Goal: Navigation & Orientation: Understand site structure

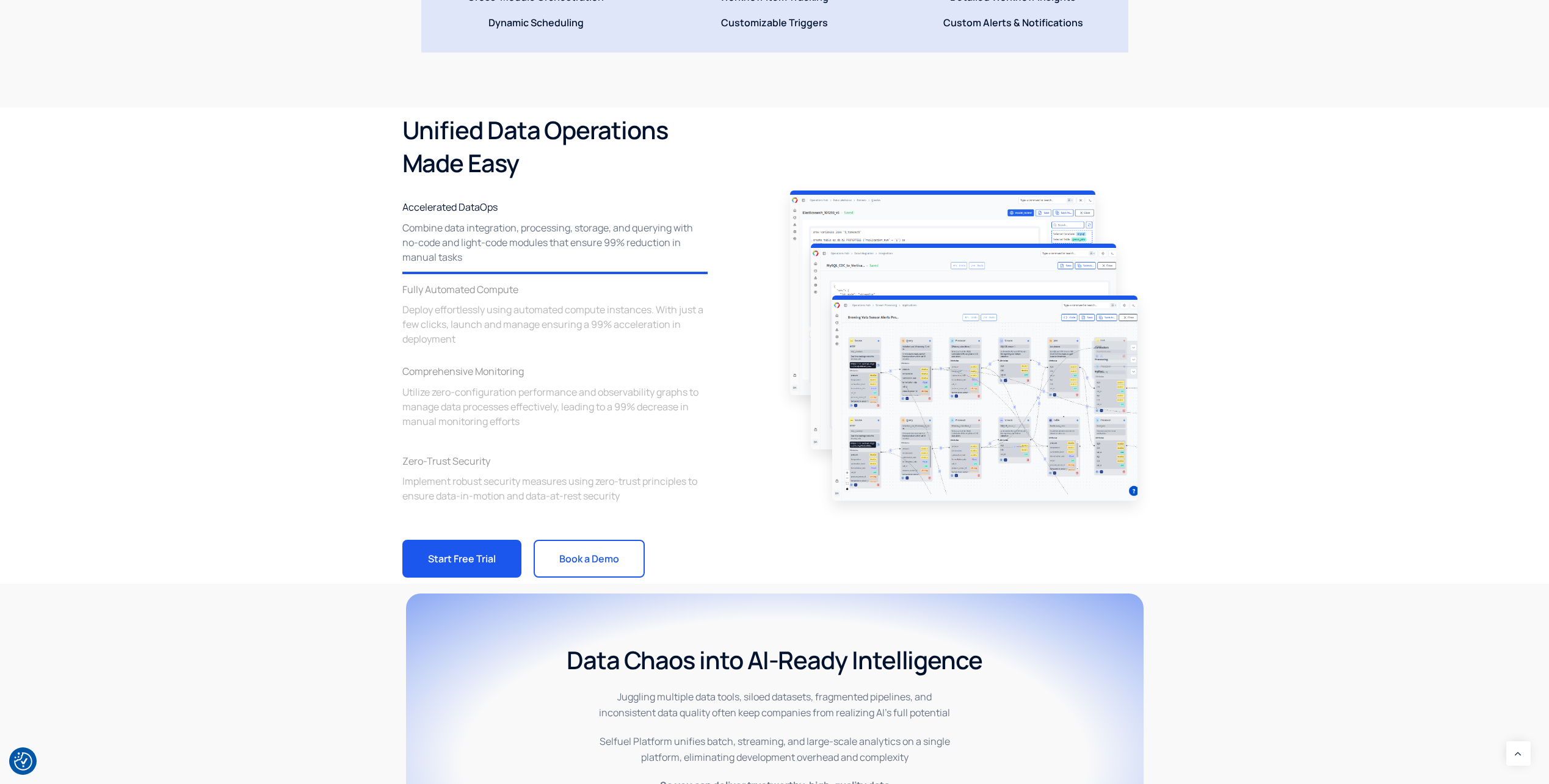
scroll to position [1648, 0]
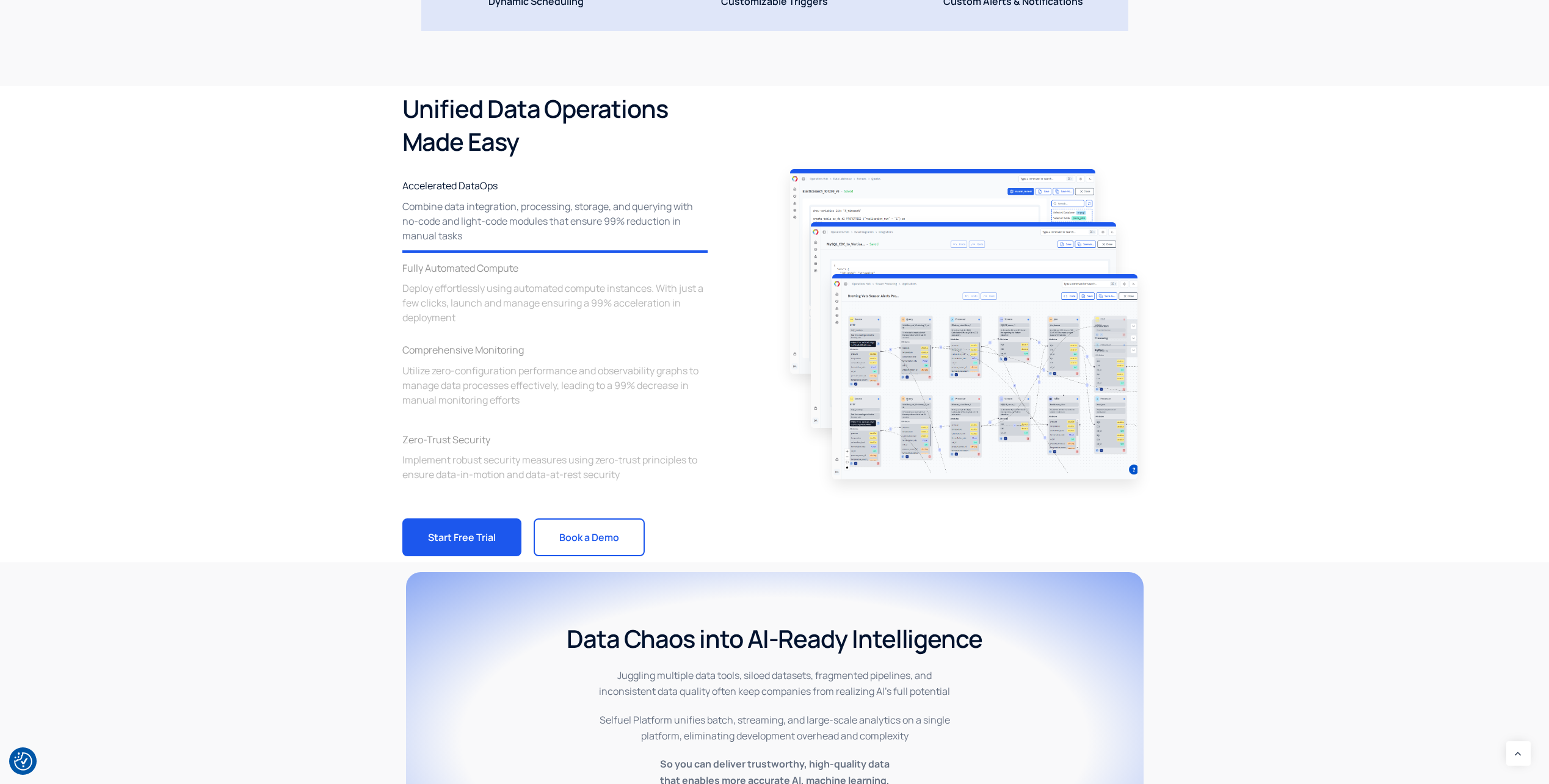
click at [932, 395] on img at bounding box center [985, 376] width 305 height 205
click at [484, 298] on span "Deploy effortlessly using automated compute instances. With just a few clicks, …" at bounding box center [555, 303] width 305 height 44
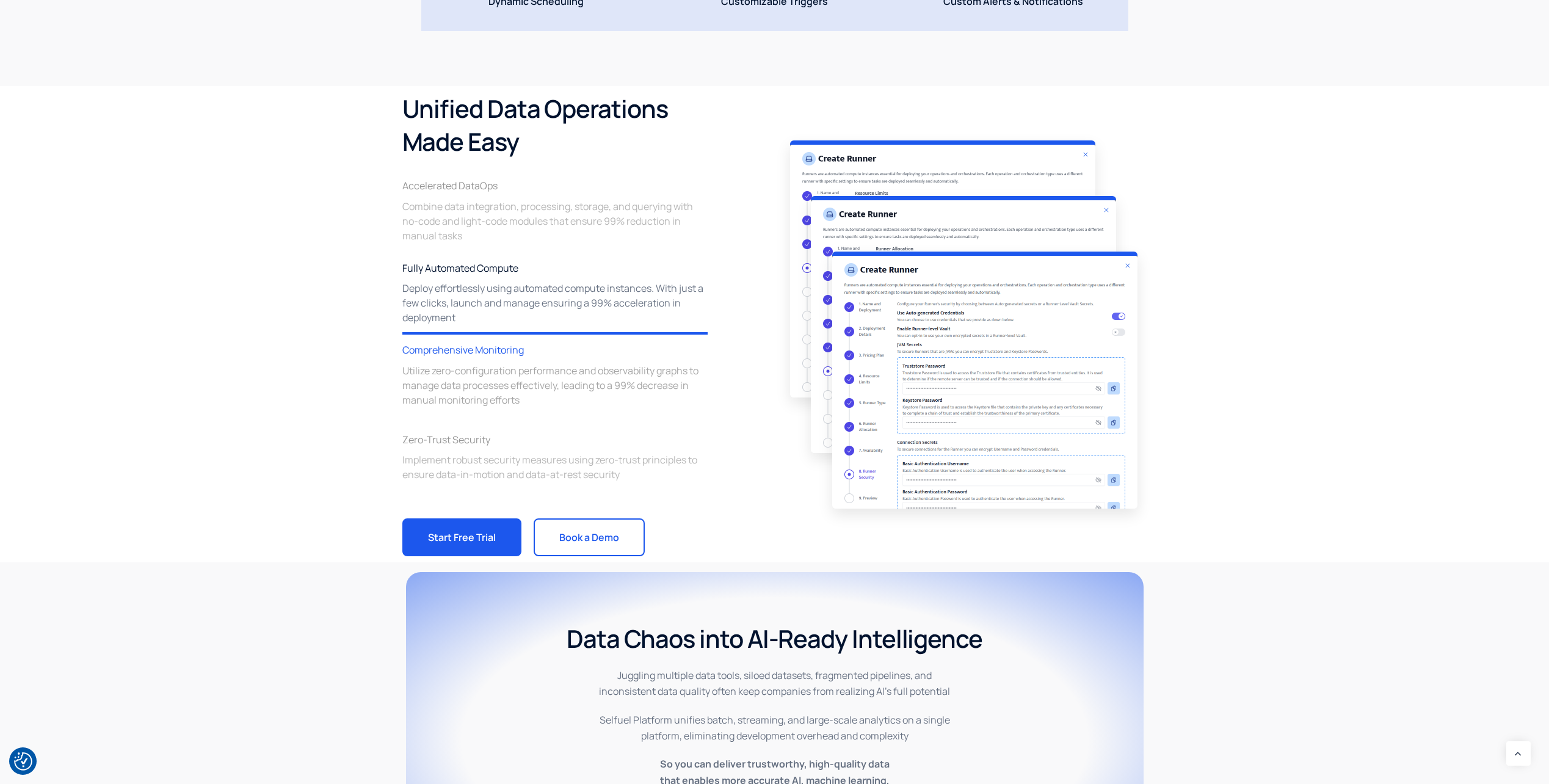
click at [478, 358] on div "Comprehensive Monitoring Utilize zero-configuration performance and observabili…" at bounding box center [555, 374] width 305 height 65
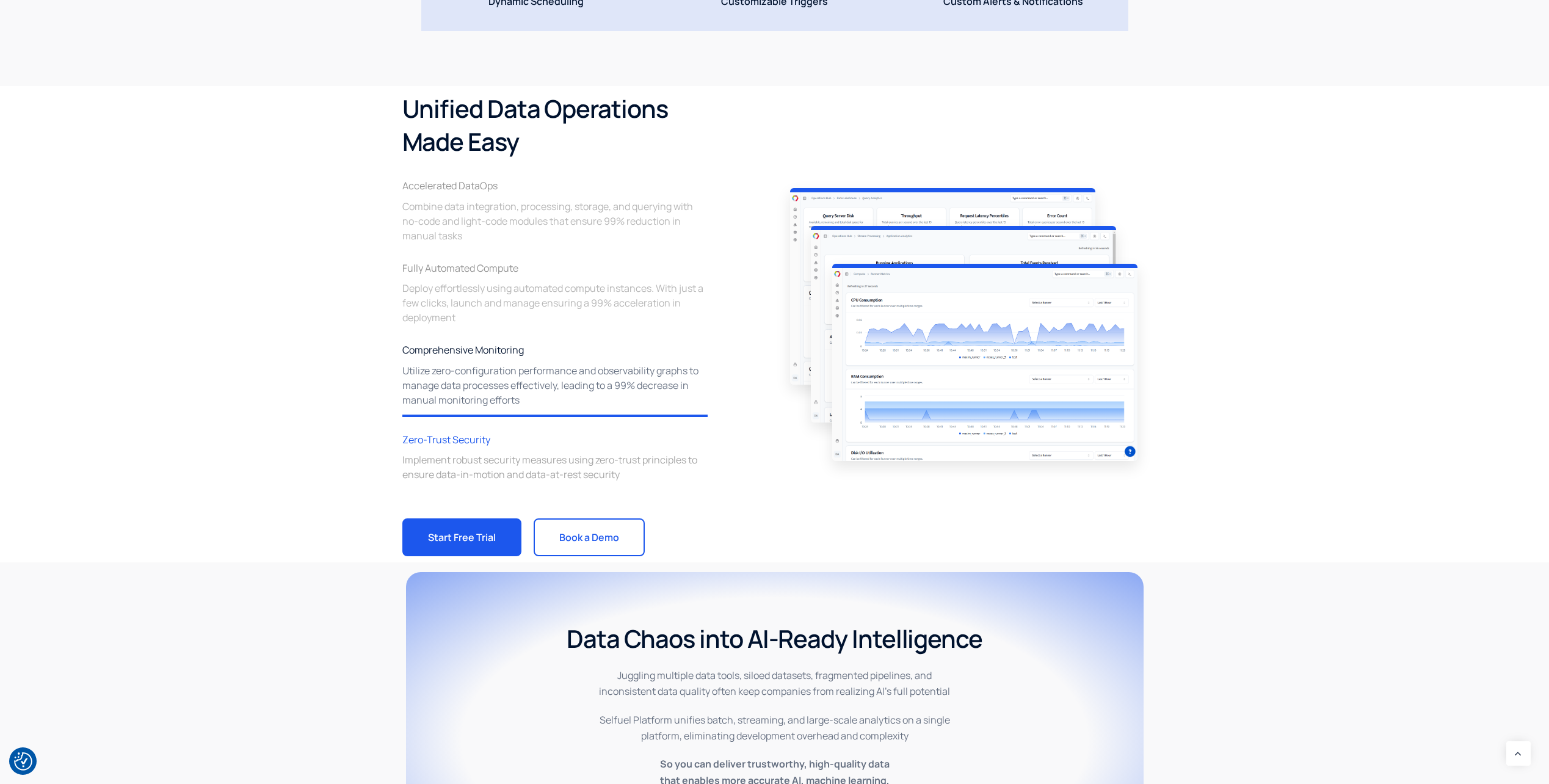
click at [470, 463] on span "Implement robust security measures using zero-trust principles to ensure data-i…" at bounding box center [555, 466] width 305 height 29
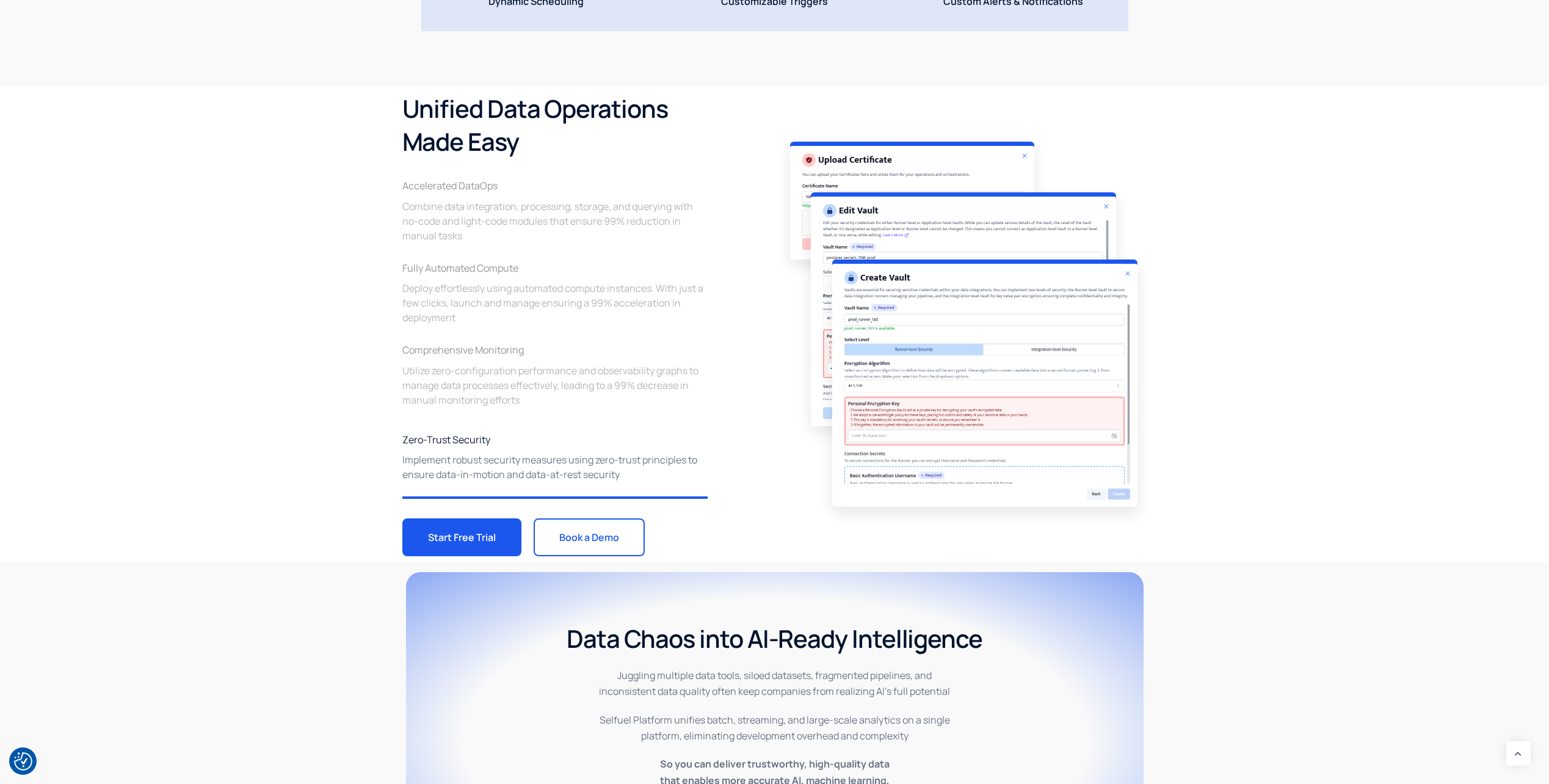
click at [353, 423] on div "Unified Data Operations Made Easy Accelerated DataOps Combine data integration,…" at bounding box center [774, 325] width 1549 height 476
click at [463, 221] on span "Combine data integration, processing, storage, and querying with no-code and li…" at bounding box center [555, 221] width 305 height 44
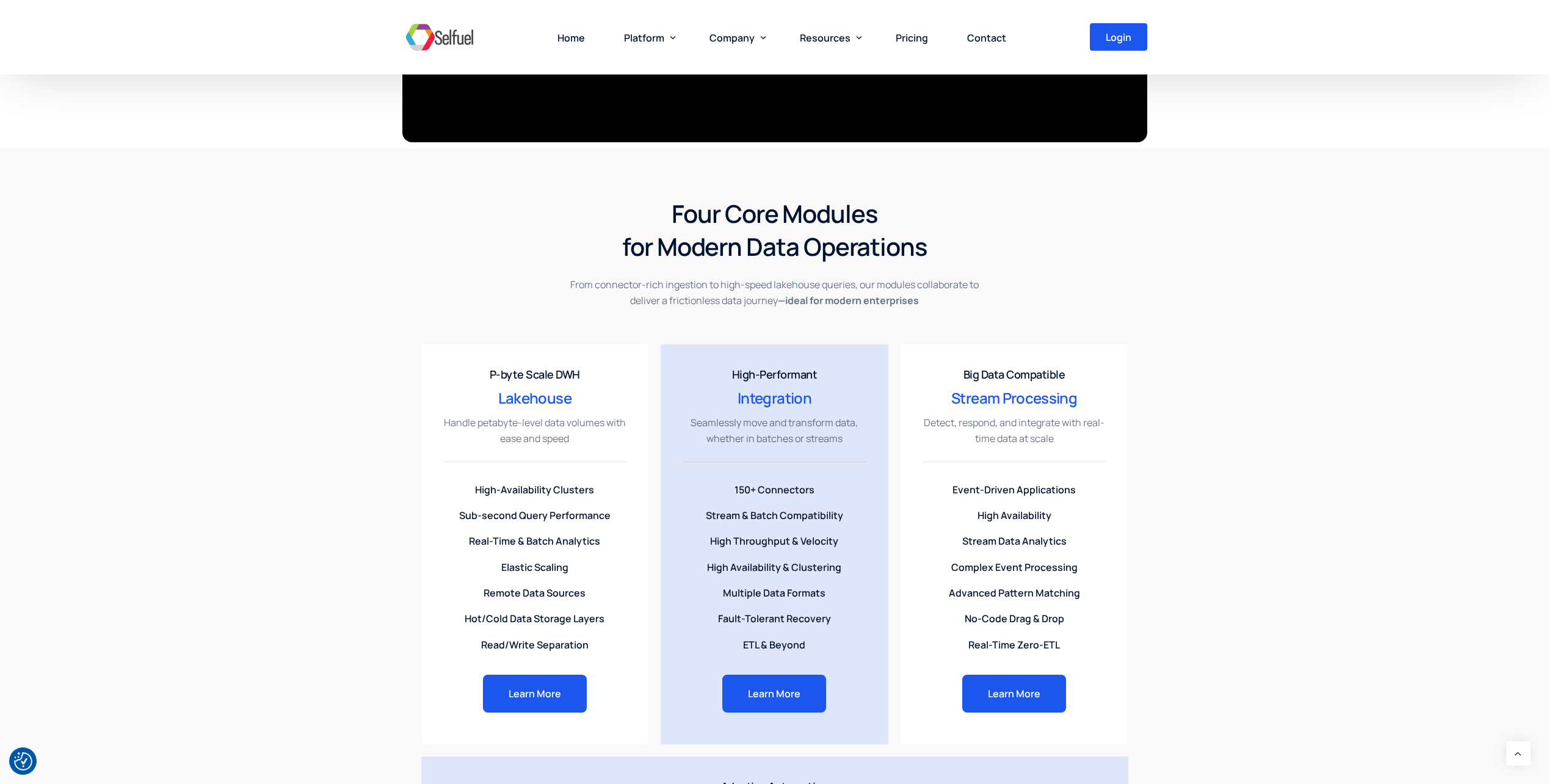
scroll to position [0, 0]
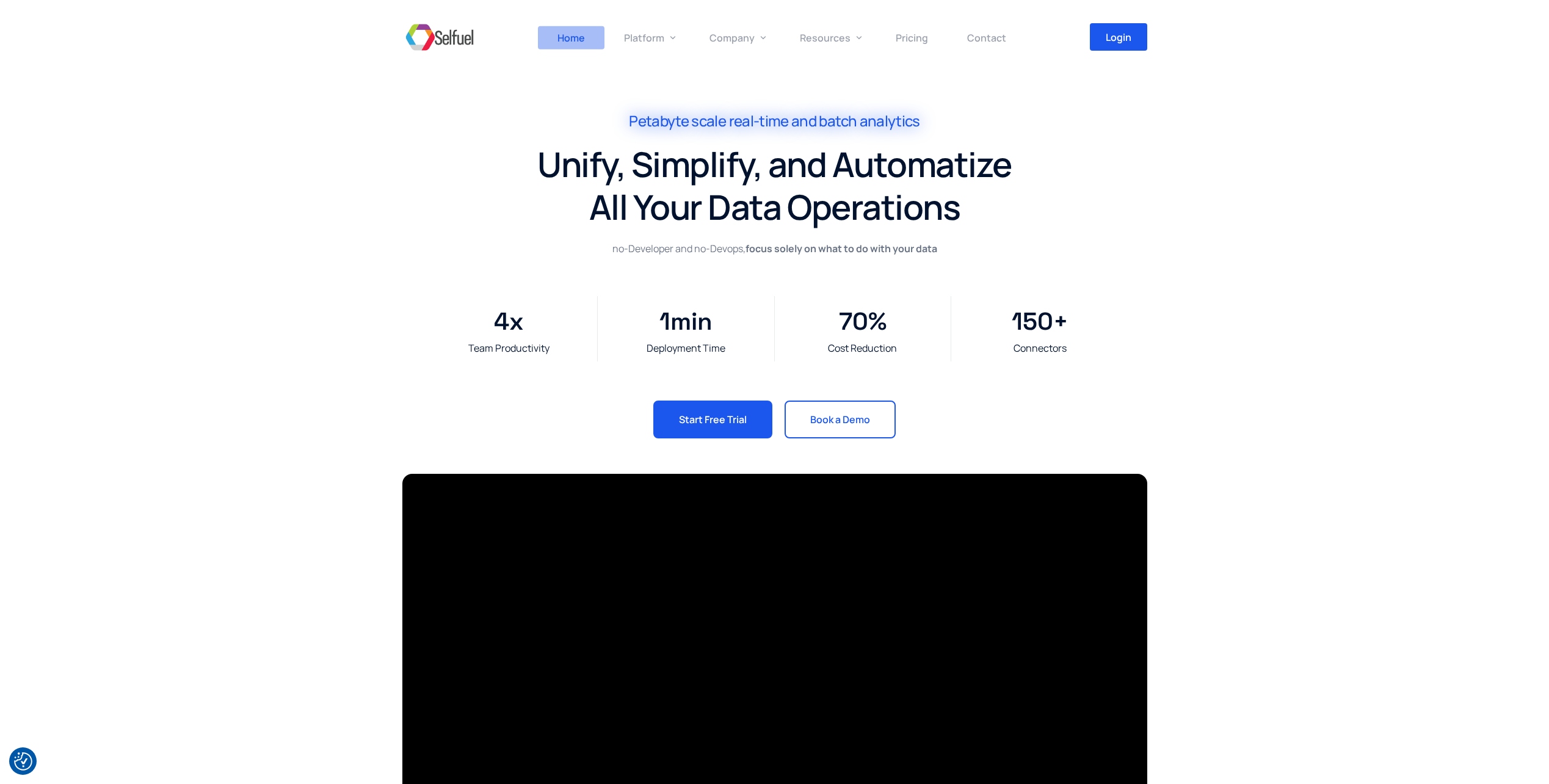
click at [564, 39] on span "Home" at bounding box center [571, 38] width 28 height 13
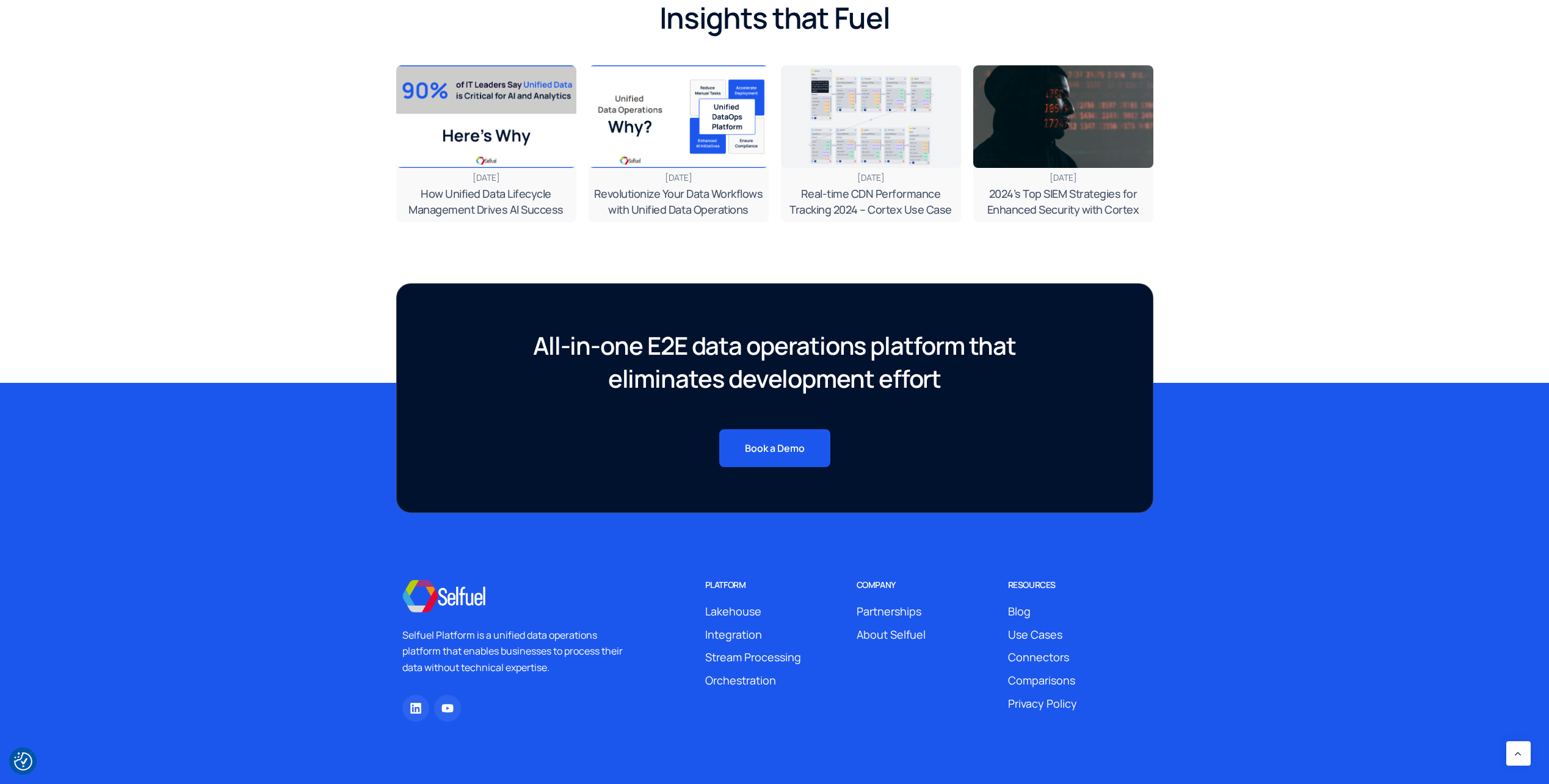
scroll to position [4259, 0]
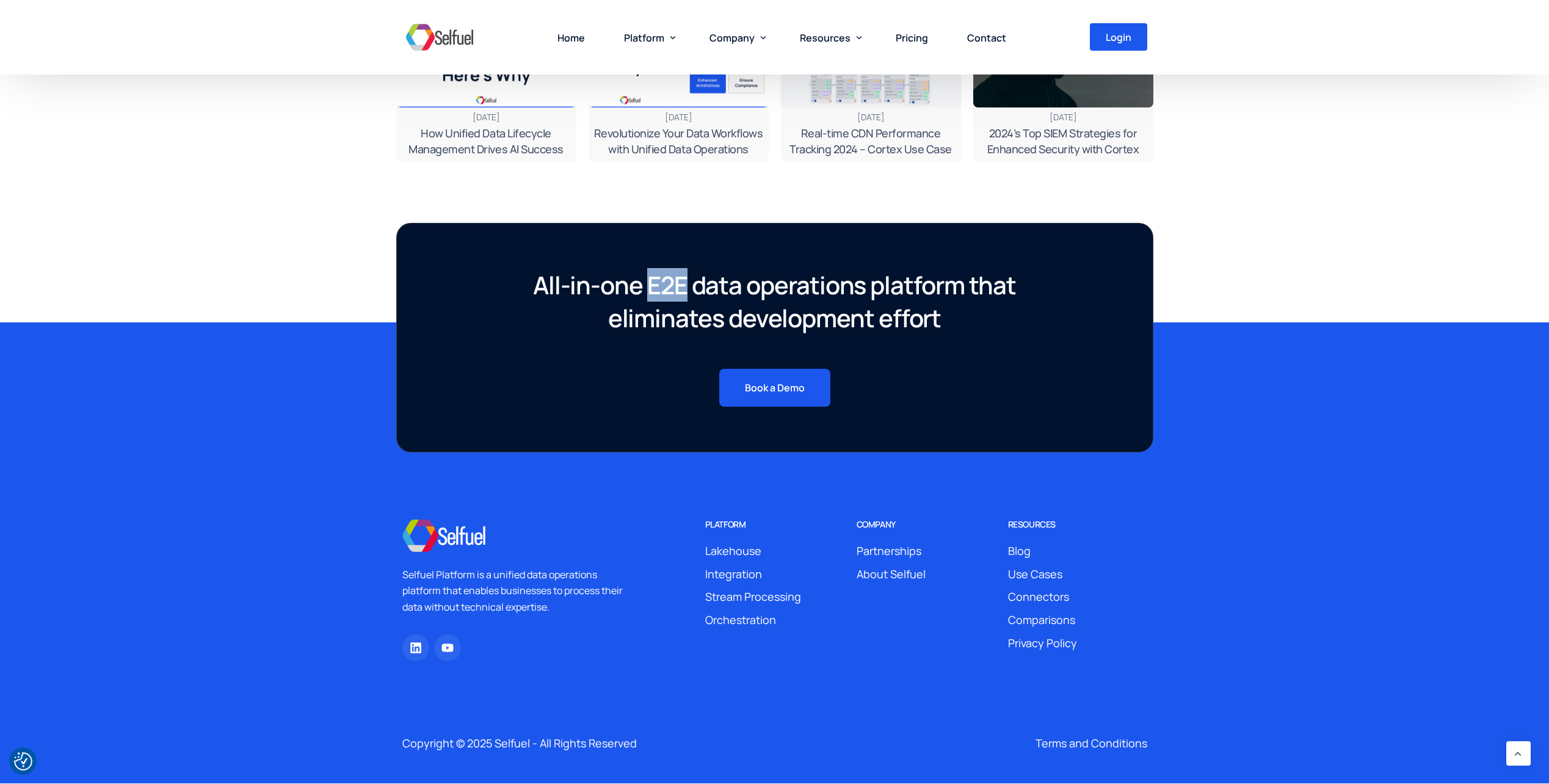
drag, startPoint x: 649, startPoint y: 285, endPoint x: 685, endPoint y: 282, distance: 36.1
click at [685, 282] on h2 "All-in-one E2E data operations platform that eliminates development effort" at bounding box center [774, 301] width 571 height 66
click at [1375, 212] on div "All-in-one E2E data operations platform that eliminates development effort Book…" at bounding box center [774, 322] width 1549 height 260
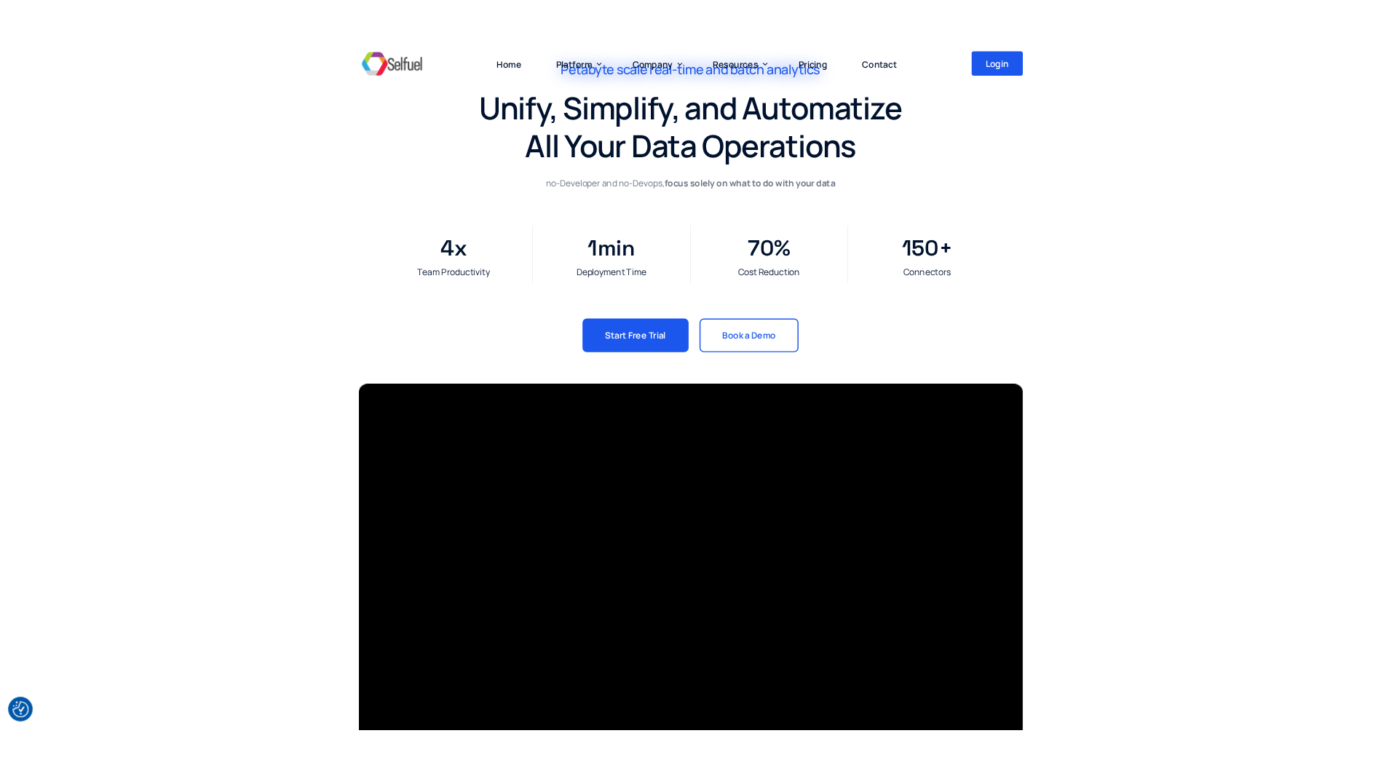
scroll to position [0, 0]
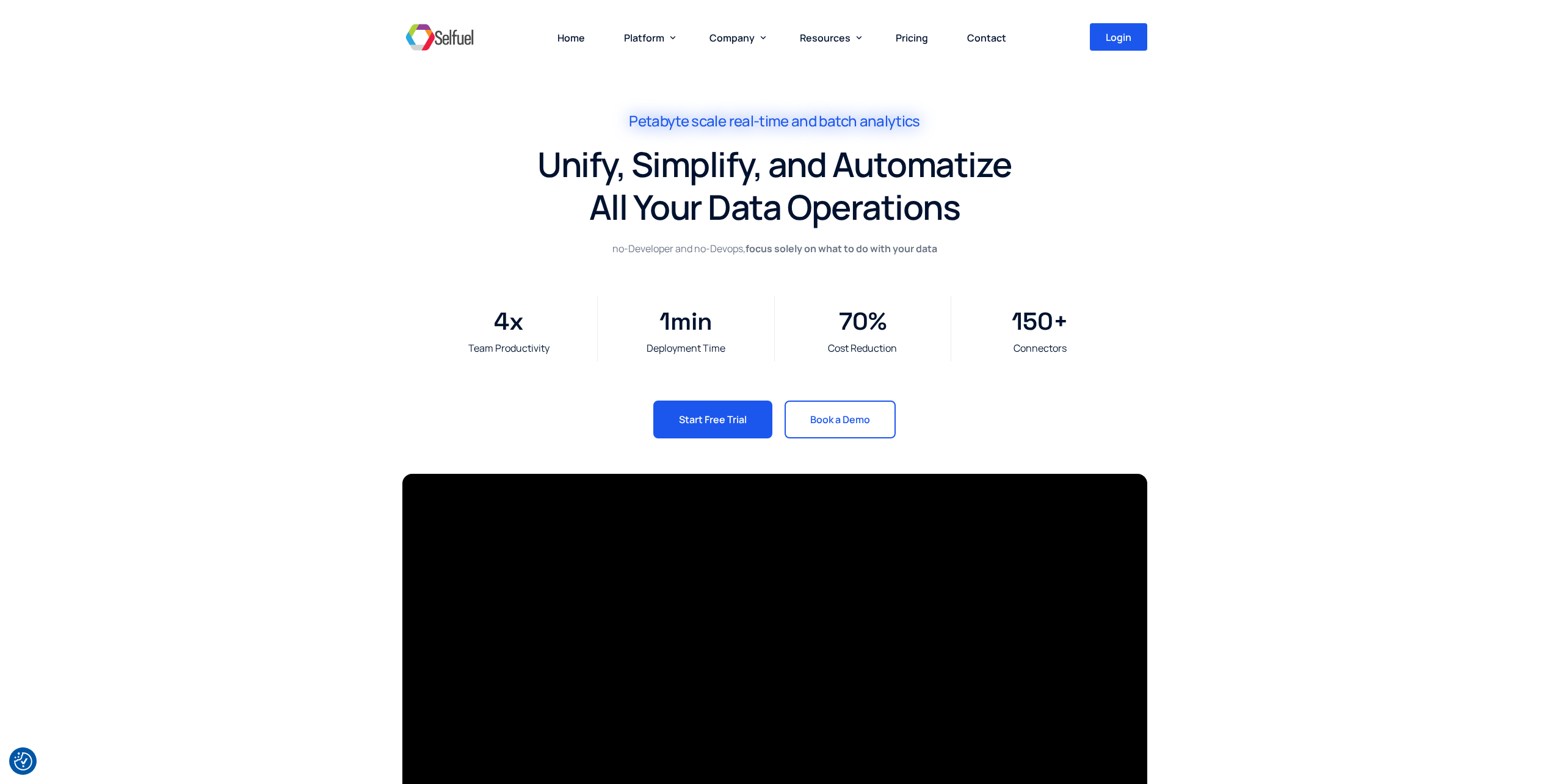
drag, startPoint x: 1246, startPoint y: 257, endPoint x: 1445, endPoint y: 41, distance: 293.7
click at [1248, 257] on div "Petabyte scale real-time and batch analytics Unify, Simplify, and Automatize Al…" at bounding box center [774, 234] width 1549 height 468
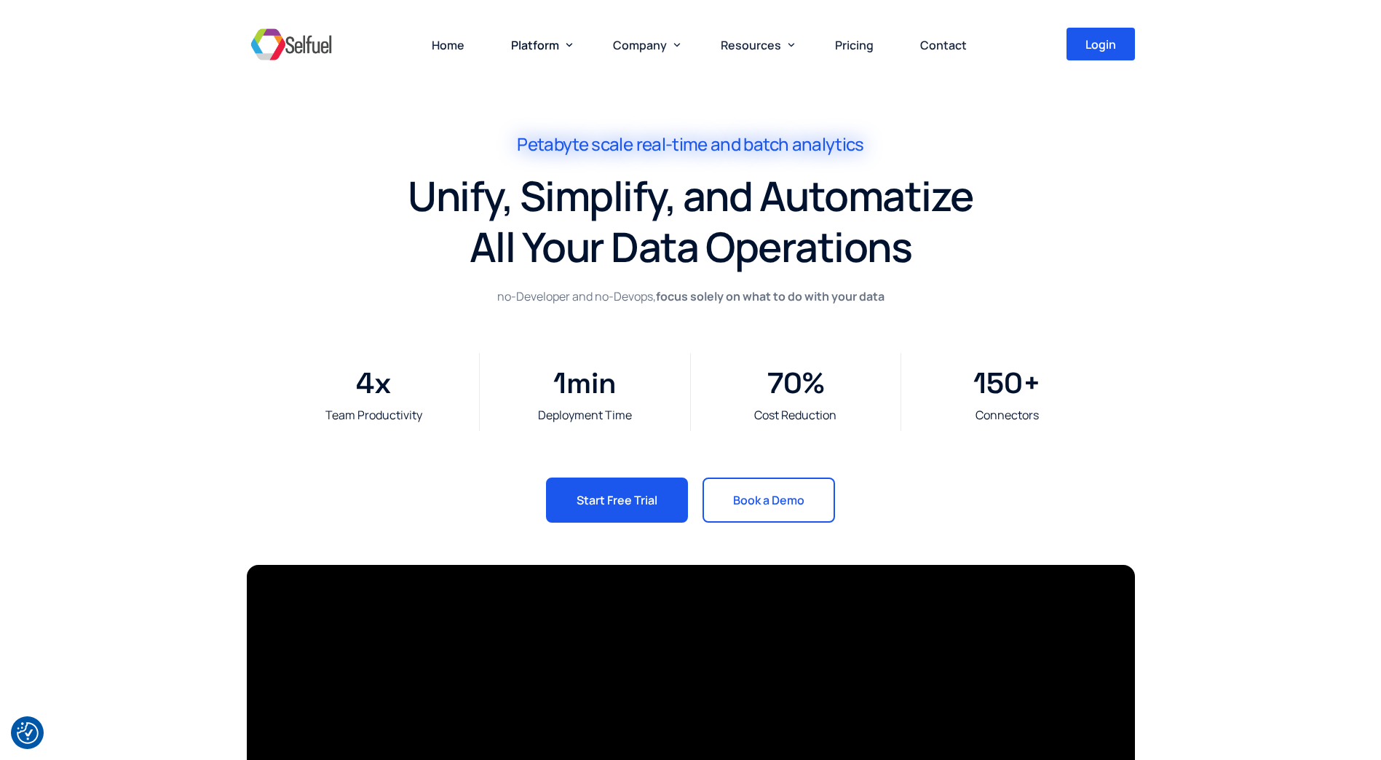
click at [1227, 190] on div "Petabyte scale real-time and batch analytics Unify, Simplify, and Automatize Al…" at bounding box center [690, 279] width 1381 height 558
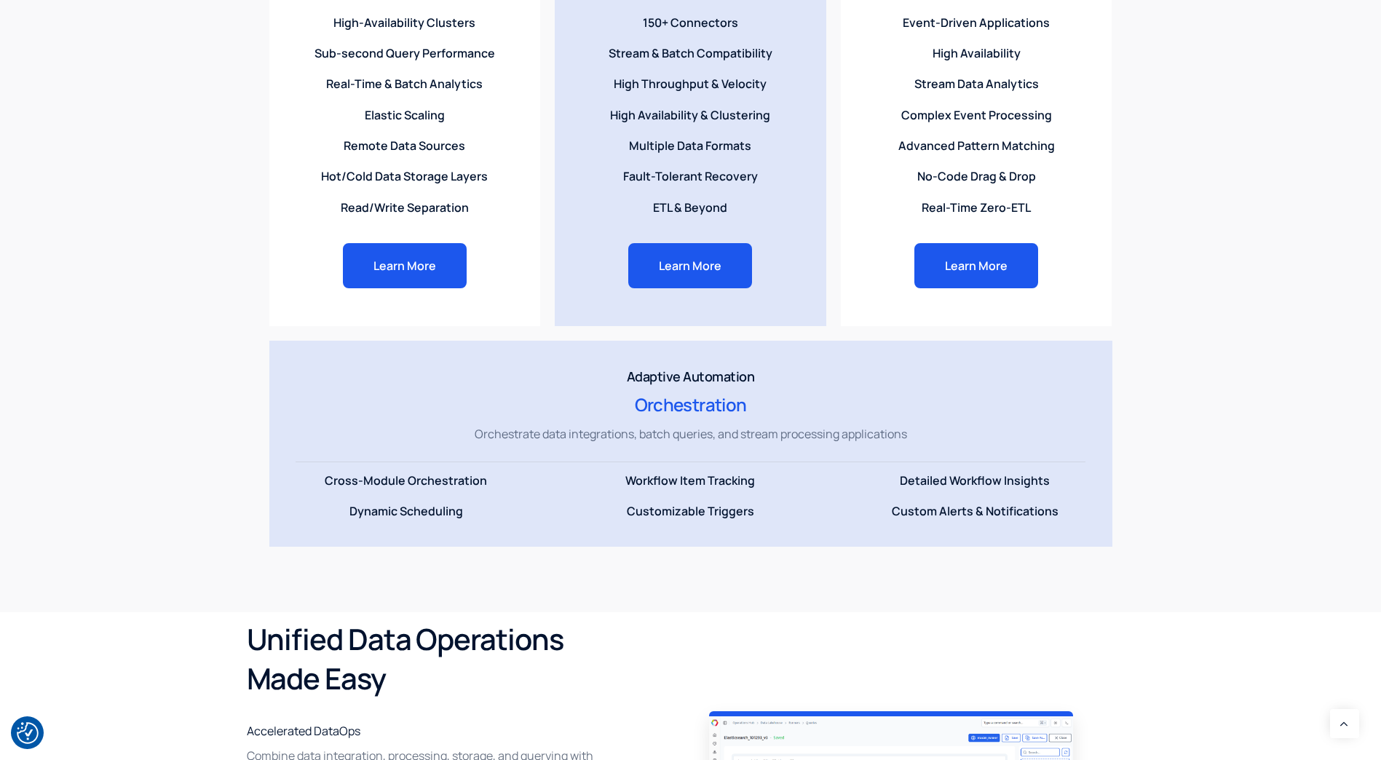
scroll to position [1747, 0]
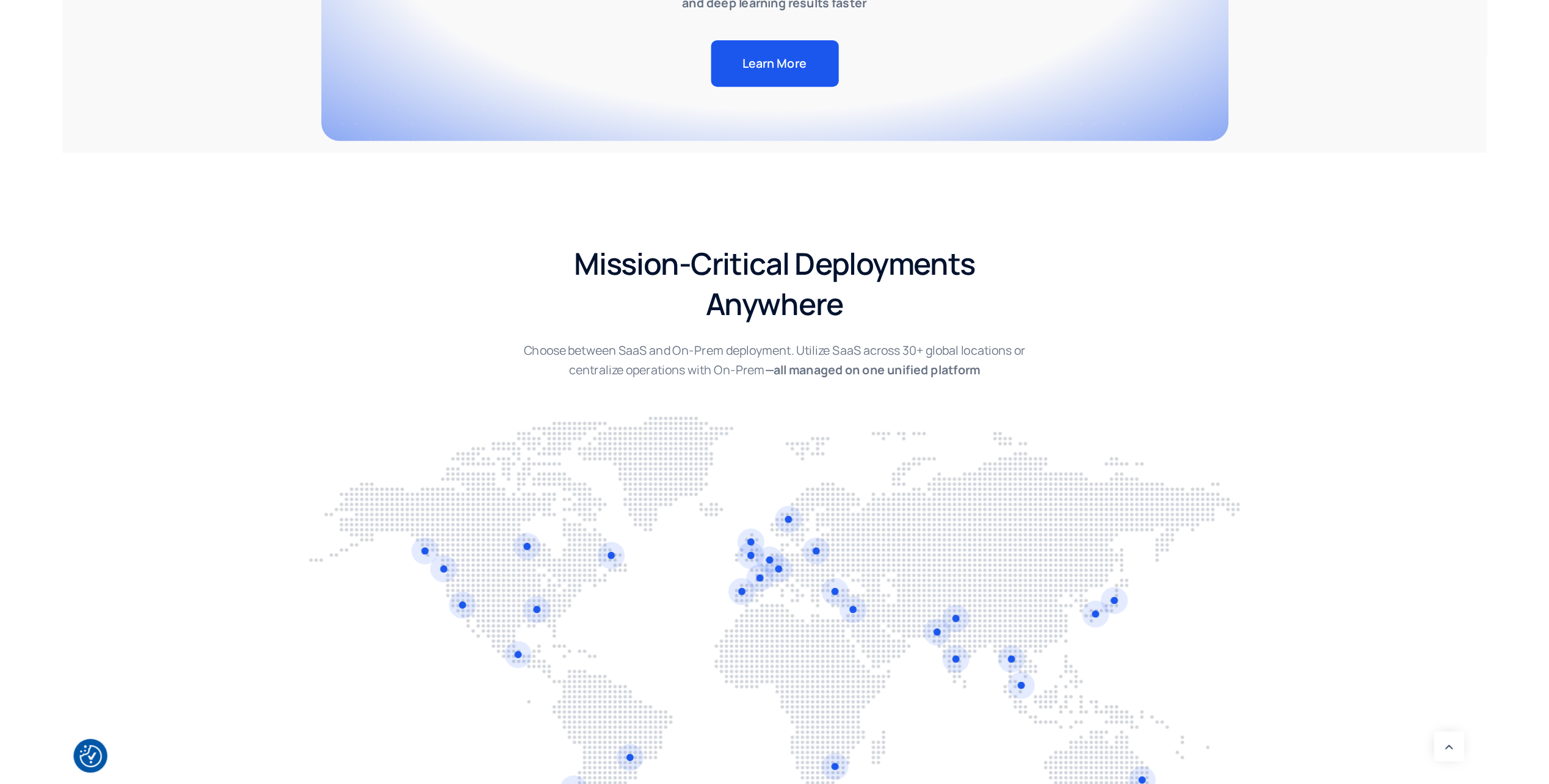
scroll to position [2563, 0]
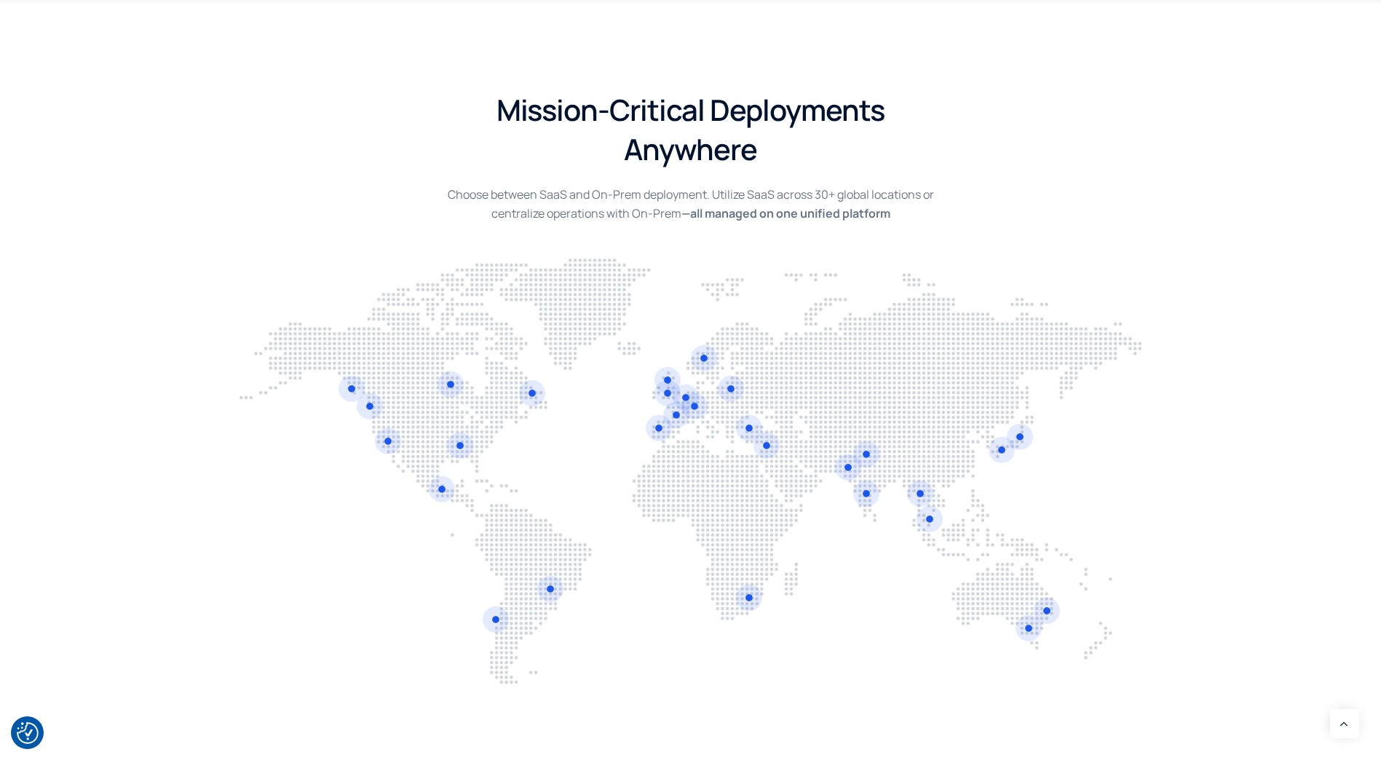
click at [555, 642] on img at bounding box center [690, 473] width 903 height 430
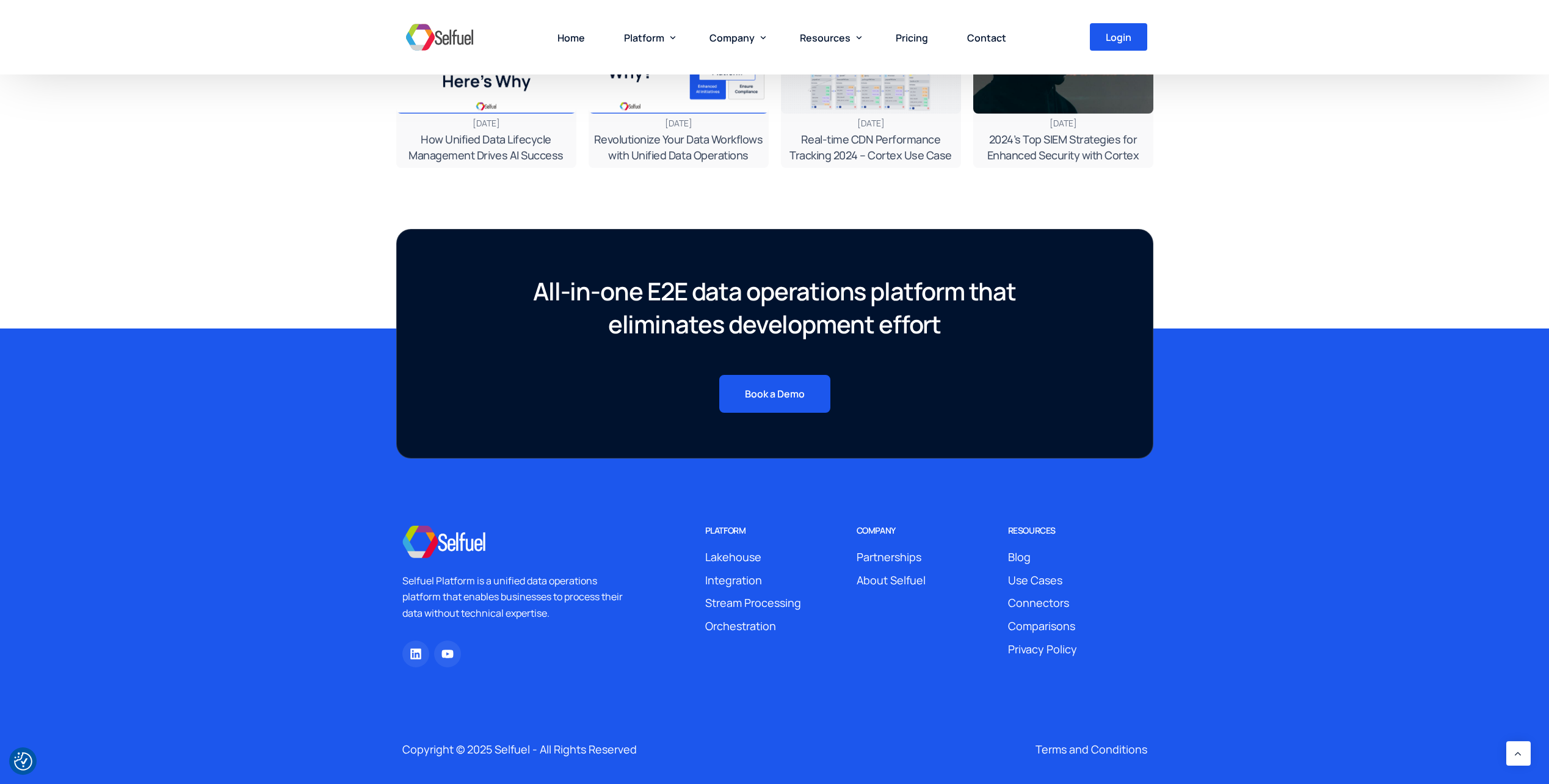
scroll to position [4259, 0]
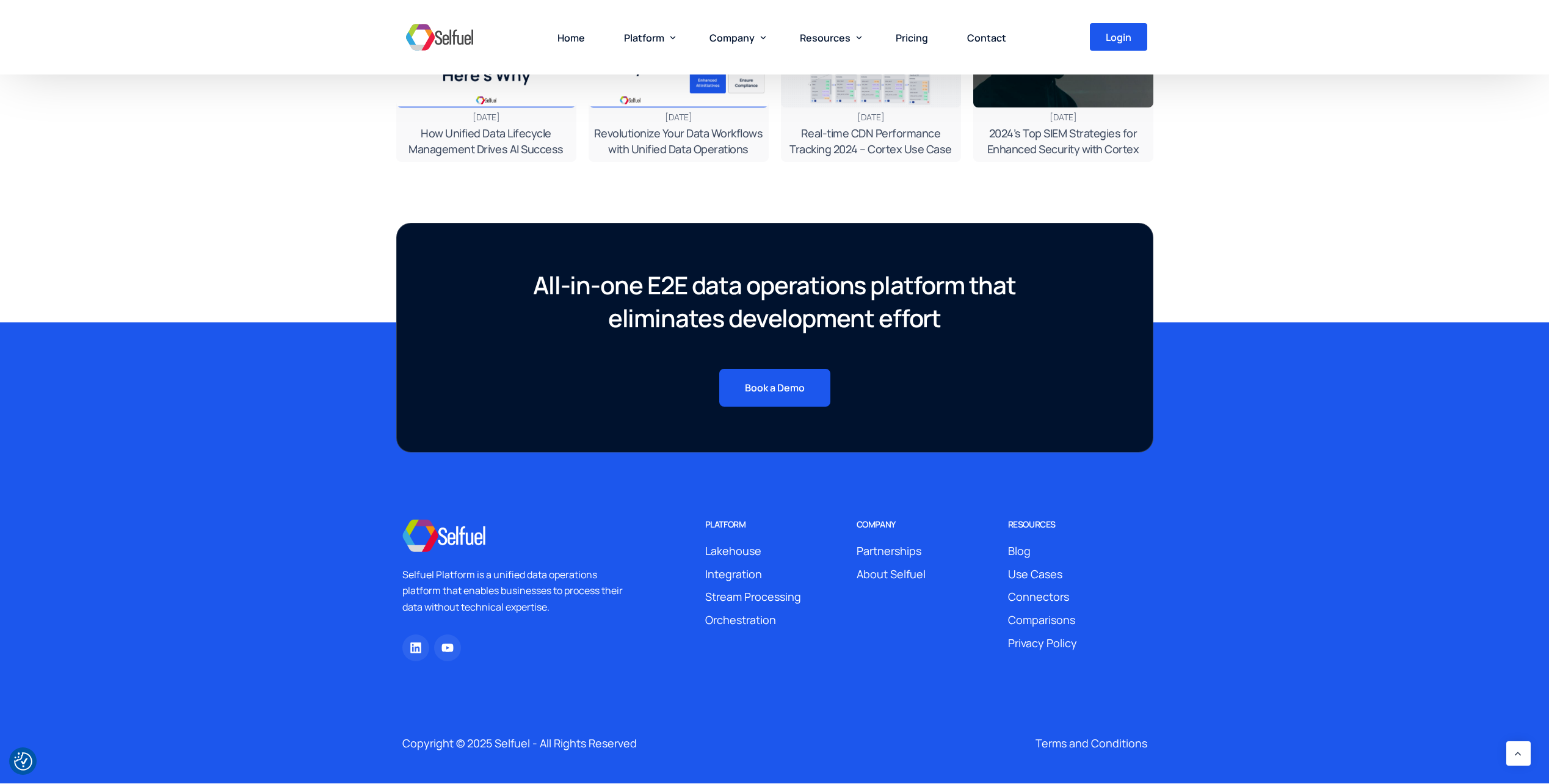
click at [201, 563] on div "Selfuel Platform is a unified data operations platform that enables businesses …" at bounding box center [774, 617] width 1549 height 331
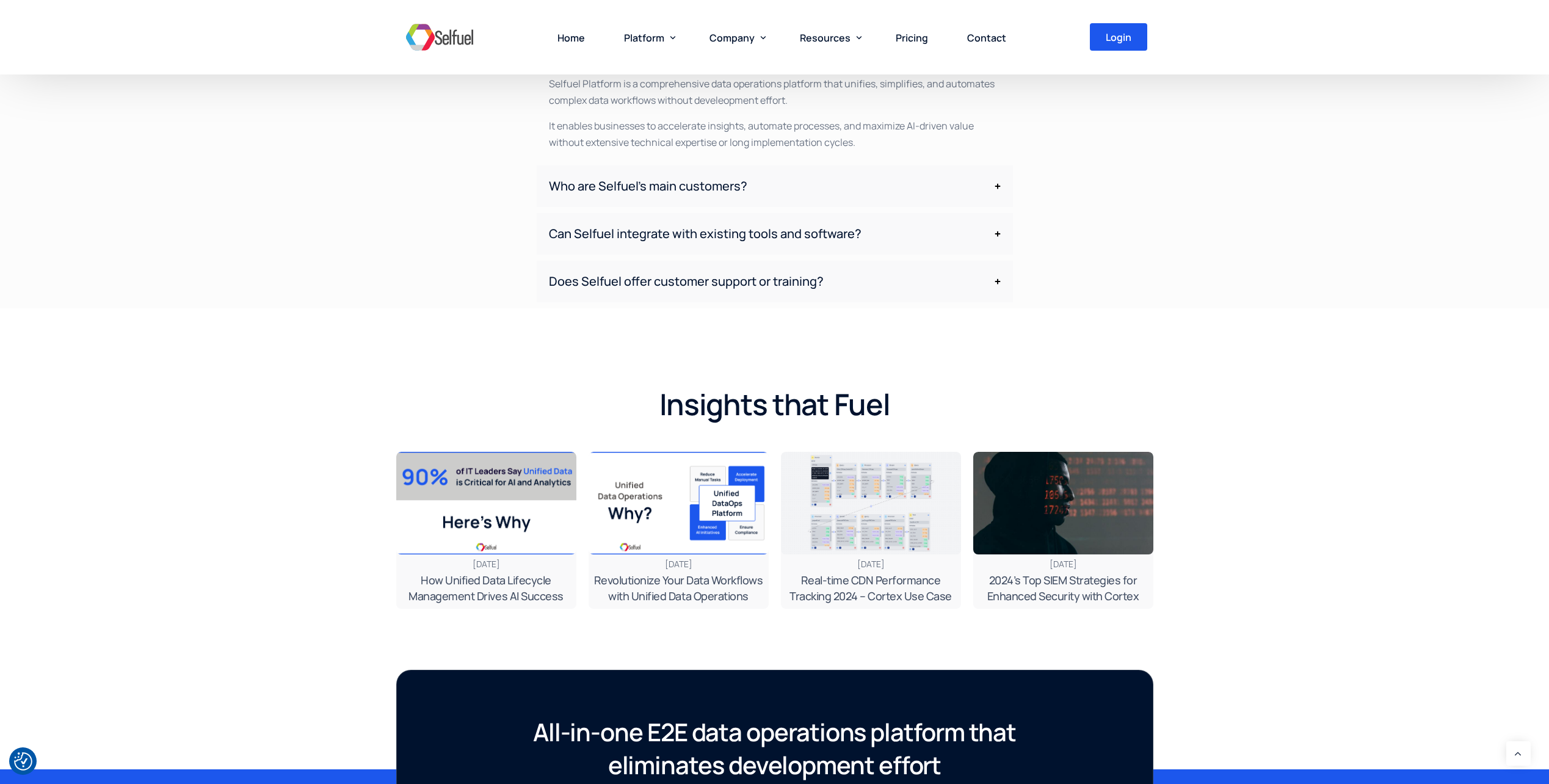
scroll to position [3770, 0]
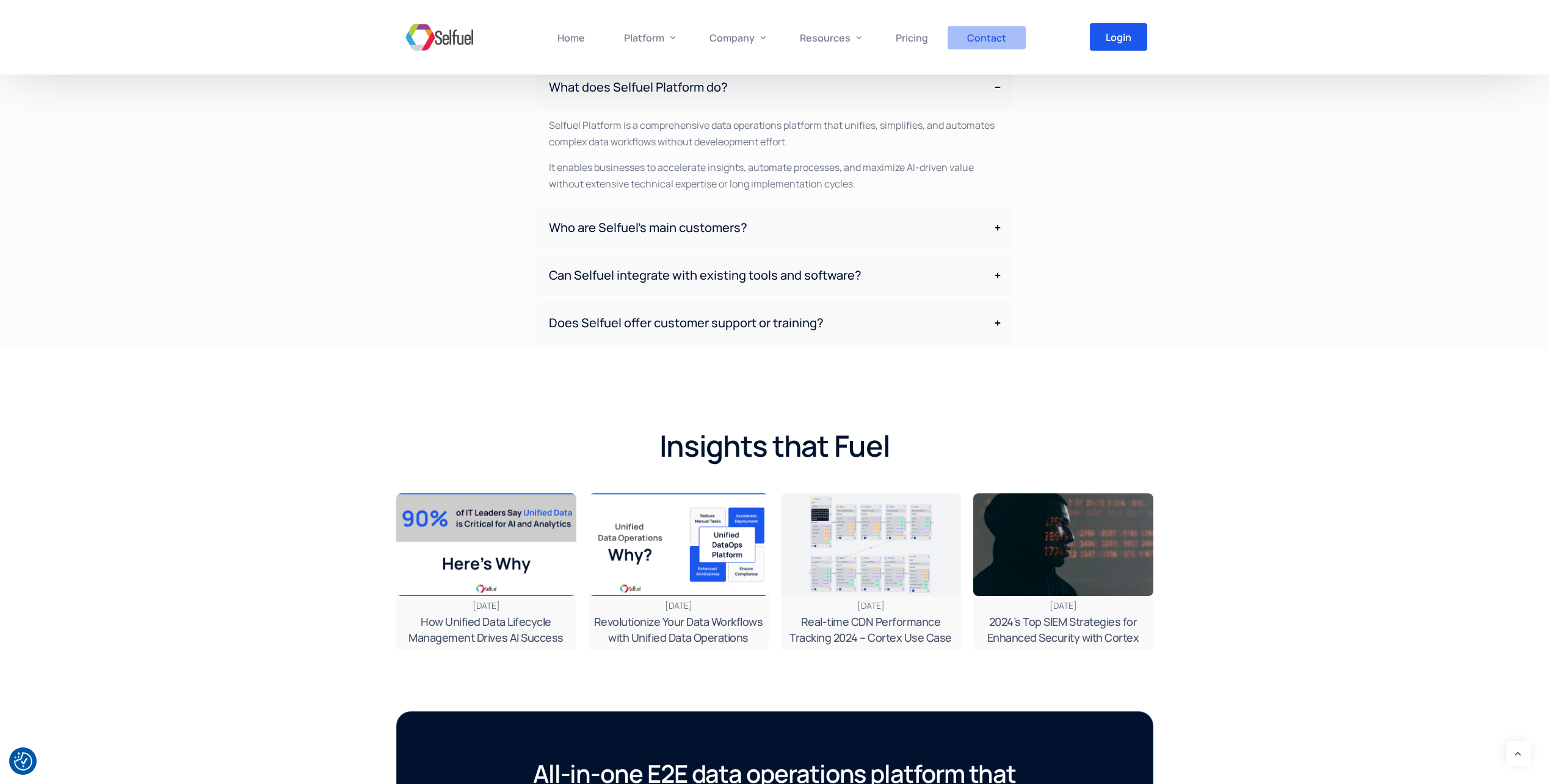
click at [1000, 34] on span "Contact" at bounding box center [986, 38] width 39 height 13
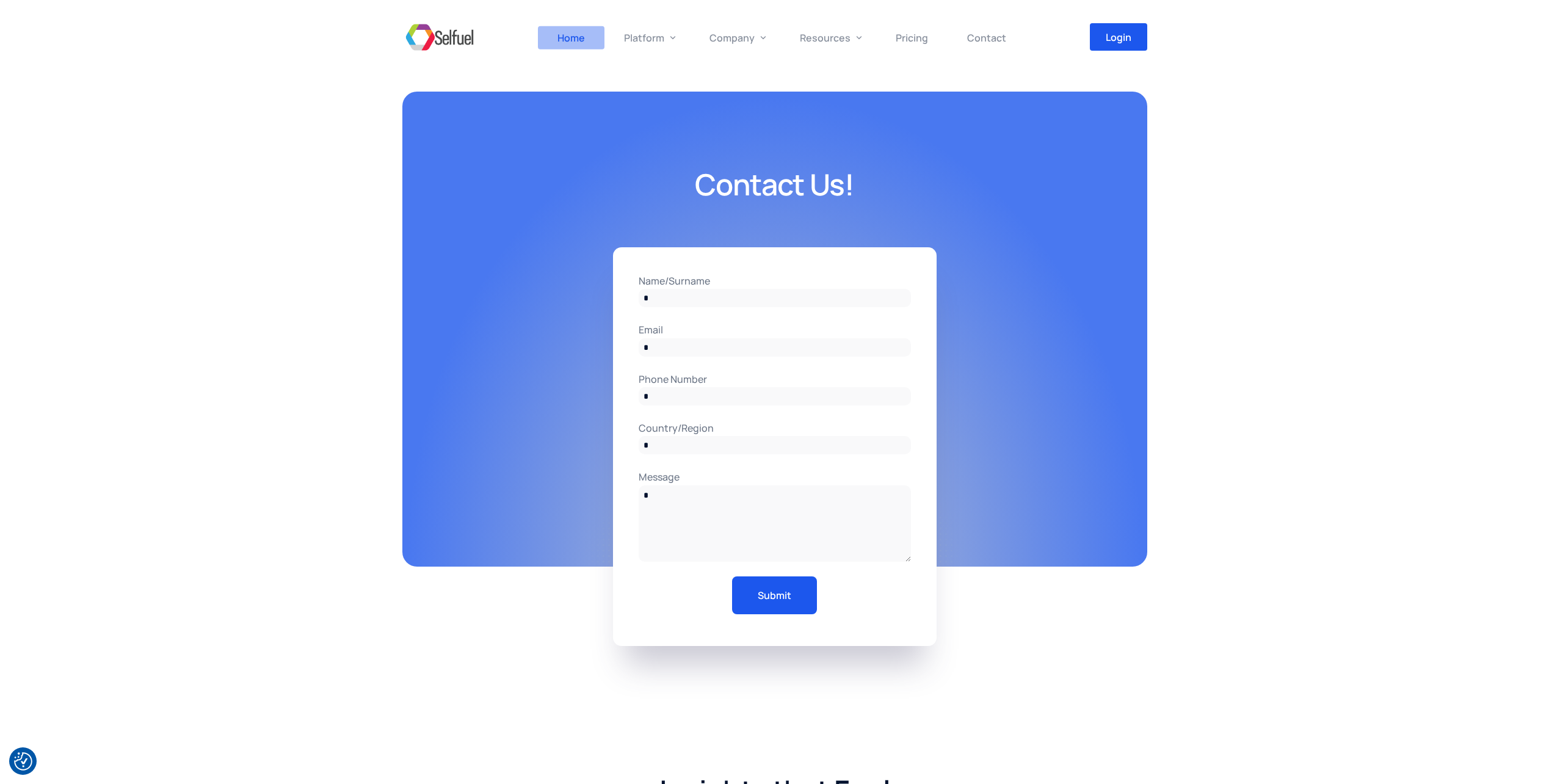
click at [578, 46] on link "Home" at bounding box center [570, 37] width 66 height 75
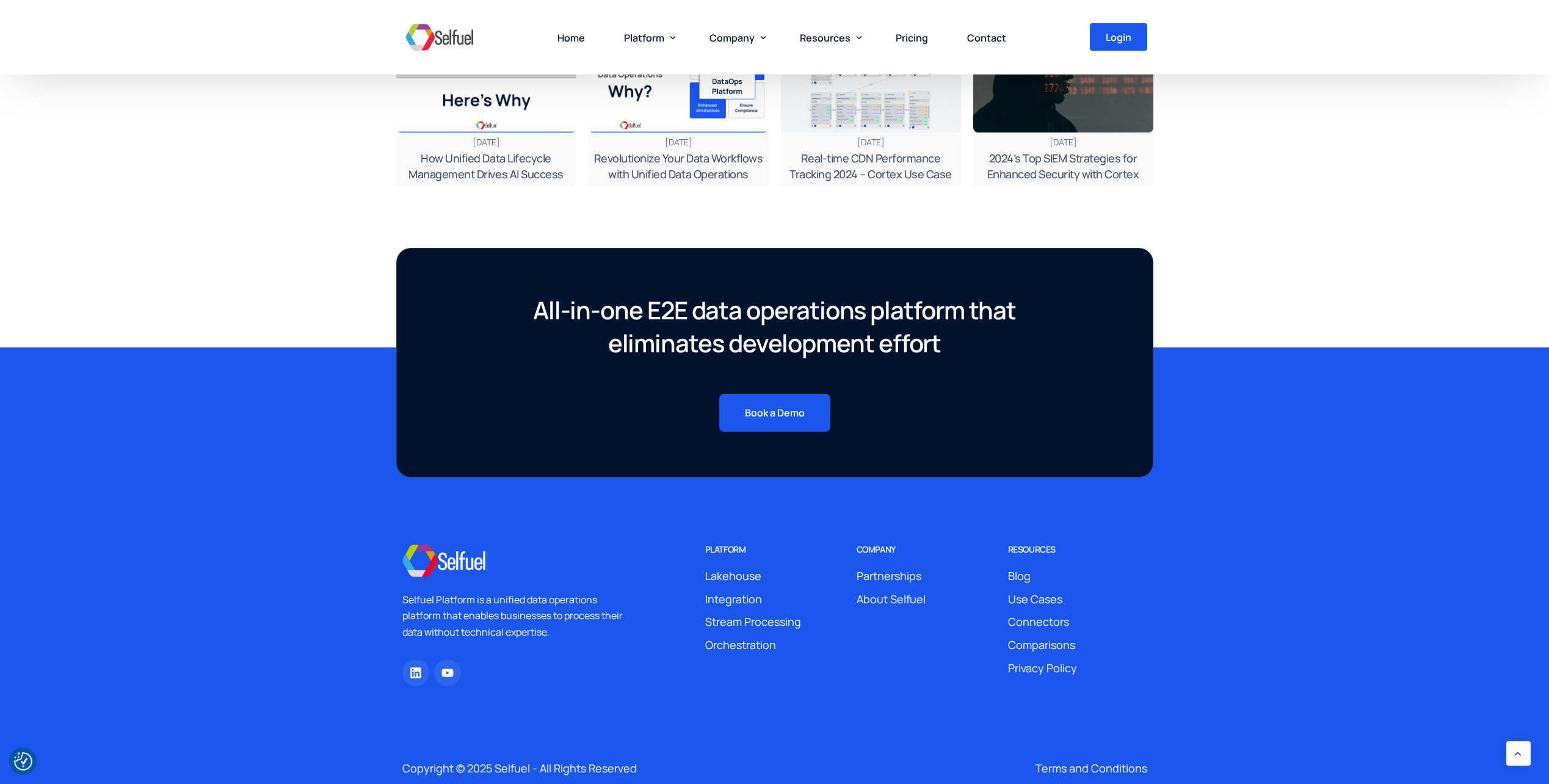
scroll to position [4259, 0]
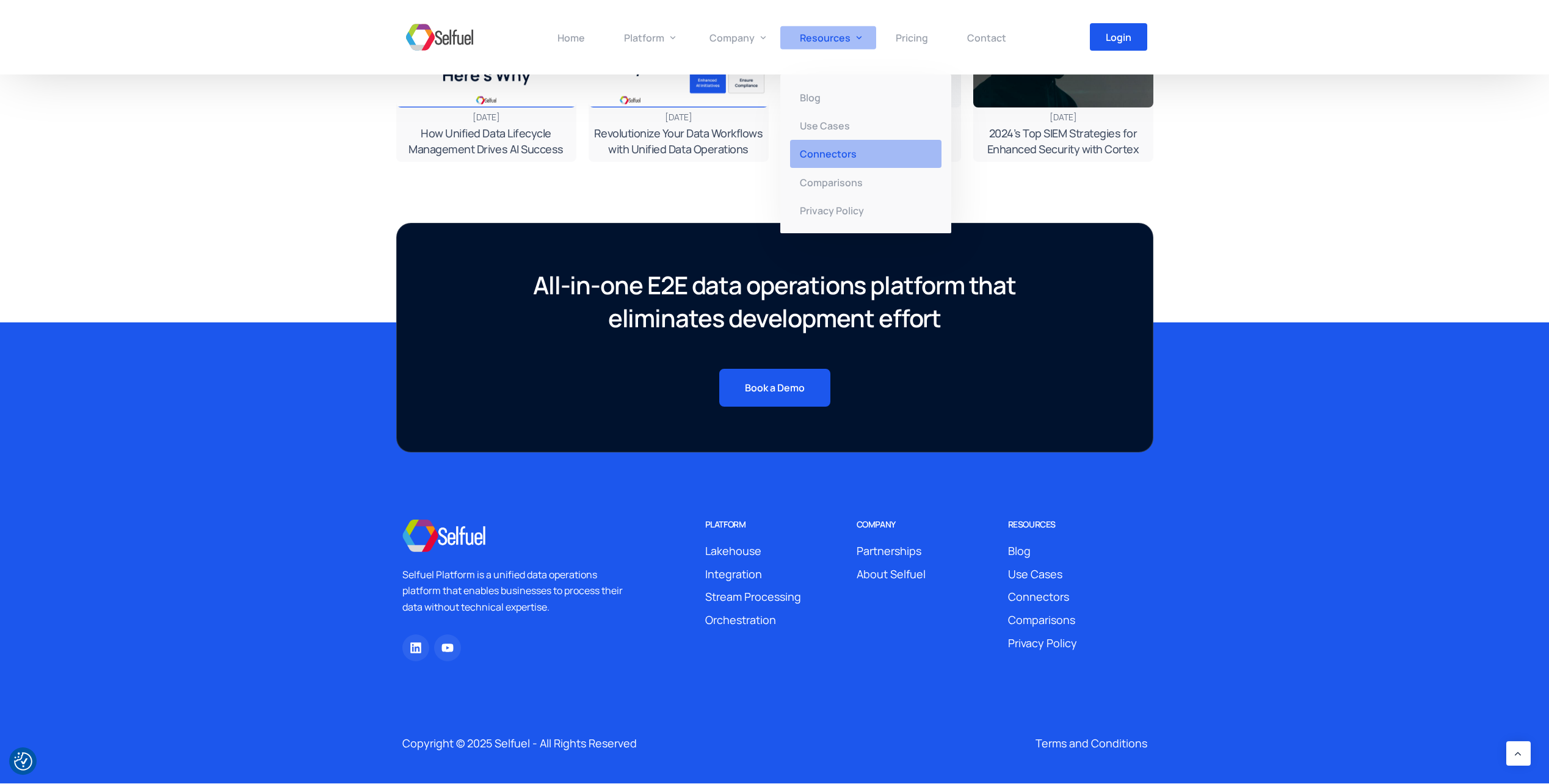
click at [835, 153] on span "Connectors" at bounding box center [829, 153] width 57 height 13
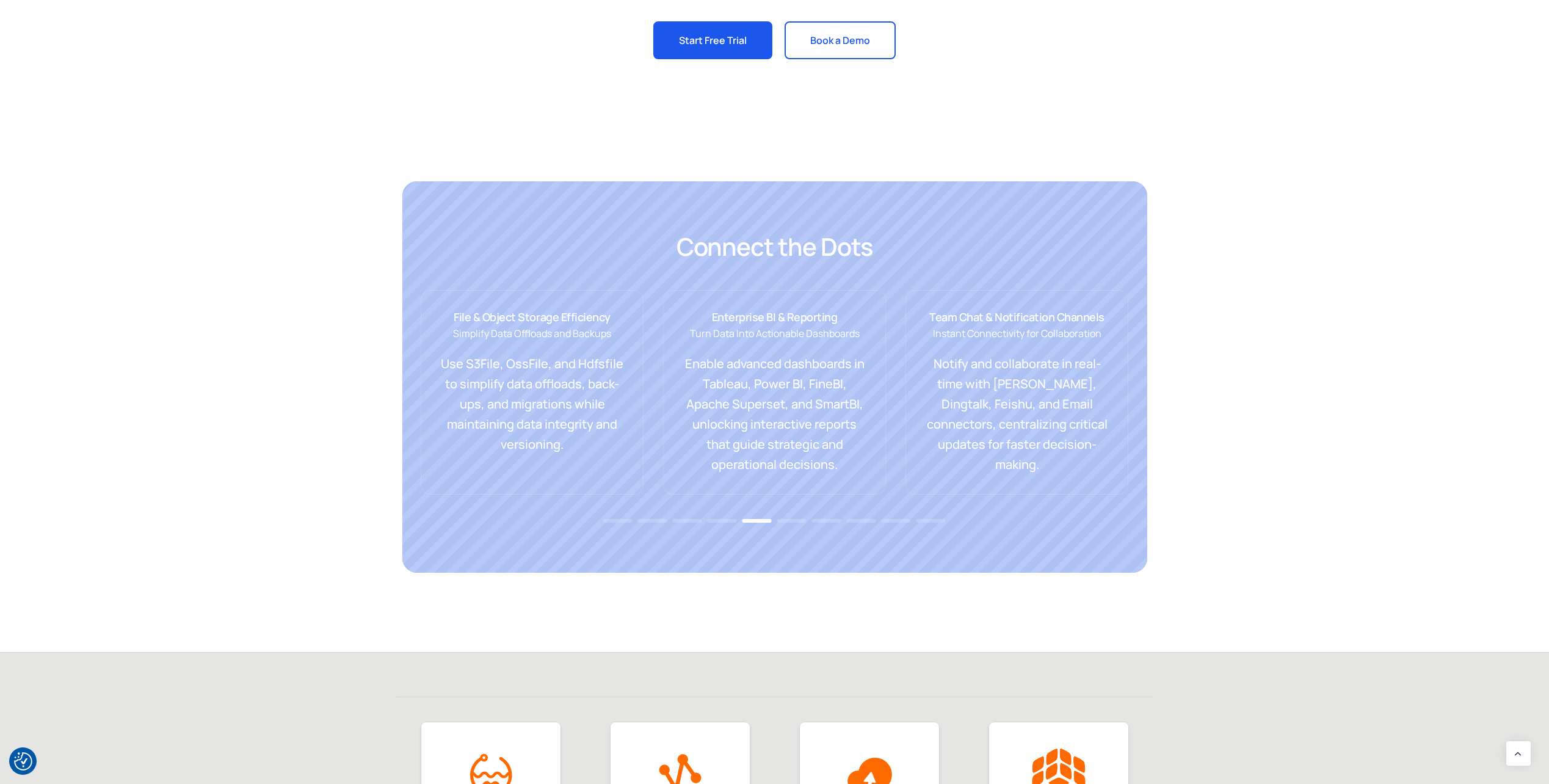
scroll to position [305, 0]
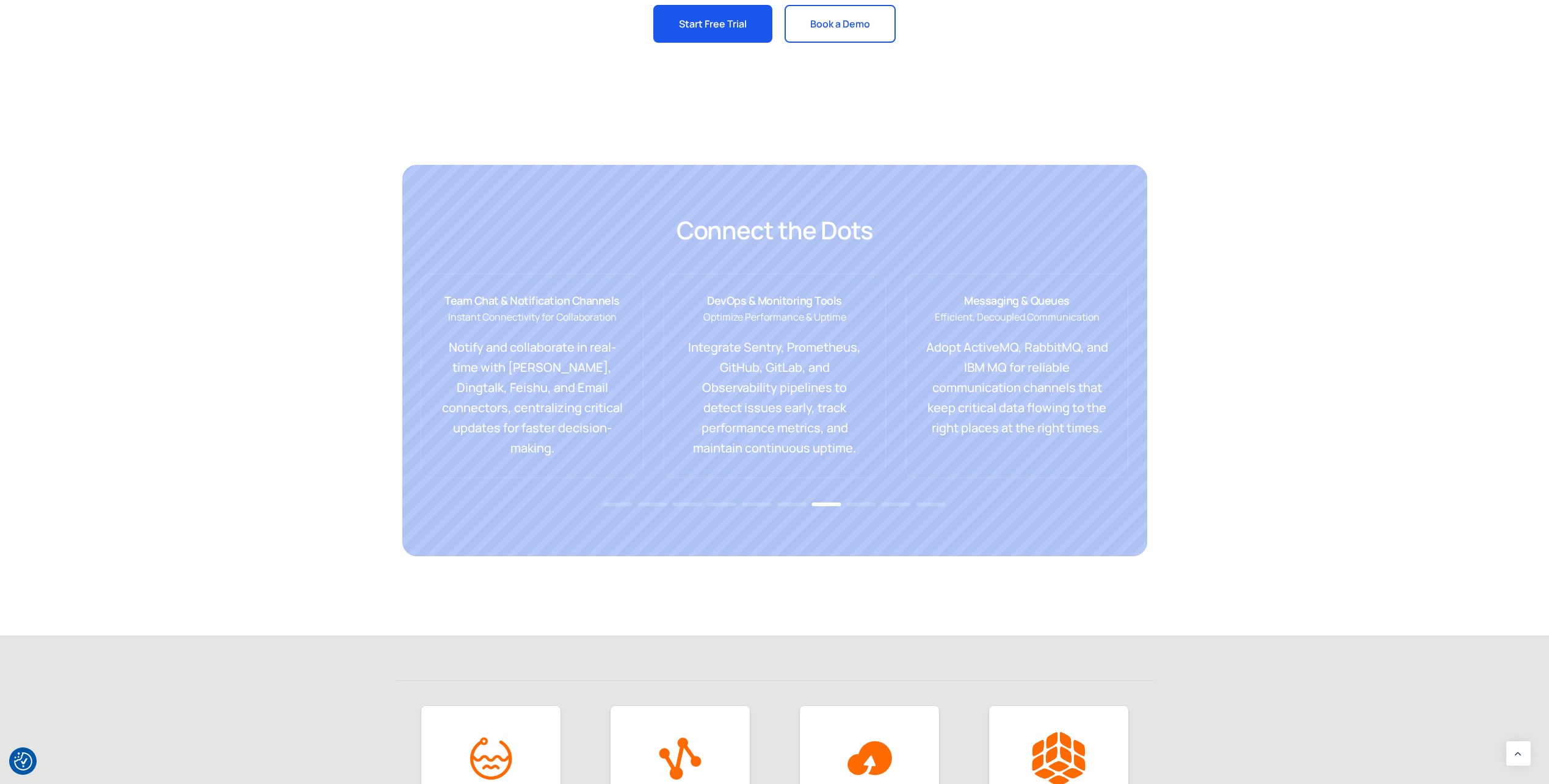
click at [798, 504] on span "Go to slide 6" at bounding box center [792, 504] width 29 height 3
click at [262, 436] on div "Connect the Dots DevOps & Monitoring Tools Optimize Performance & Uptime Integr…" at bounding box center [774, 361] width 1549 height 550
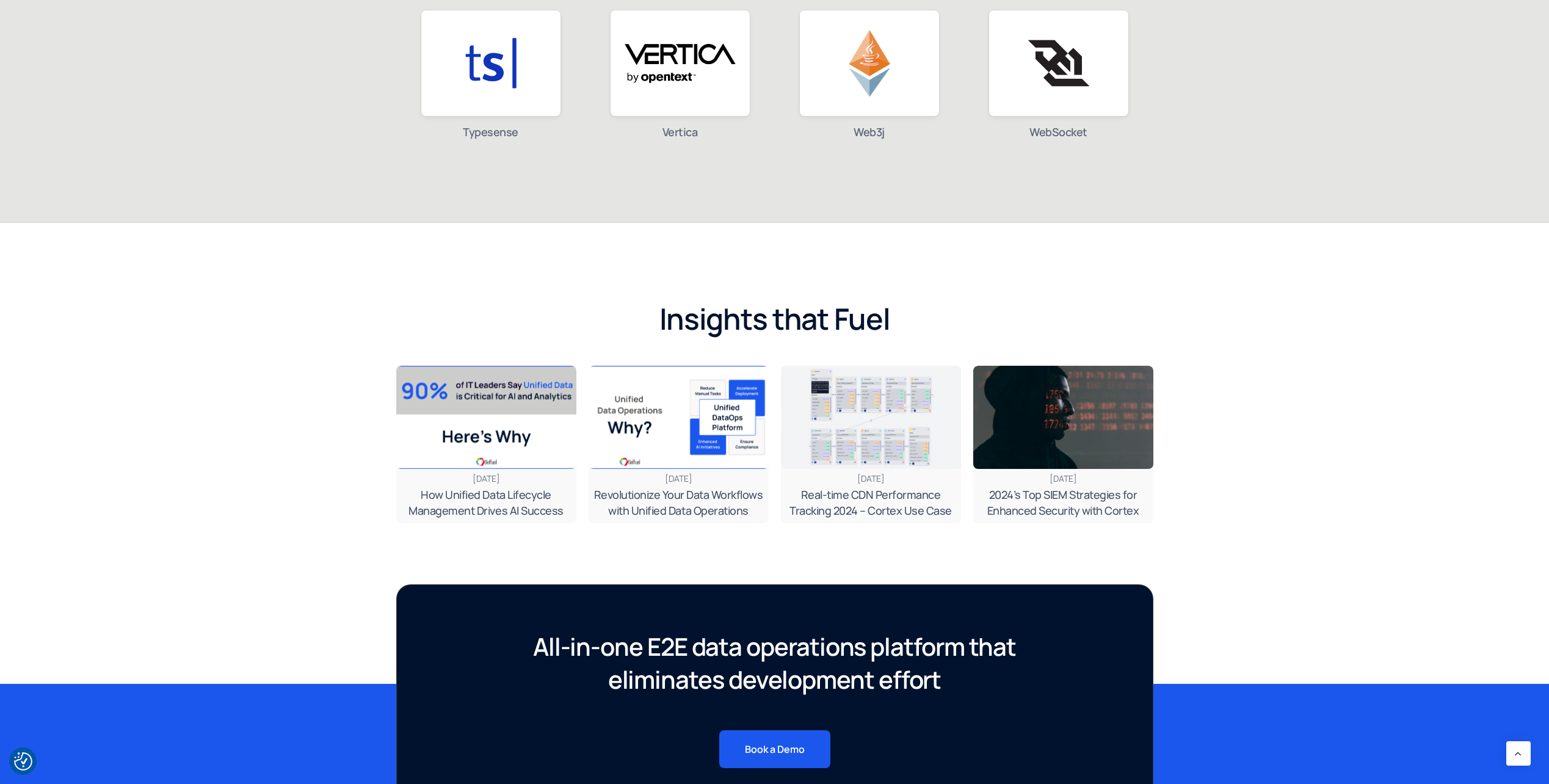
scroll to position [5127, 0]
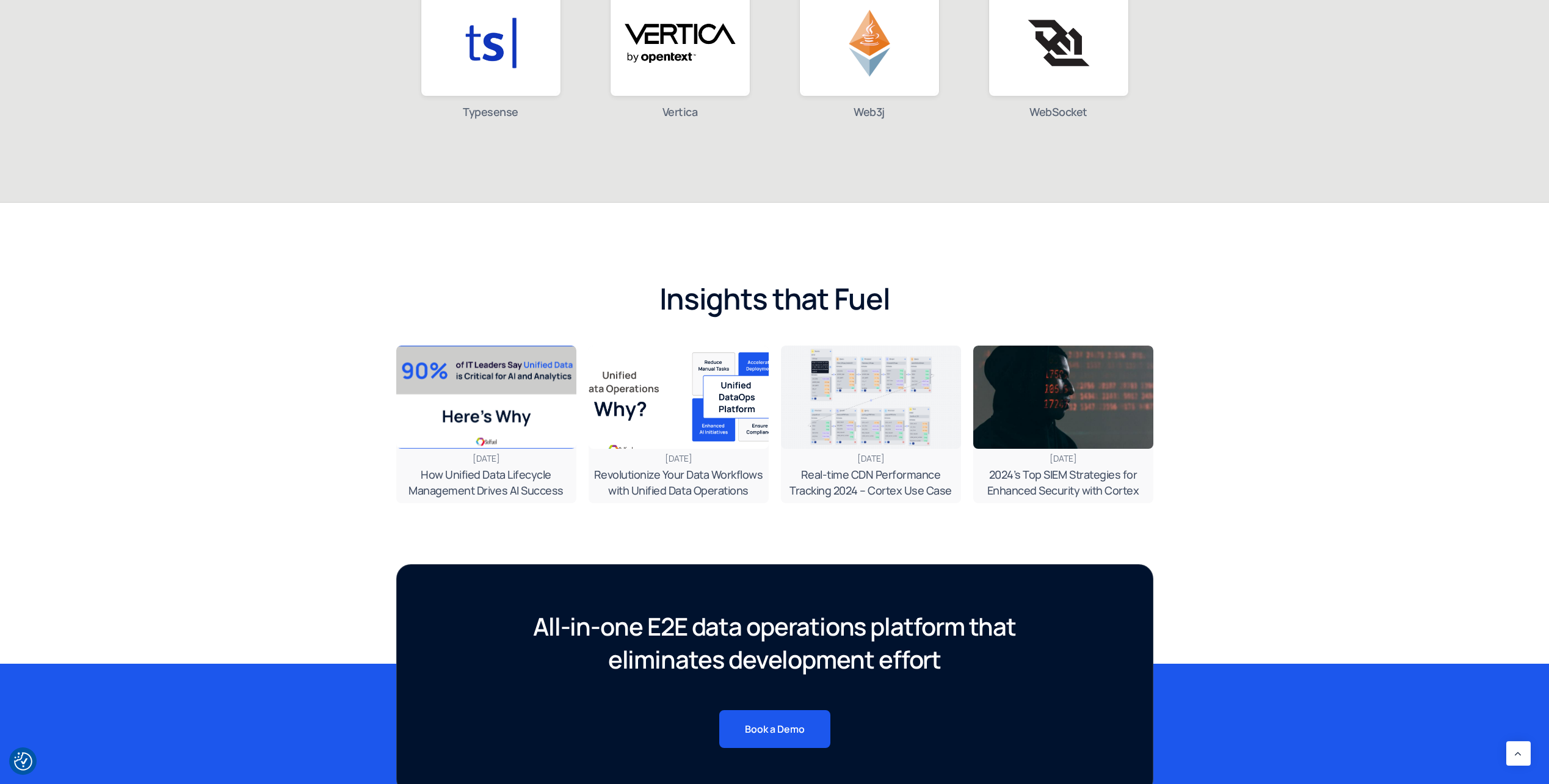
click at [668, 491] on span "Revolutionize Your Data Workflows with Unified Data Operations" at bounding box center [678, 482] width 169 height 30
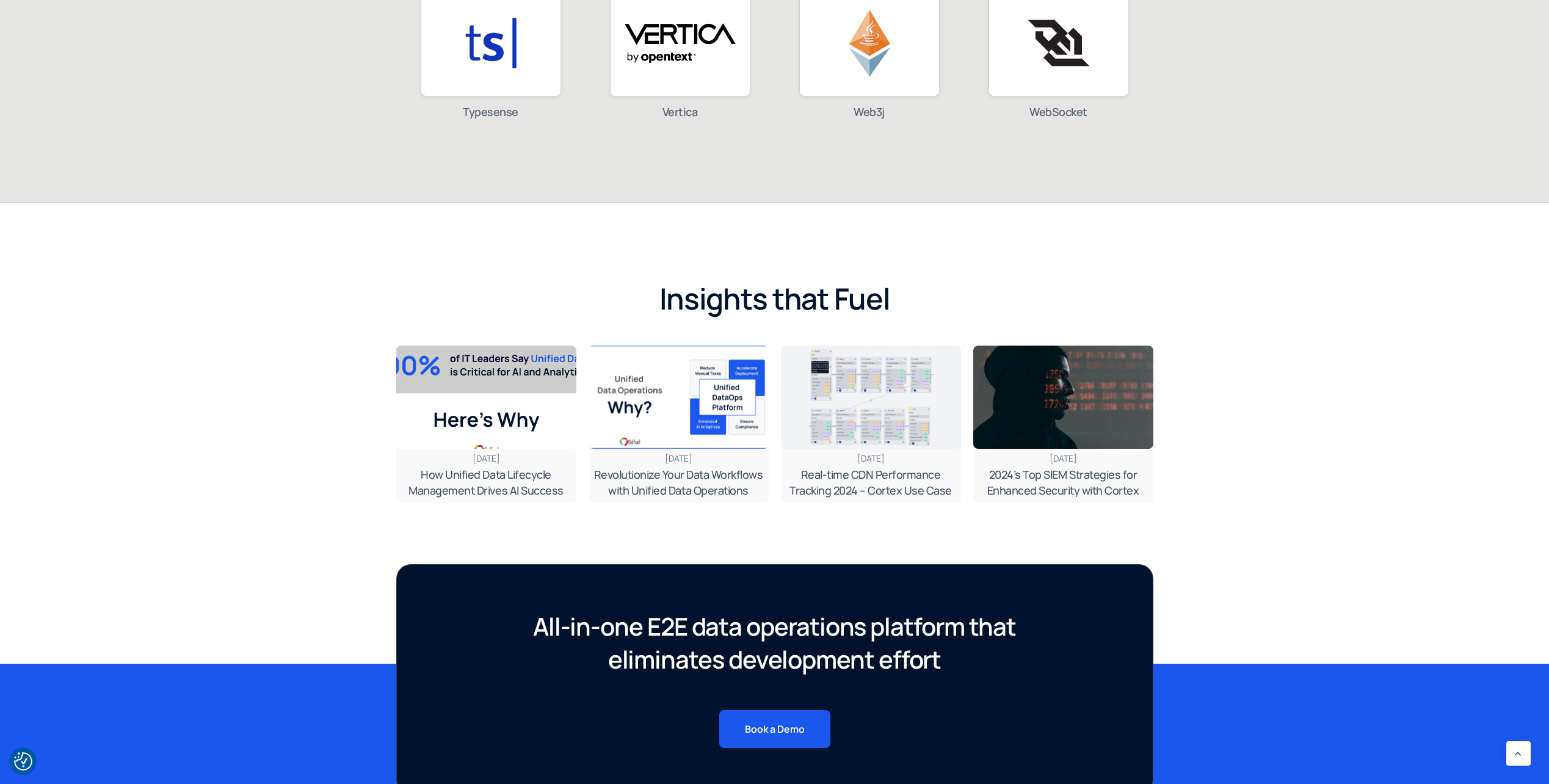
click at [488, 472] on span "How Unified Data Lifecycle Management Drives AI Success" at bounding box center [486, 482] width 154 height 30
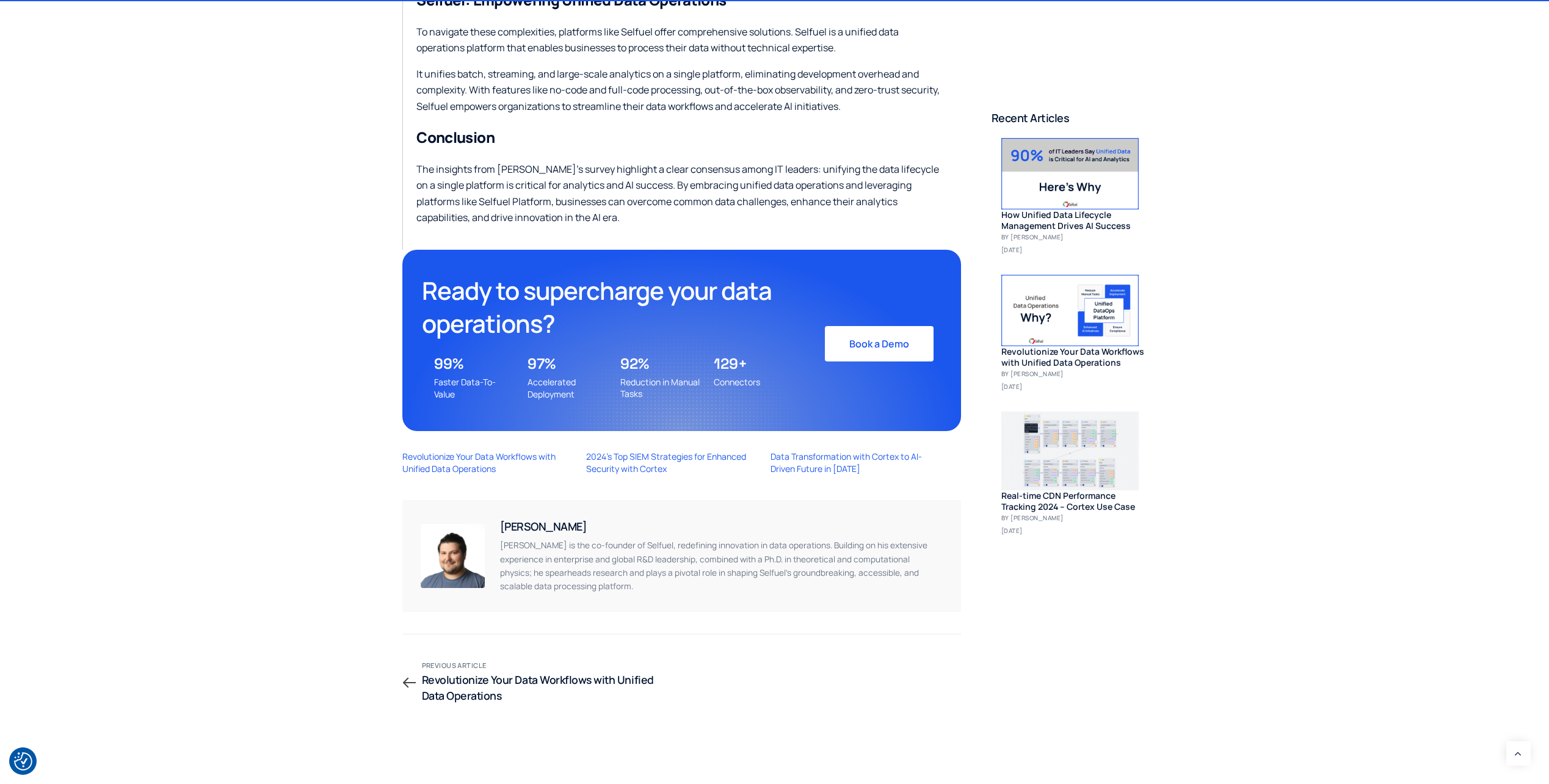
scroll to position [1465, 0]
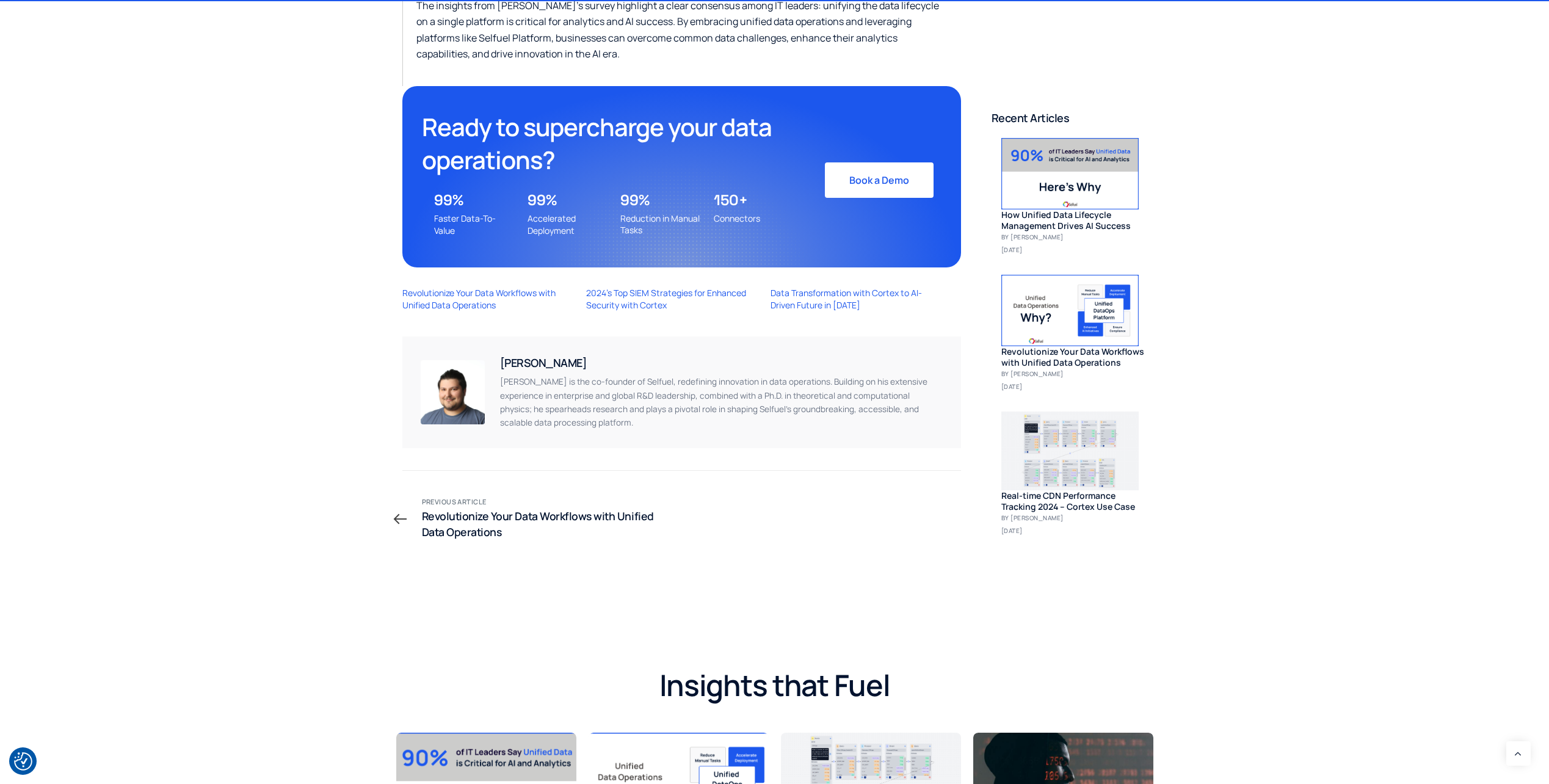
click at [396, 519] on line at bounding box center [400, 519] width 13 height 0
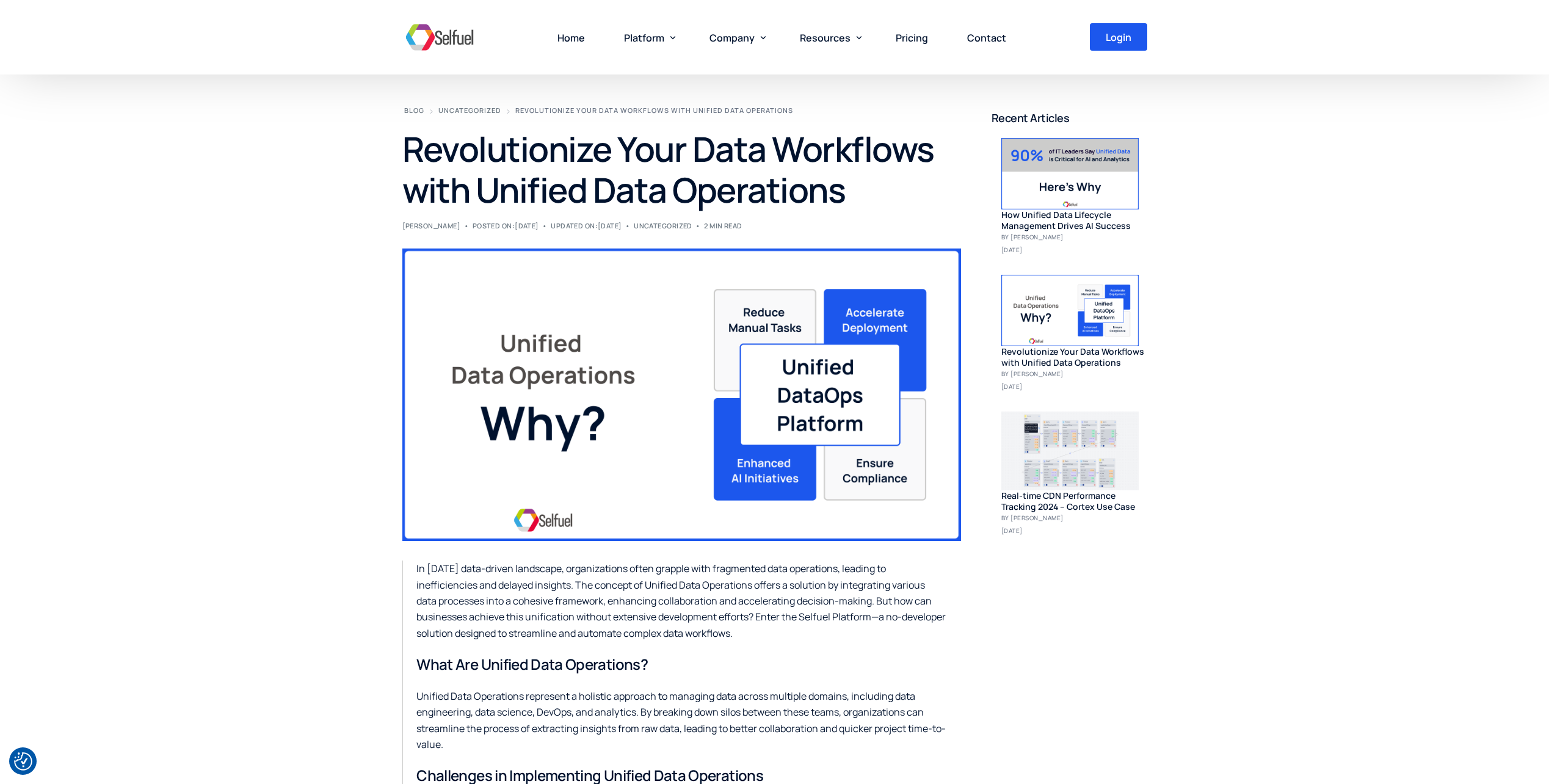
click at [434, 38] on img at bounding box center [439, 38] width 75 height 37
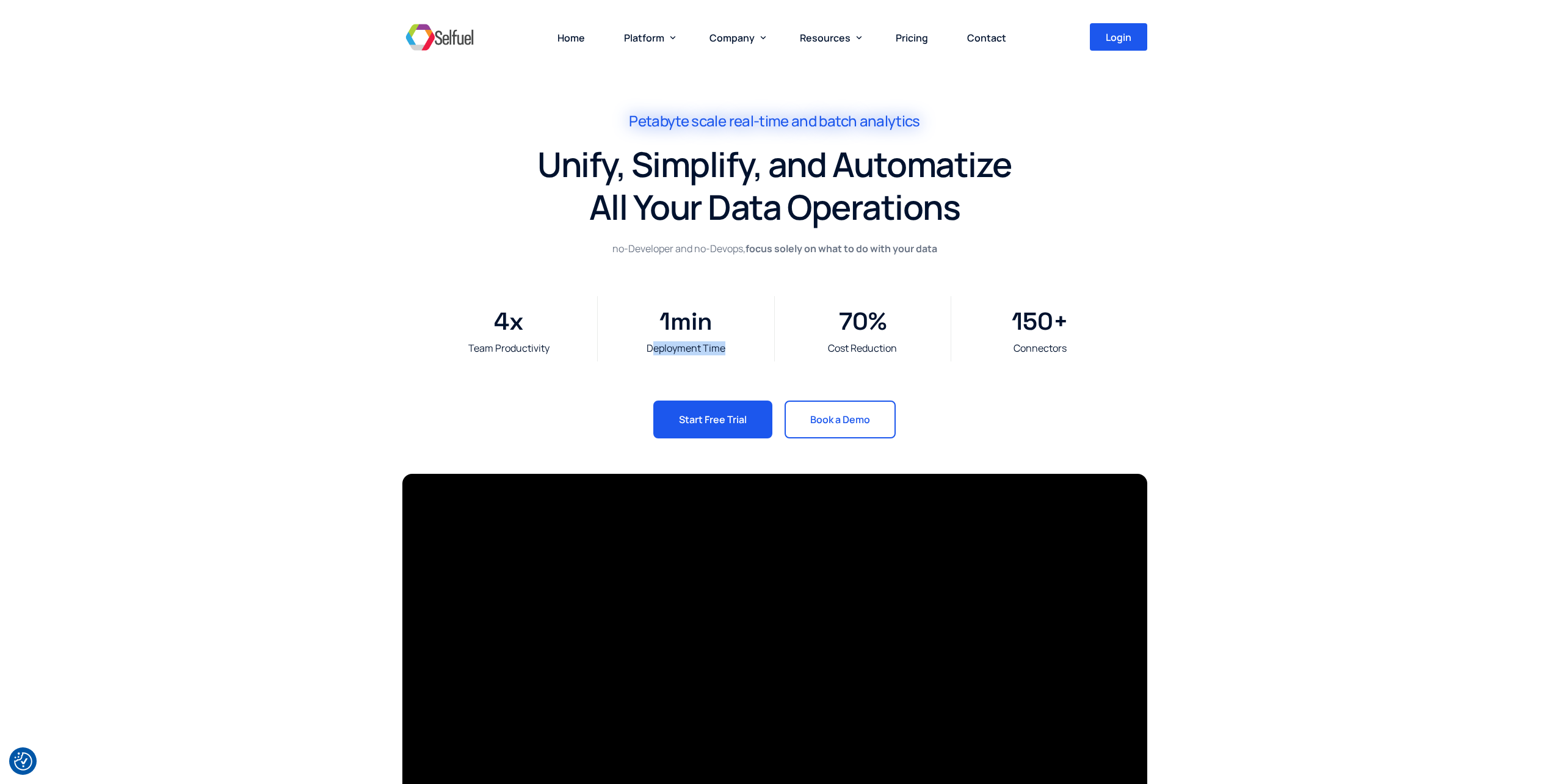
drag, startPoint x: 652, startPoint y: 349, endPoint x: 736, endPoint y: 349, distance: 84.0
click at [736, 349] on div "Deployment Time" at bounding box center [686, 348] width 164 height 14
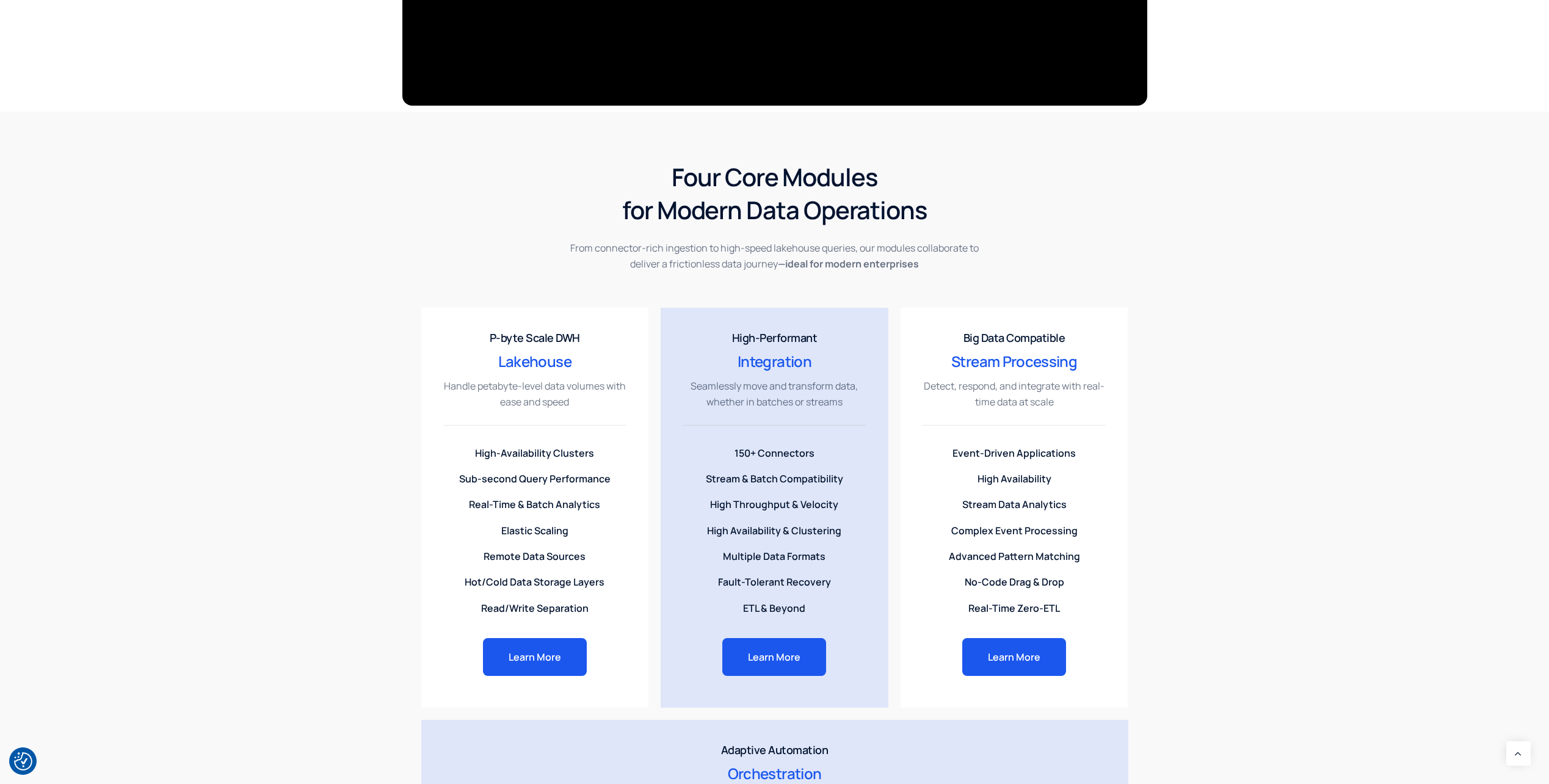
scroll to position [793, 0]
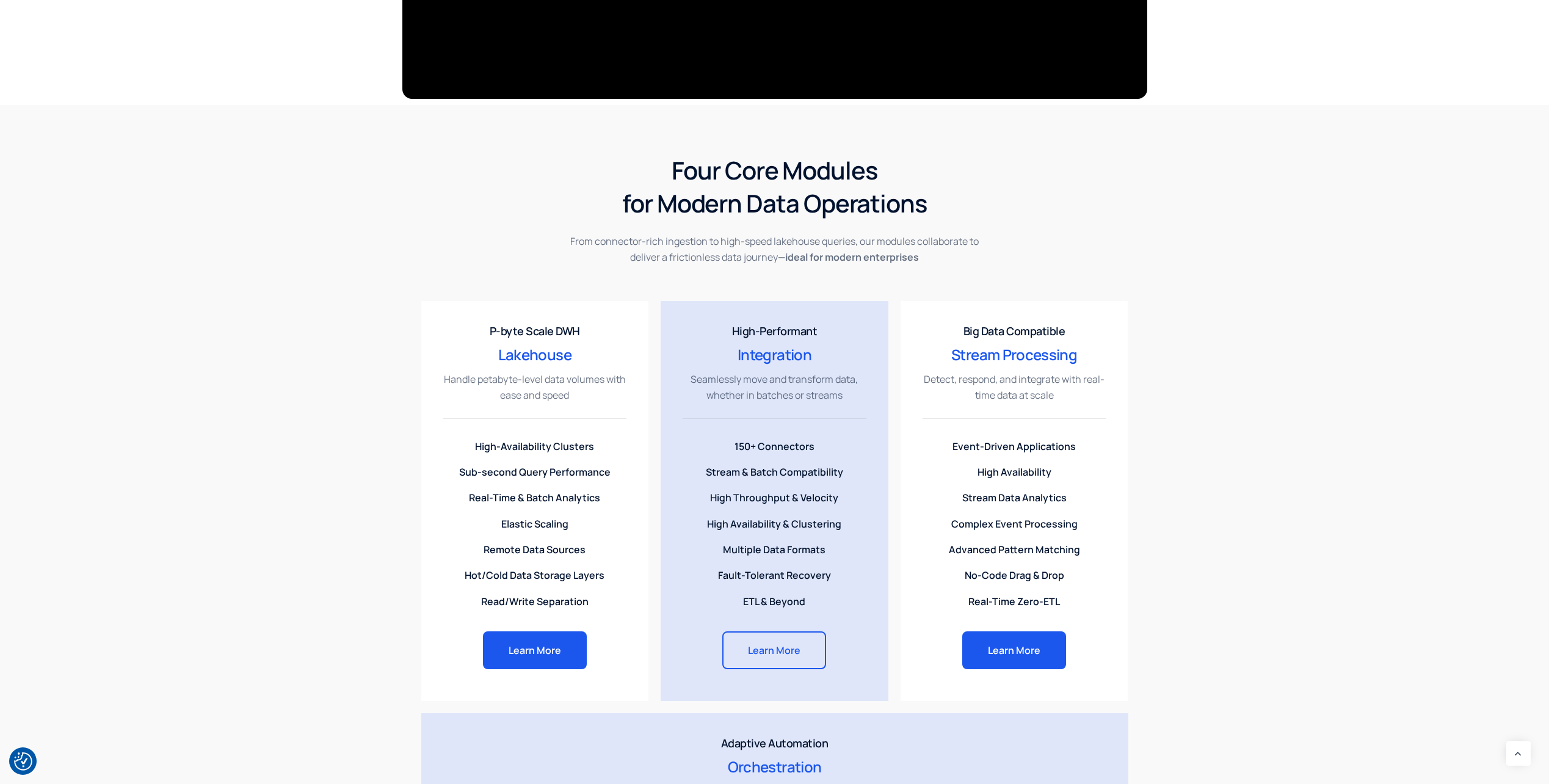
click at [774, 646] on span "Learn More" at bounding box center [774, 650] width 53 height 10
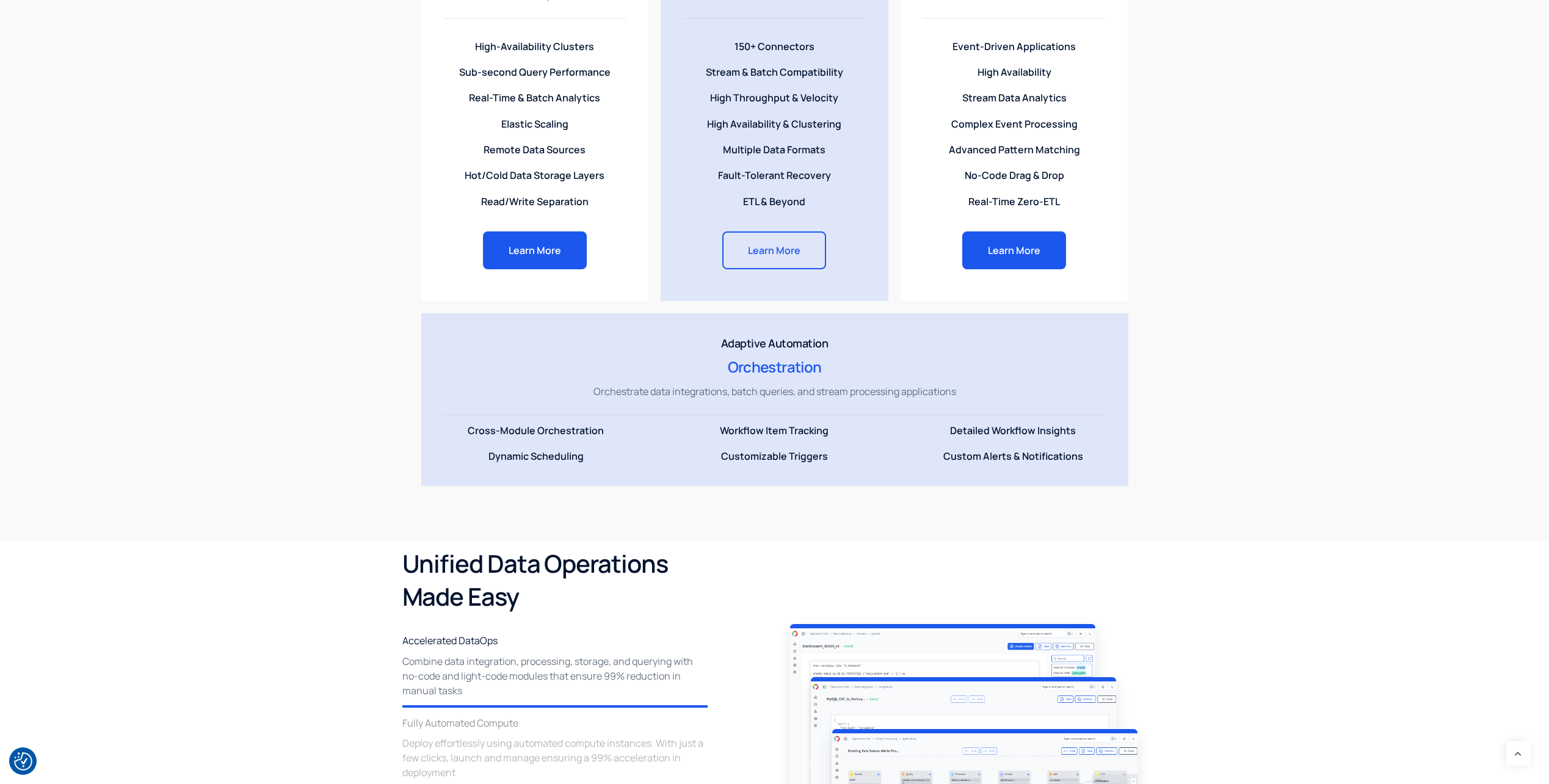
scroll to position [1221, 0]
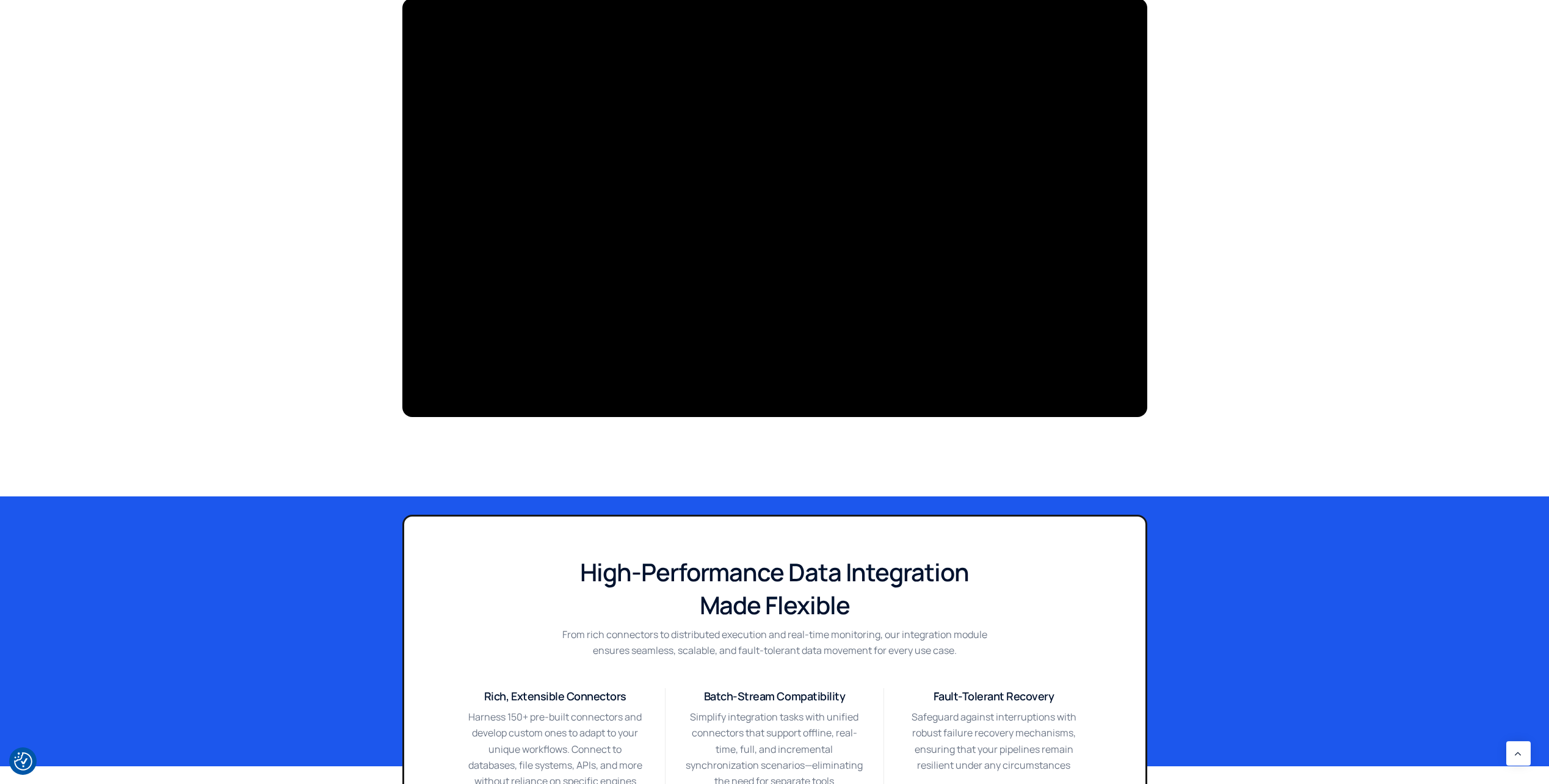
scroll to position [610, 0]
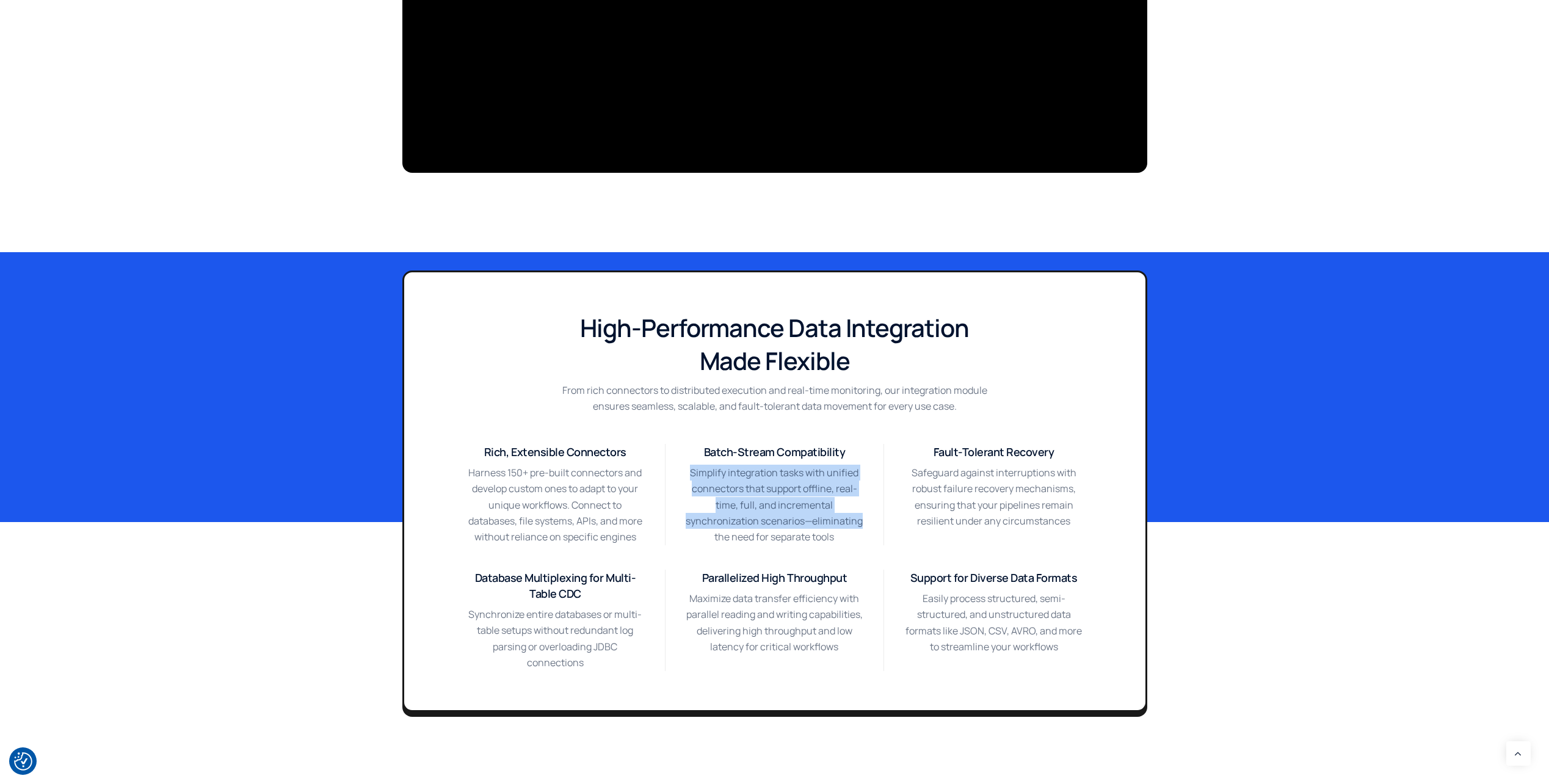
drag, startPoint x: 690, startPoint y: 476, endPoint x: 881, endPoint y: 516, distance: 195.1
click at [881, 516] on div "Batch-Stream Compatibility Simplify integration tasks with unified connectors t…" at bounding box center [774, 494] width 219 height 101
drag, startPoint x: 881, startPoint y: 516, endPoint x: 818, endPoint y: 543, distance: 68.5
click at [818, 543] on p "Simplify integration tasks with unified connectors that support offline, real-t…" at bounding box center [774, 505] width 179 height 80
click at [24, 764] on img "Cookie Settings" at bounding box center [23, 761] width 18 height 18
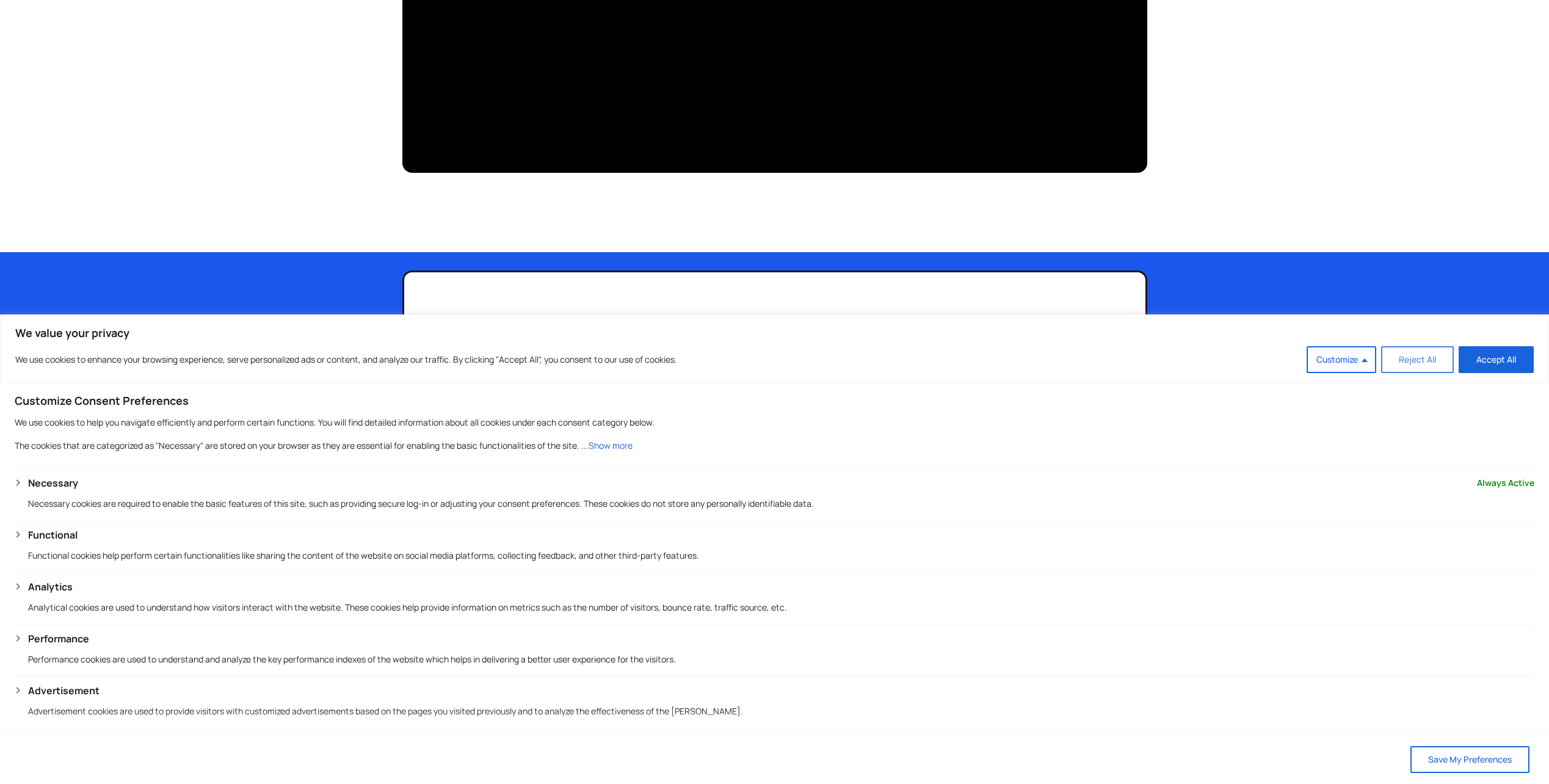
click at [1417, 368] on button "Reject All" at bounding box center [1417, 360] width 73 height 27
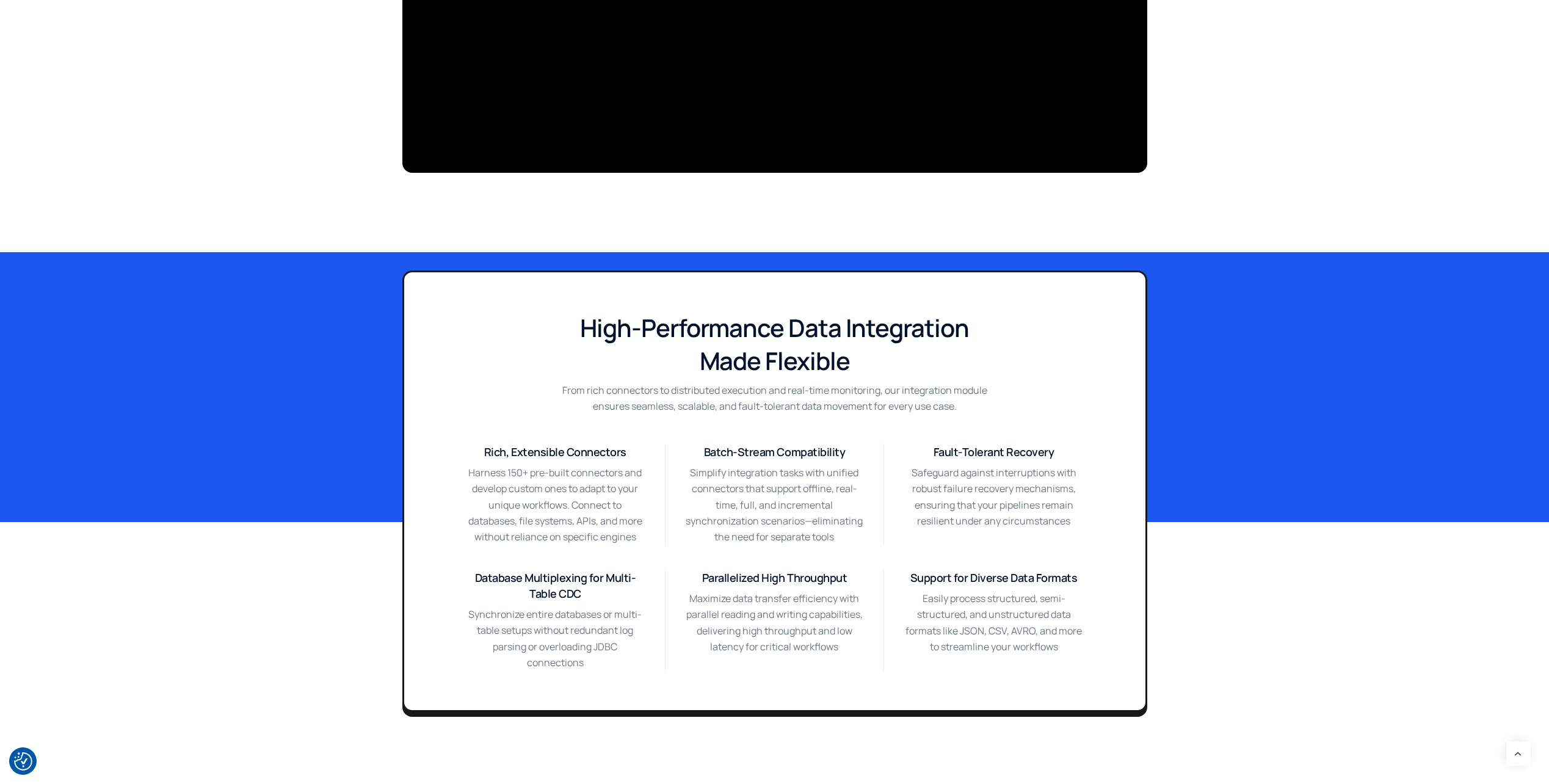
click at [1206, 602] on div "High-Performance Data Integration Made Flexible From rich connectors to distrib…" at bounding box center [774, 522] width 1549 height 539
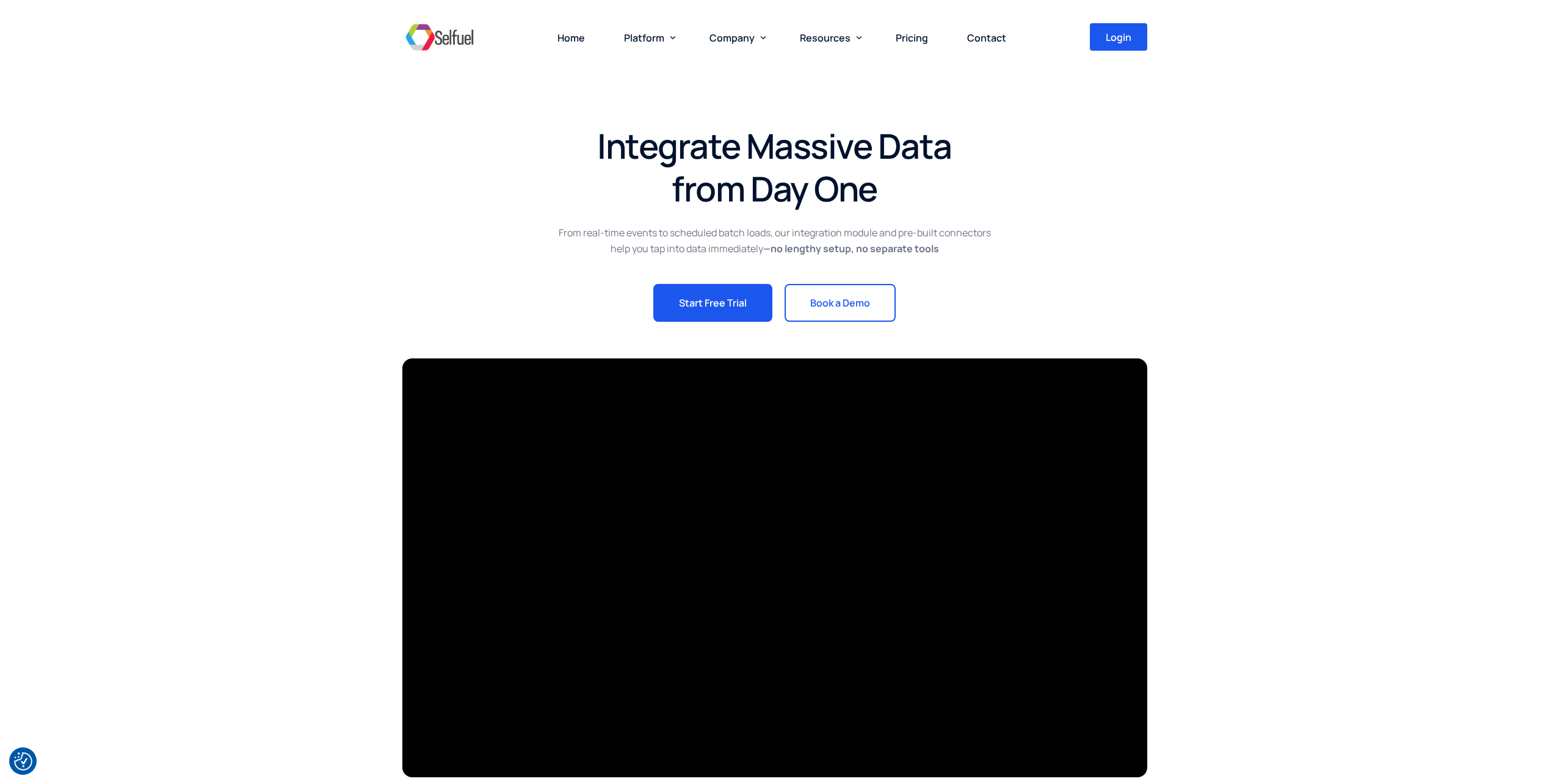
scroll to position [0, 0]
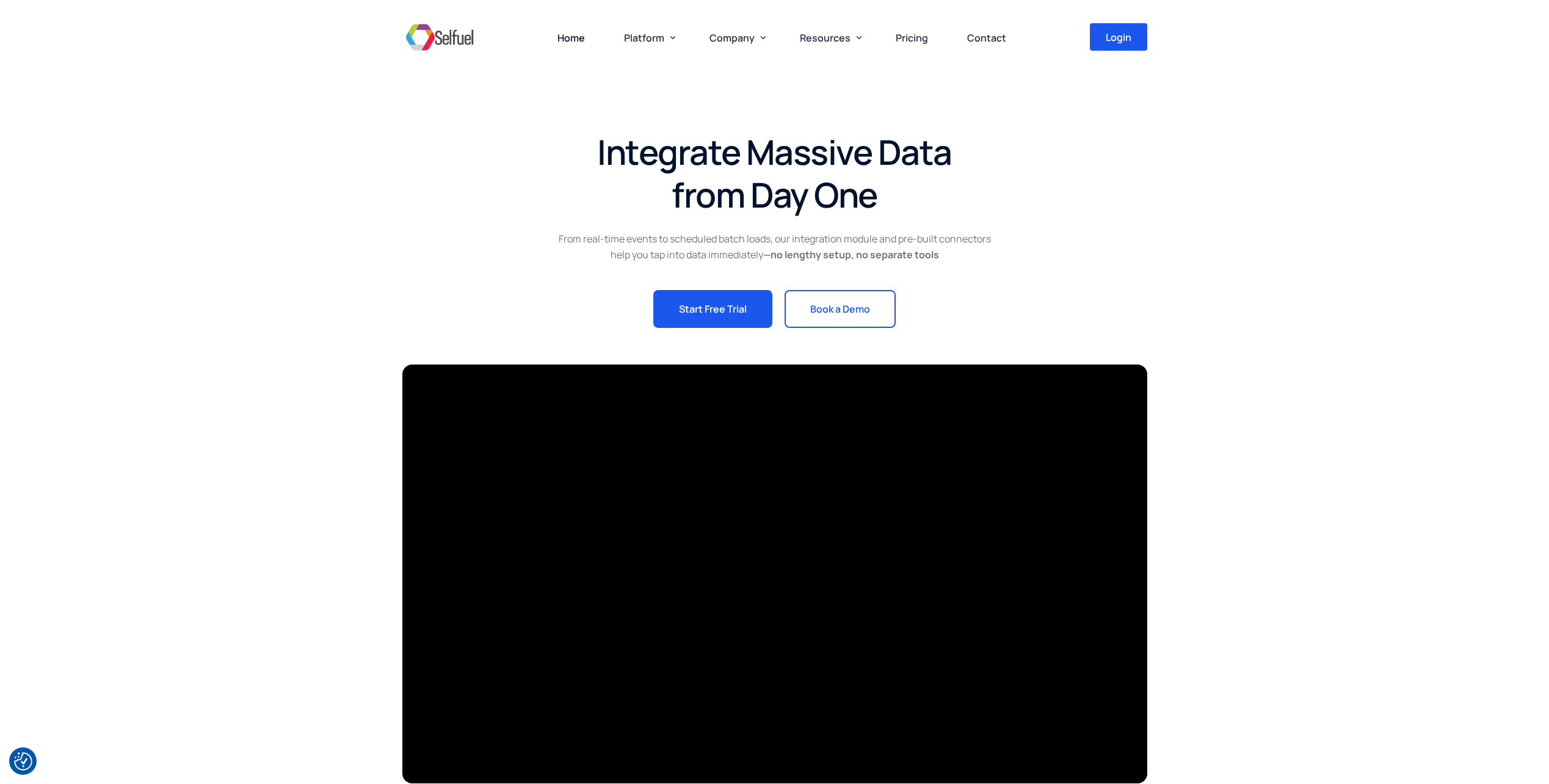
click at [470, 30] on img at bounding box center [439, 38] width 75 height 37
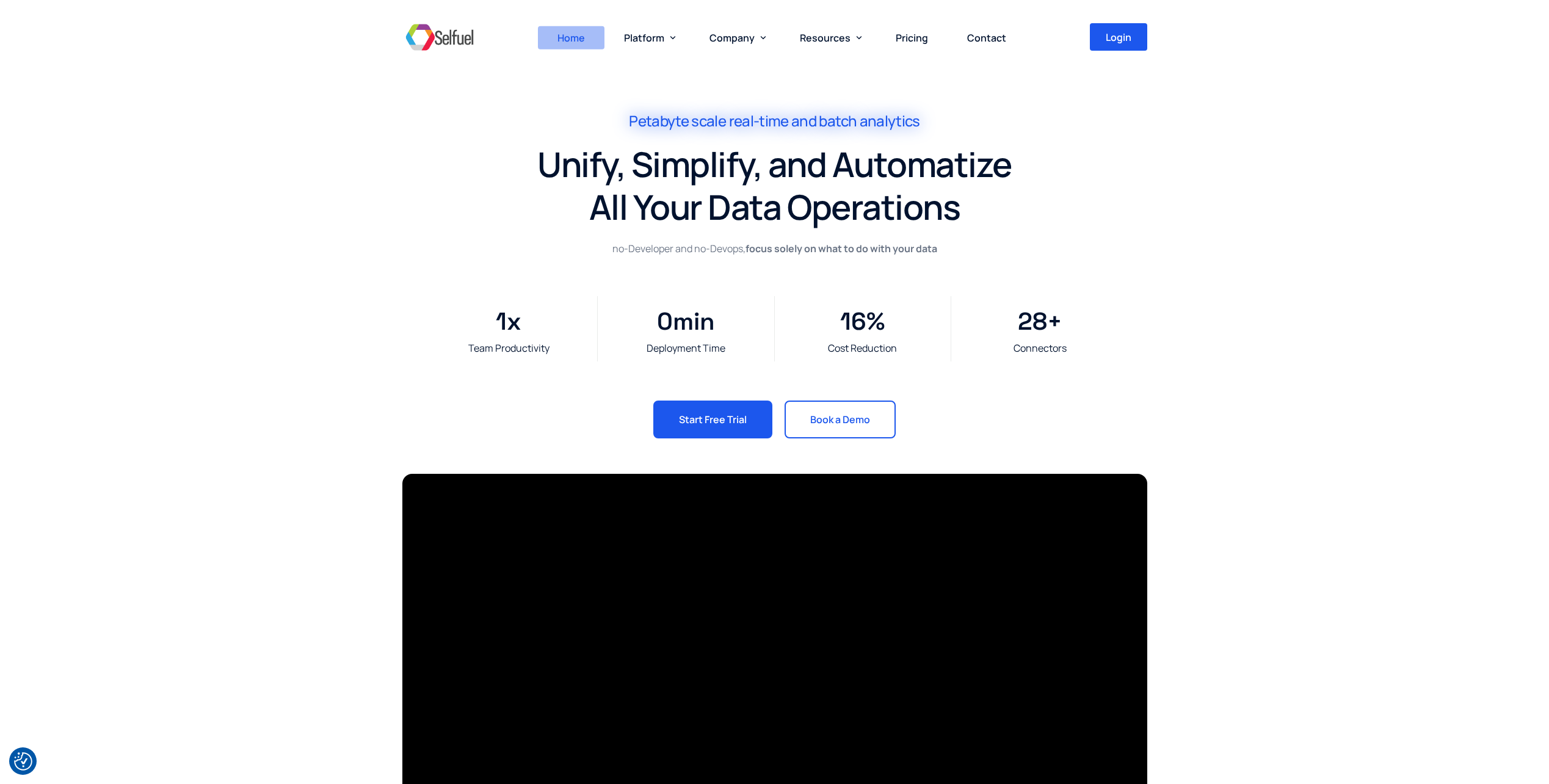
click at [569, 39] on span "Home" at bounding box center [571, 38] width 28 height 13
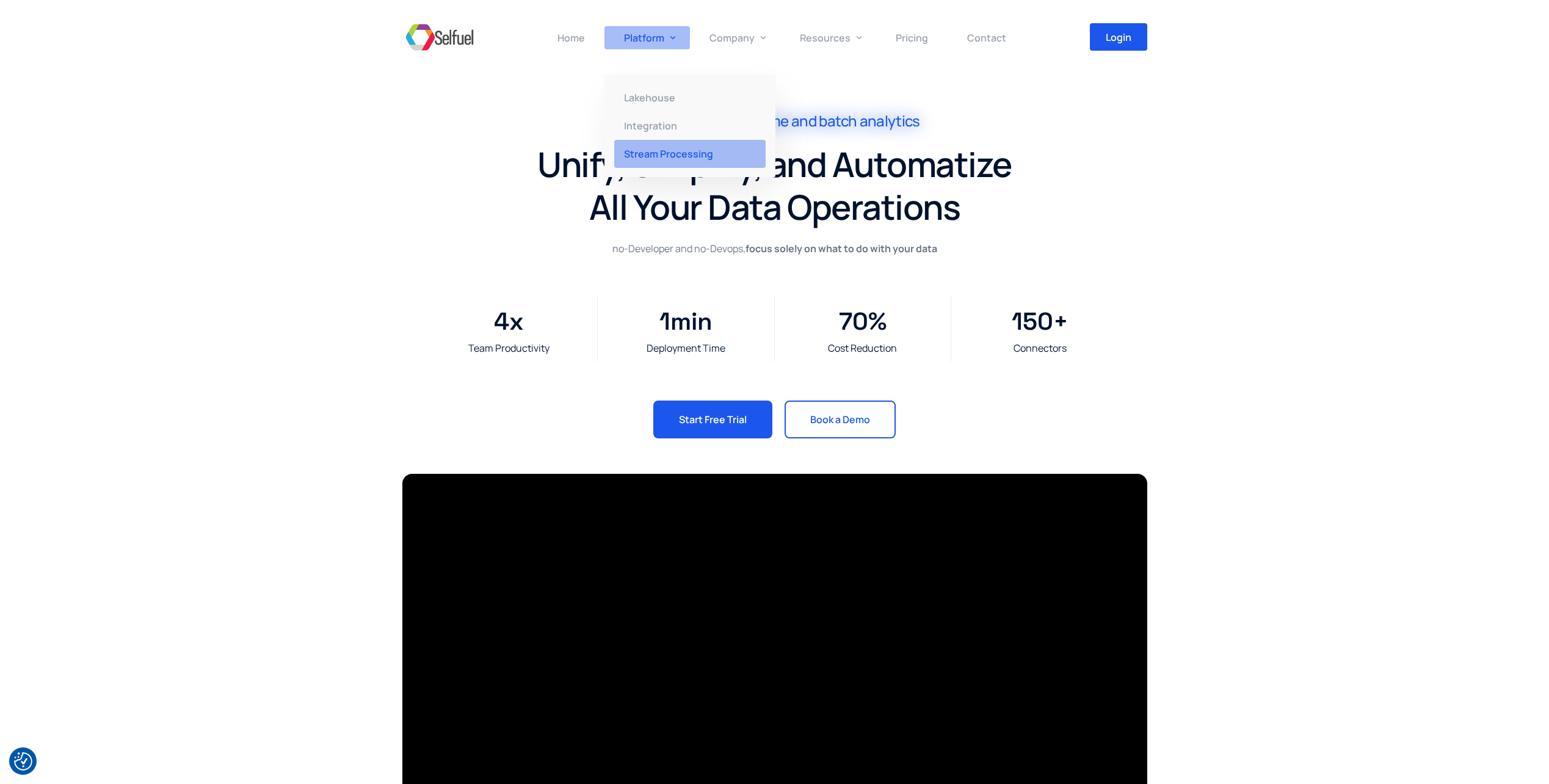
click at [665, 158] on span "Stream Processing" at bounding box center [668, 153] width 89 height 13
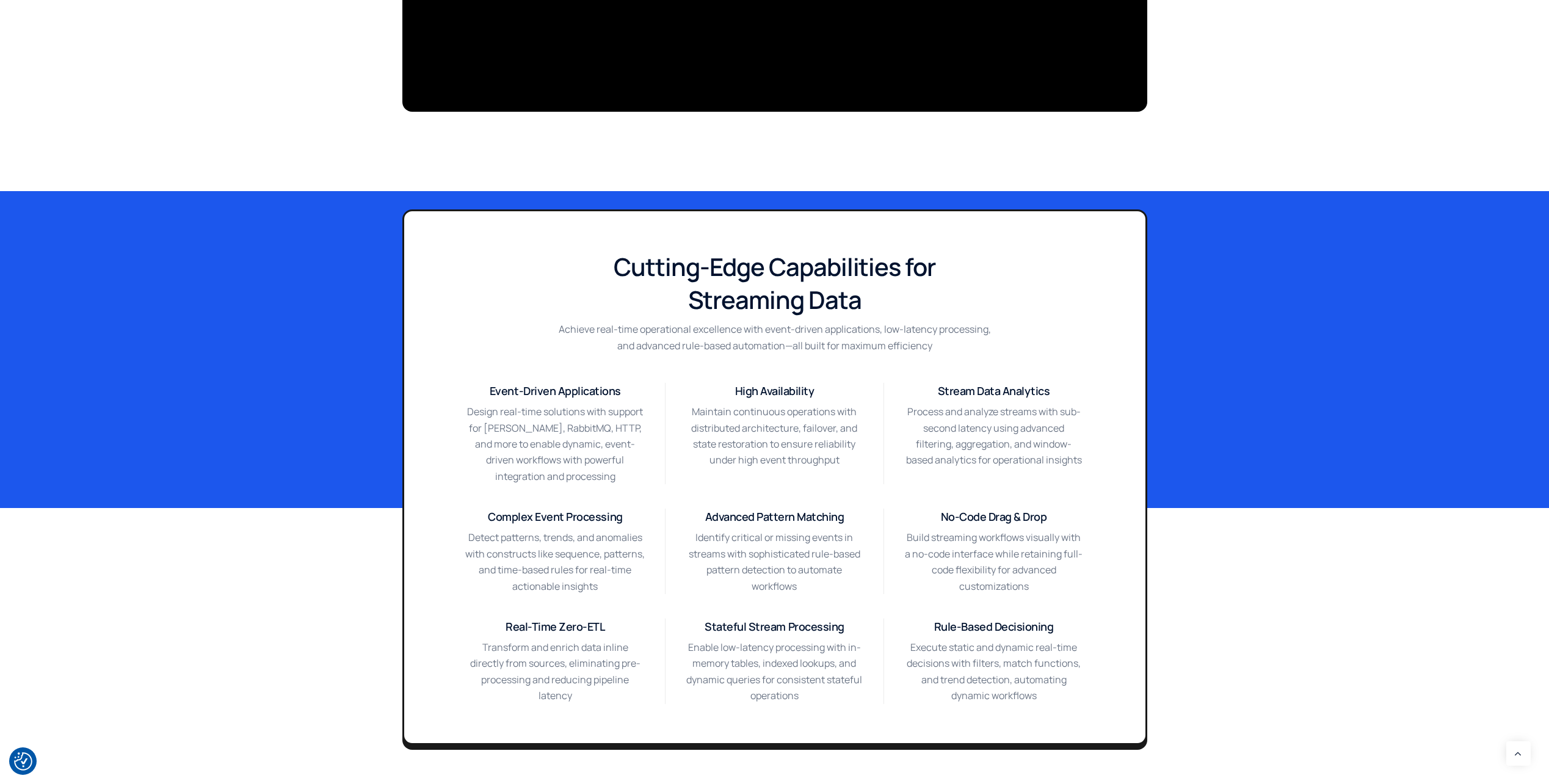
scroll to position [733, 0]
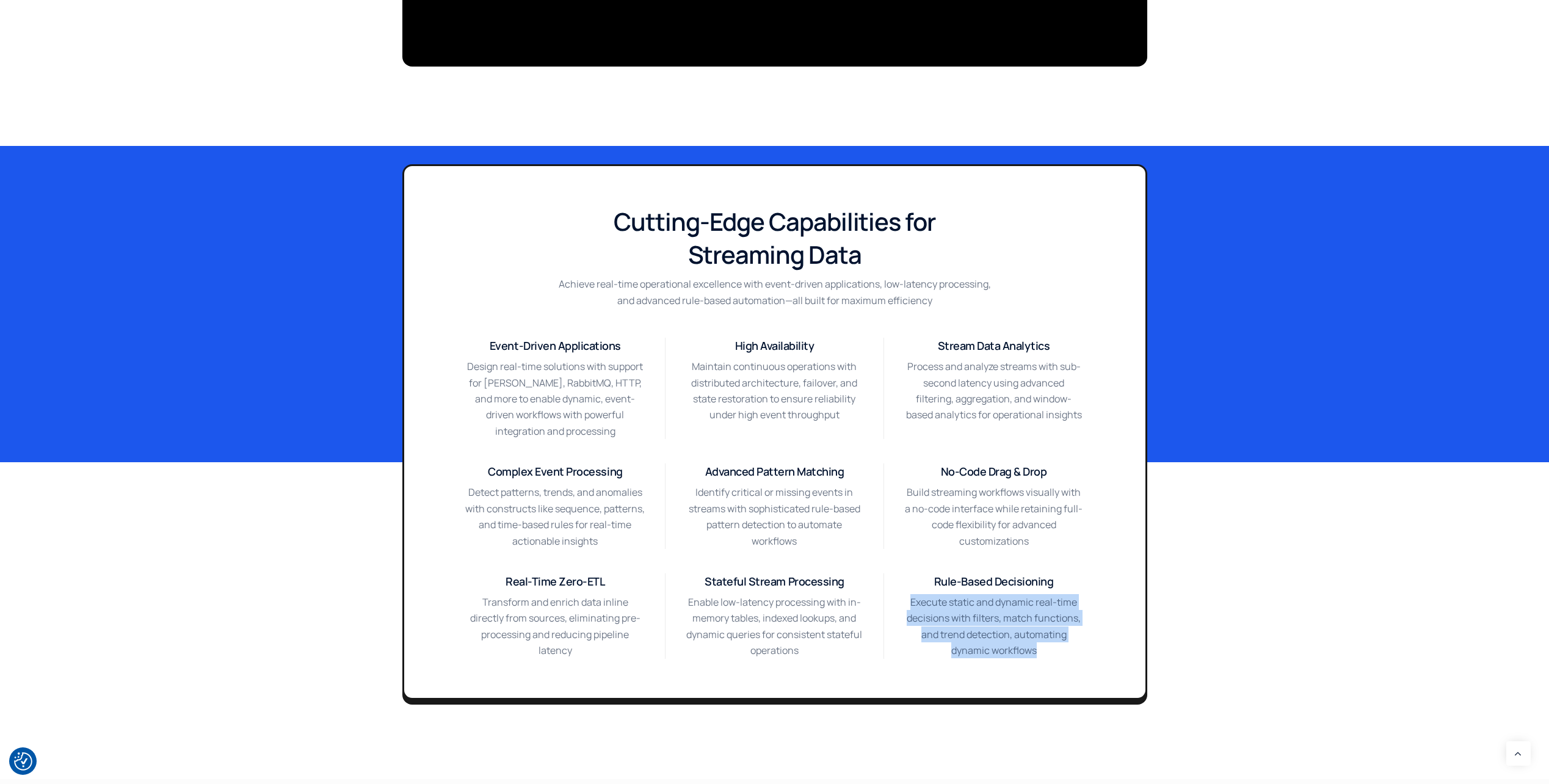
drag, startPoint x: 907, startPoint y: 602, endPoint x: 1051, endPoint y: 649, distance: 151.5
click at [1051, 649] on p "Execute static and dynamic real-time decisions with filters, match functions, a…" at bounding box center [993, 626] width 180 height 65
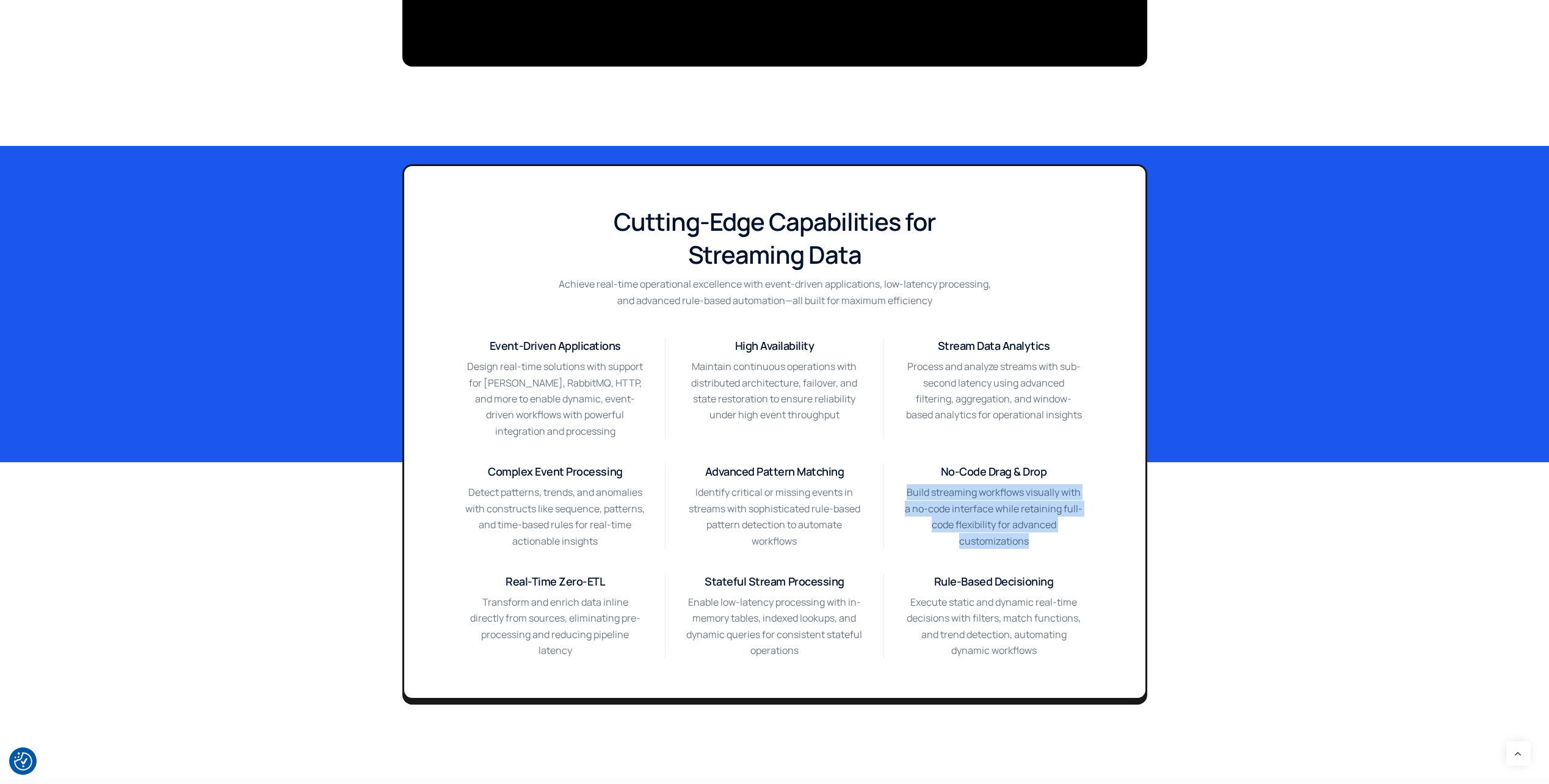
drag, startPoint x: 1051, startPoint y: 649, endPoint x: 905, endPoint y: 488, distance: 217.3
click at [905, 488] on p "Build streaming workflows visually with a no-code interface while retaining ful…" at bounding box center [993, 516] width 180 height 65
click at [756, 409] on p "Maintain continuous operations with distributed architecture, failover, and sta…" at bounding box center [774, 390] width 179 height 65
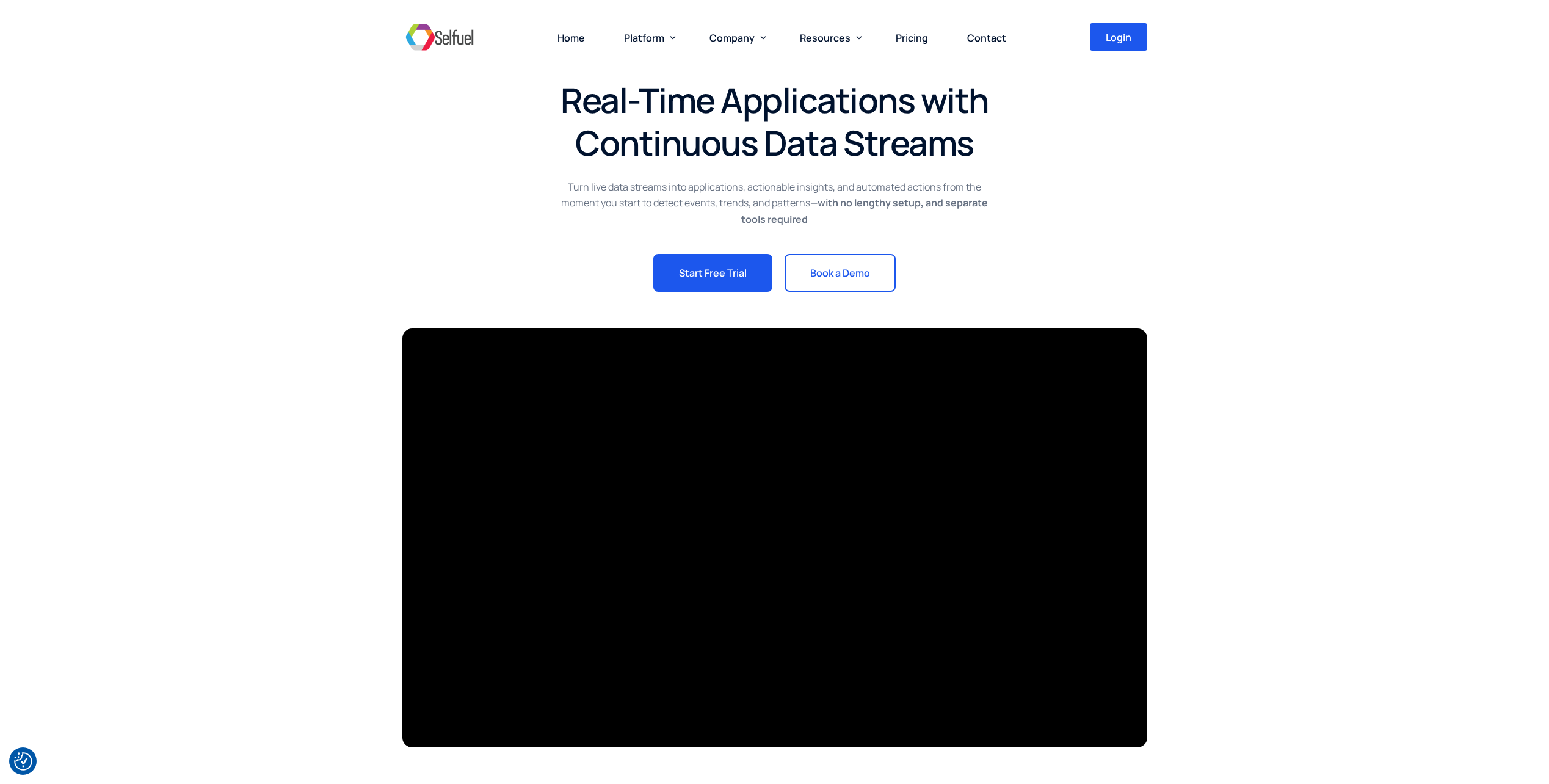
scroll to position [0, 0]
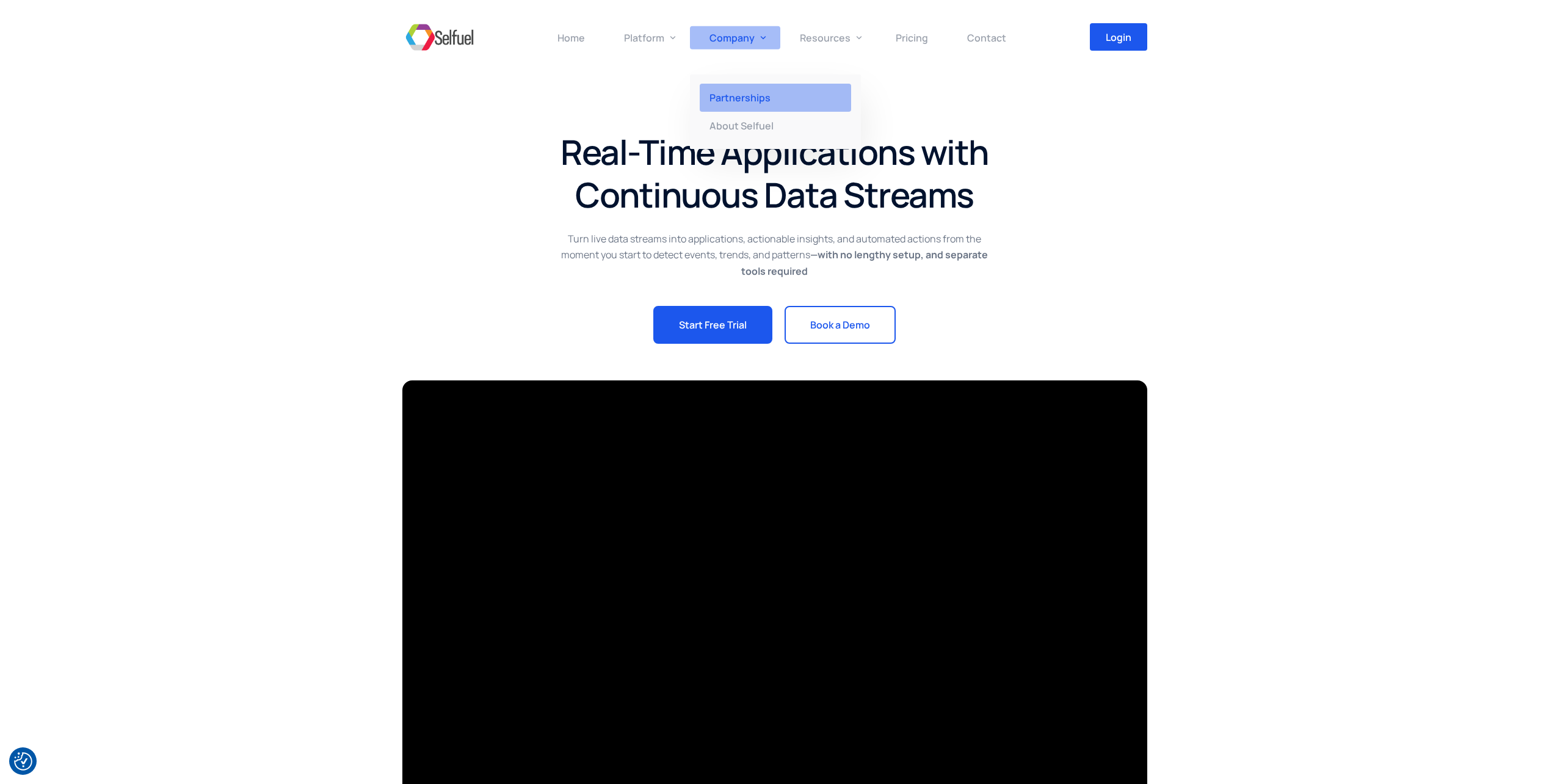
click at [758, 101] on span "Partnerships" at bounding box center [740, 97] width 61 height 13
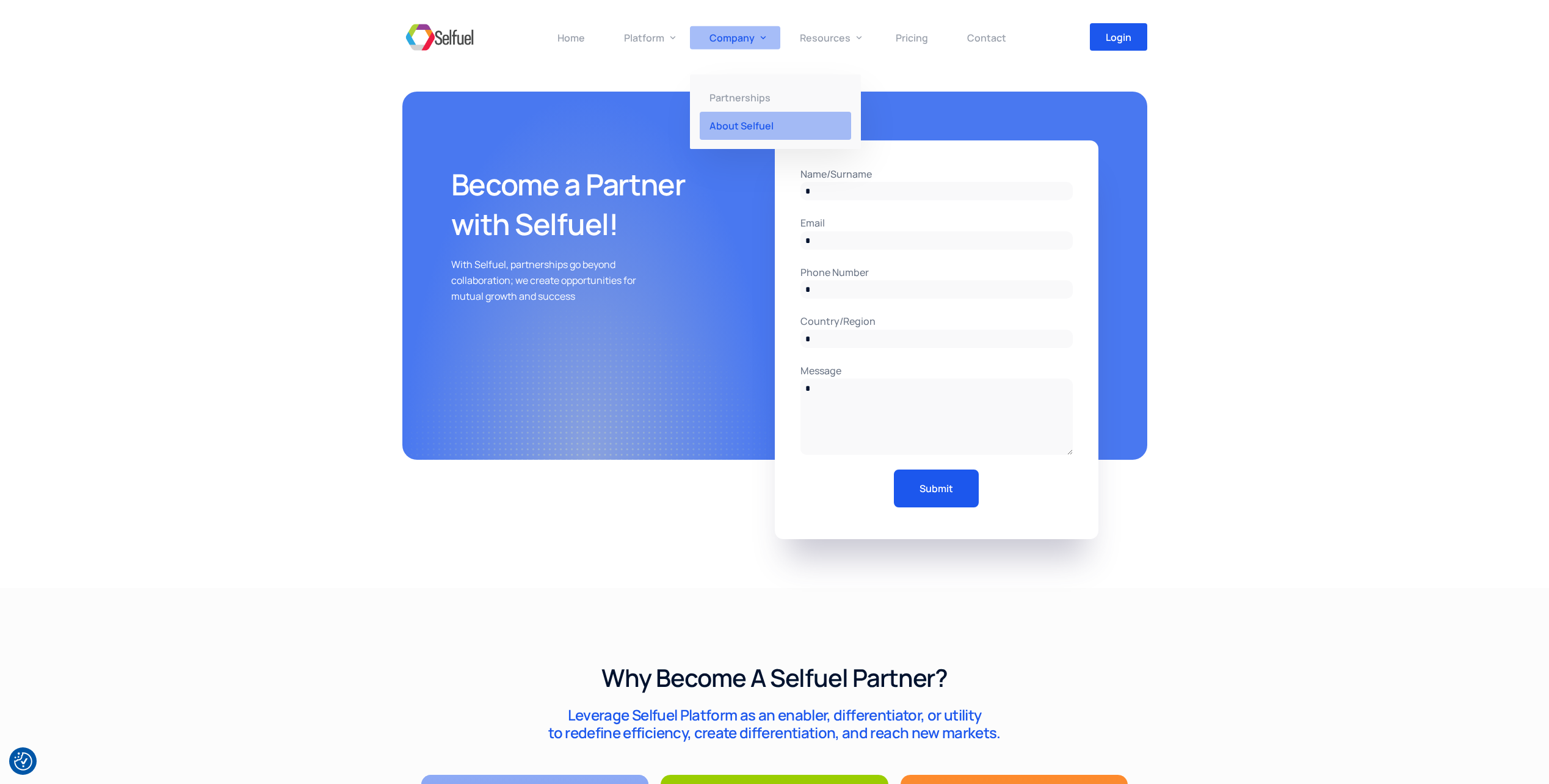
click at [746, 122] on span "About Selfuel" at bounding box center [741, 126] width 64 height 13
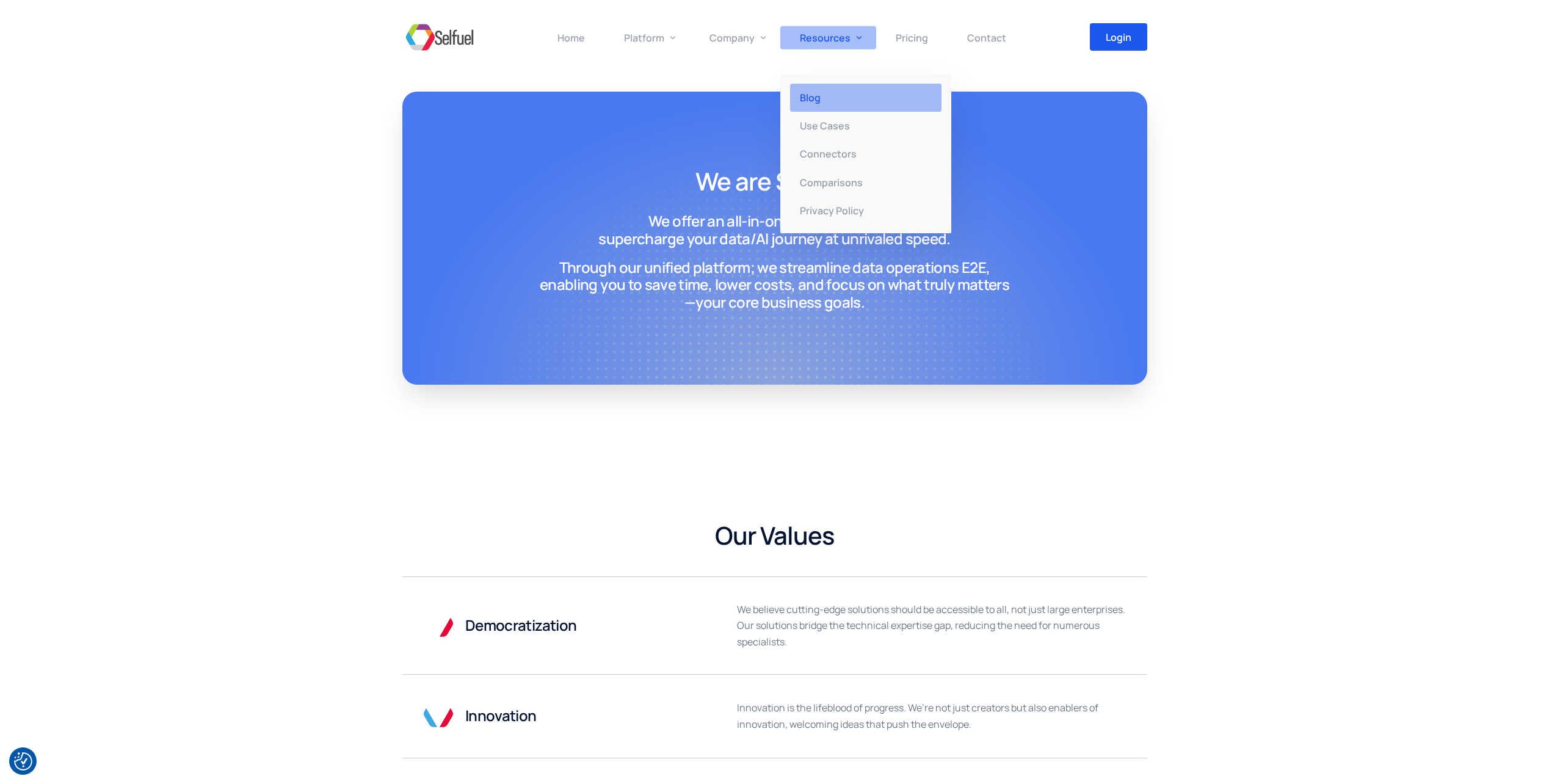
click at [826, 98] on link "Blog" at bounding box center [865, 97] width 171 height 28
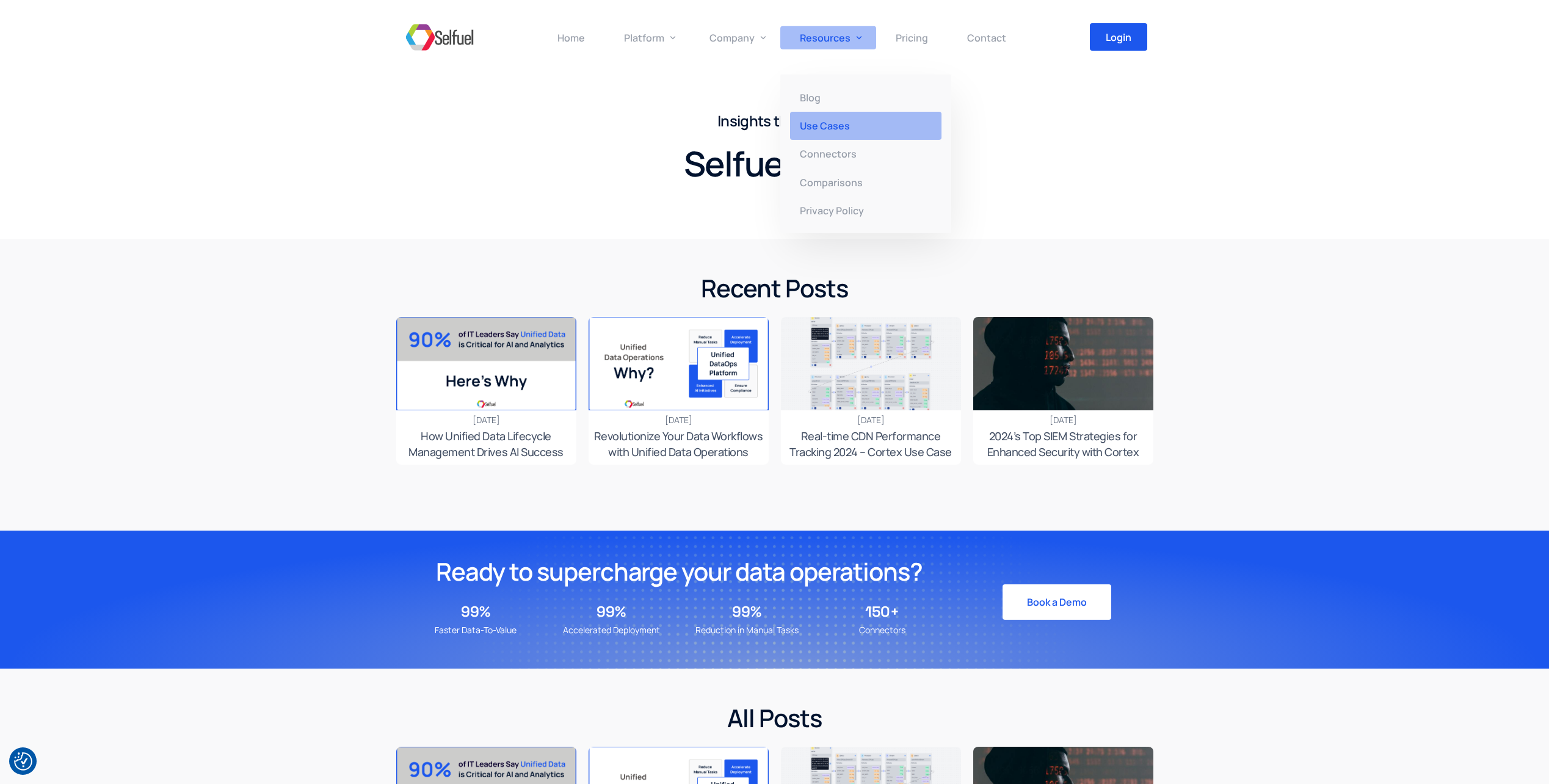
click at [834, 129] on span "Use Cases" at bounding box center [825, 126] width 50 height 13
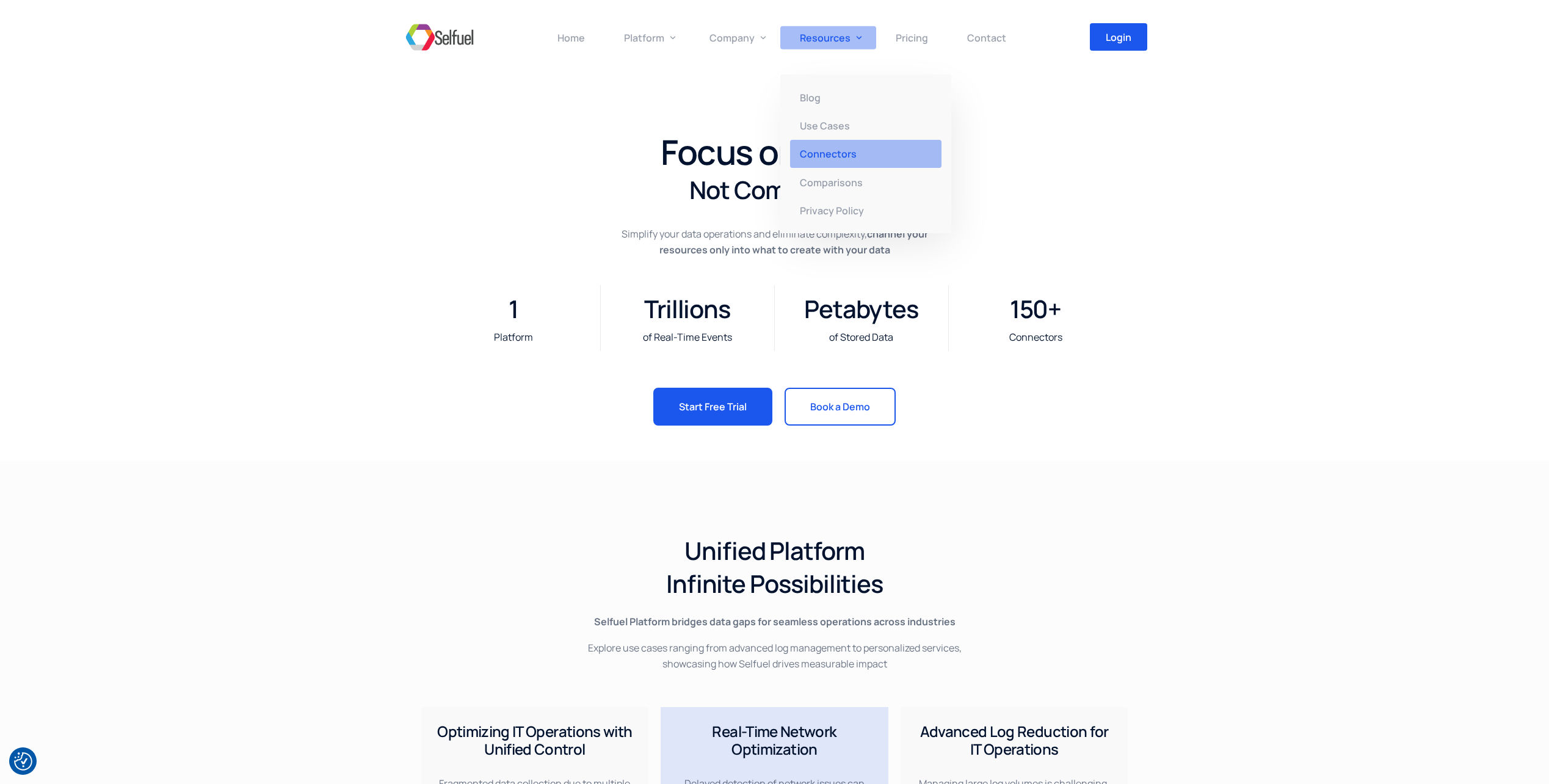
click at [834, 158] on span "Connectors" at bounding box center [829, 153] width 57 height 13
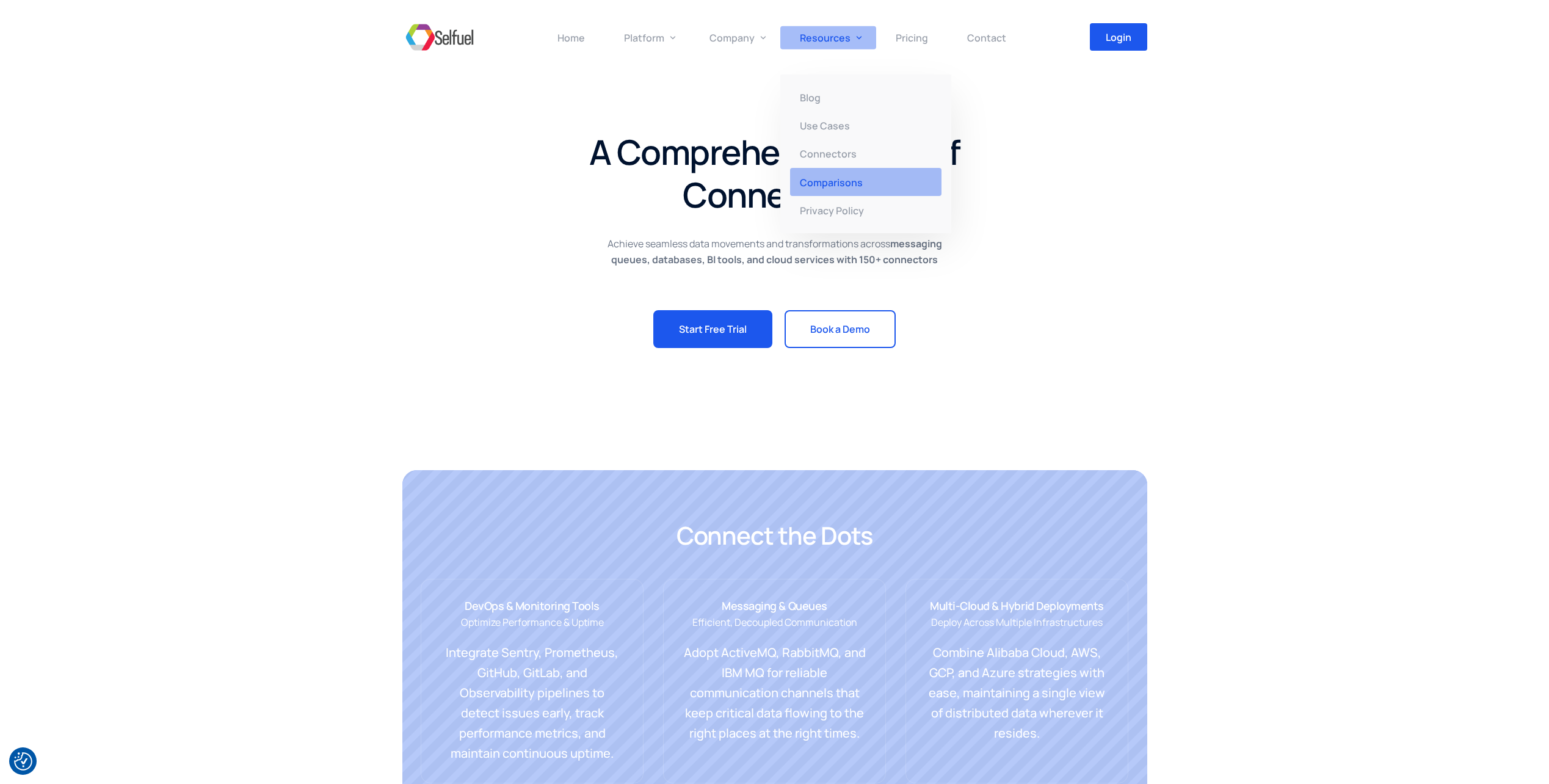
click at [837, 181] on span "Comparisons" at bounding box center [831, 182] width 63 height 13
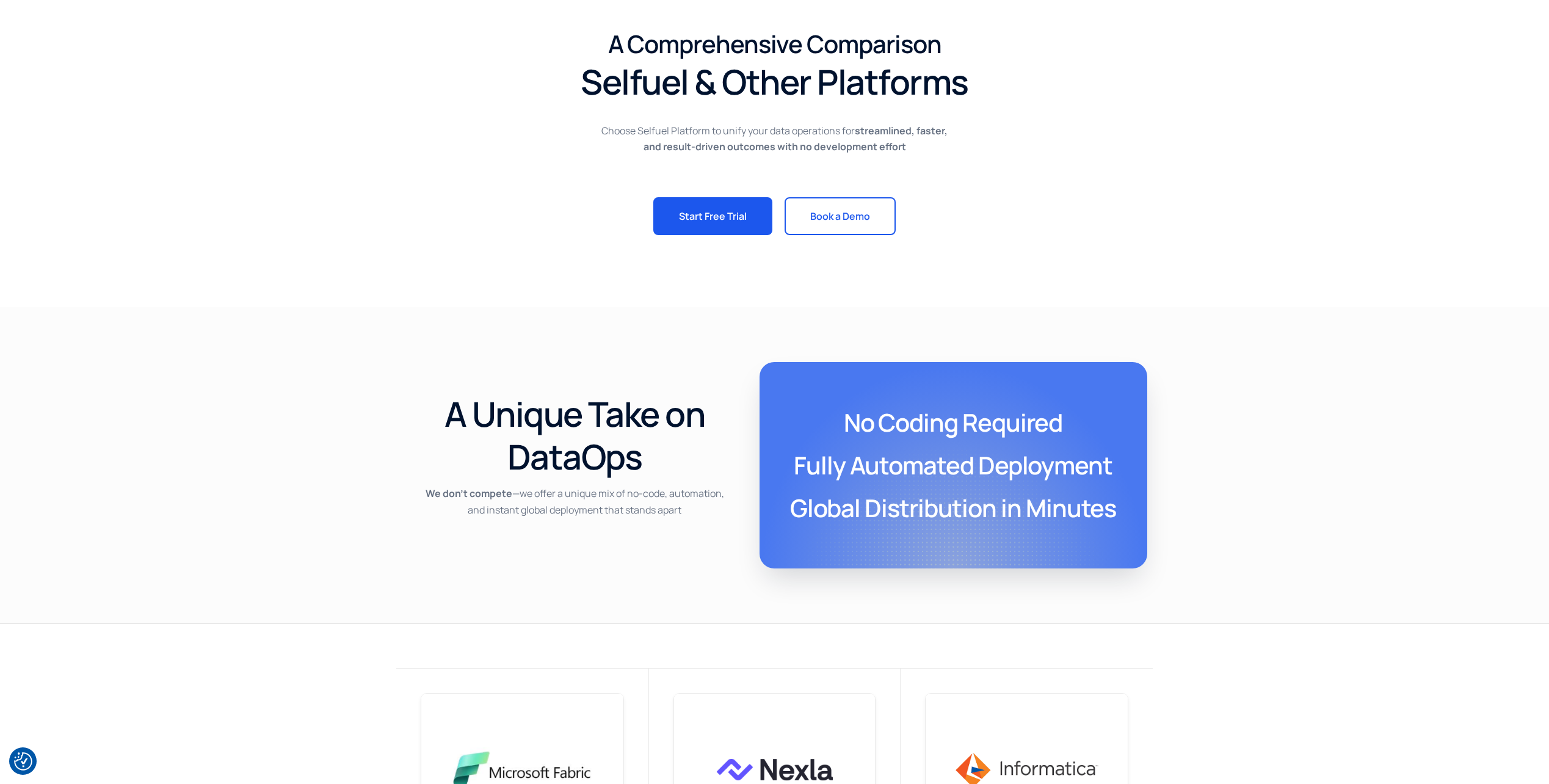
scroll to position [122, 0]
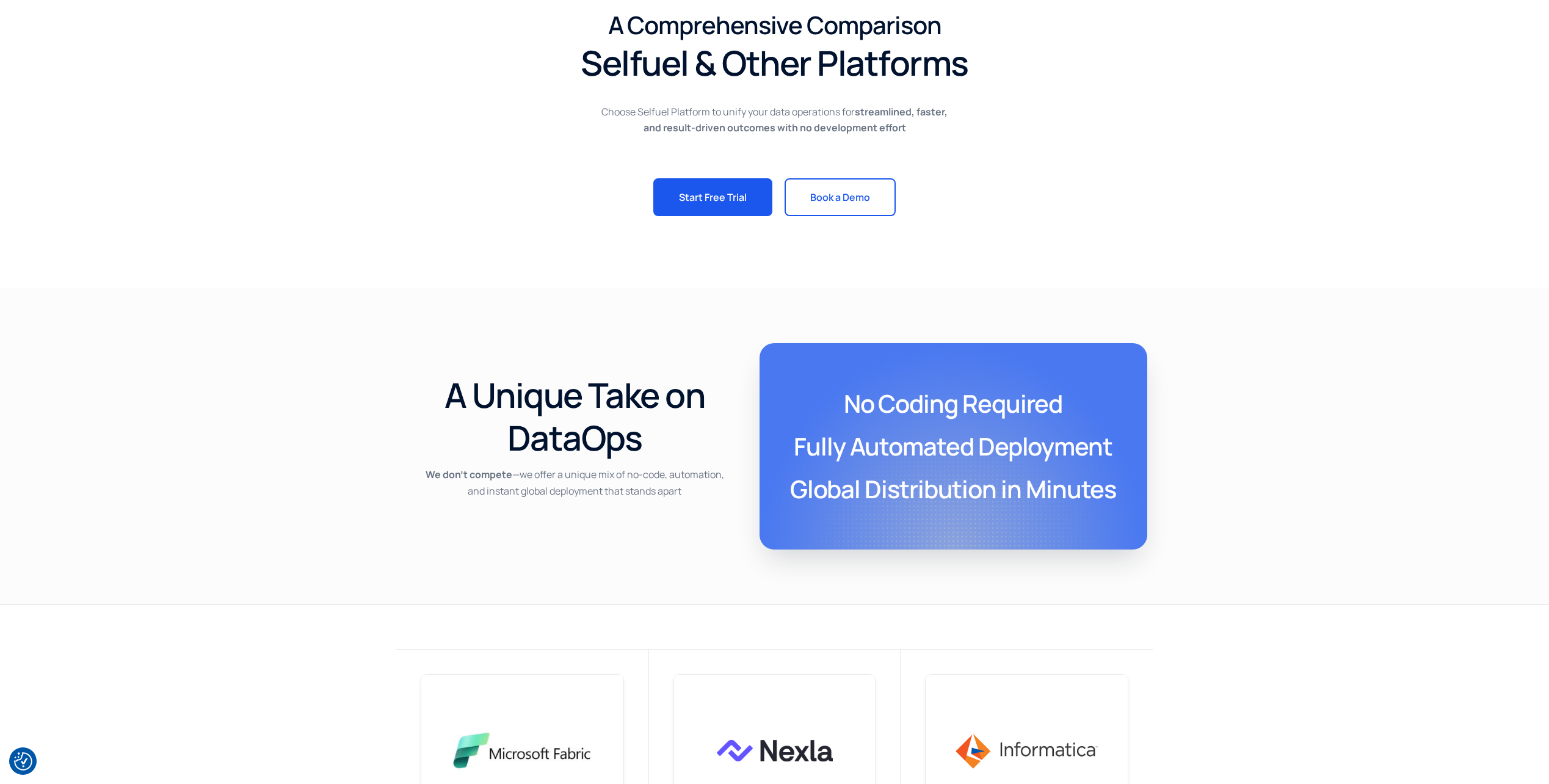
drag, startPoint x: 423, startPoint y: 470, endPoint x: 694, endPoint y: 501, distance: 272.8
click at [694, 501] on div "We don’t compete —we offer a unique mix of no-code, automation, and instant glo…" at bounding box center [574, 488] width 342 height 60
drag, startPoint x: 694, startPoint y: 501, endPoint x: 518, endPoint y: 557, distance: 184.7
click at [518, 557] on div "A Unique Take on DataOps We don’t compete —we offer a unique mix of no-code, au…" at bounding box center [774, 446] width 1549 height 316
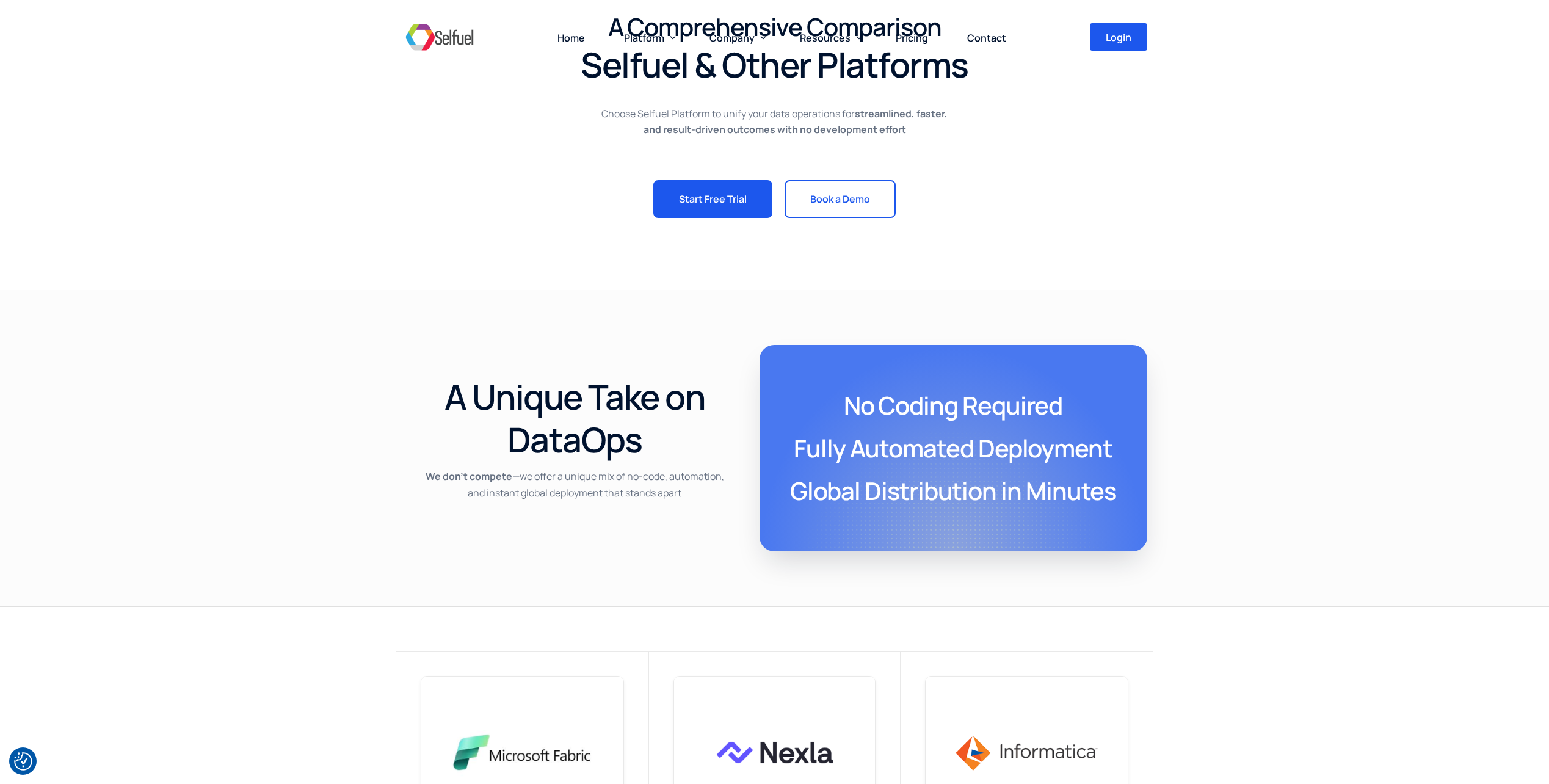
scroll to position [0, 0]
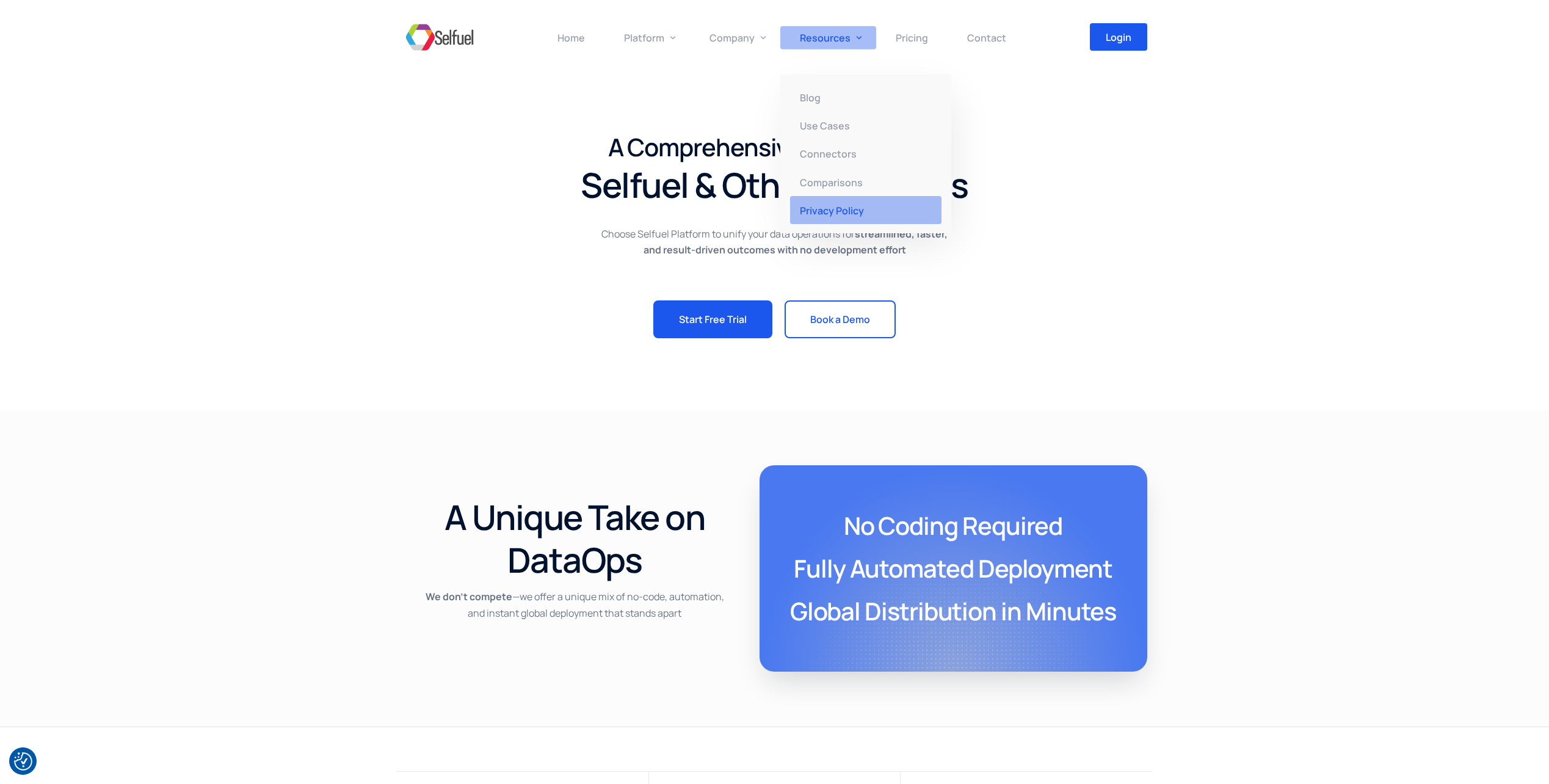
click at [840, 209] on span "Privacy Policy" at bounding box center [832, 210] width 64 height 13
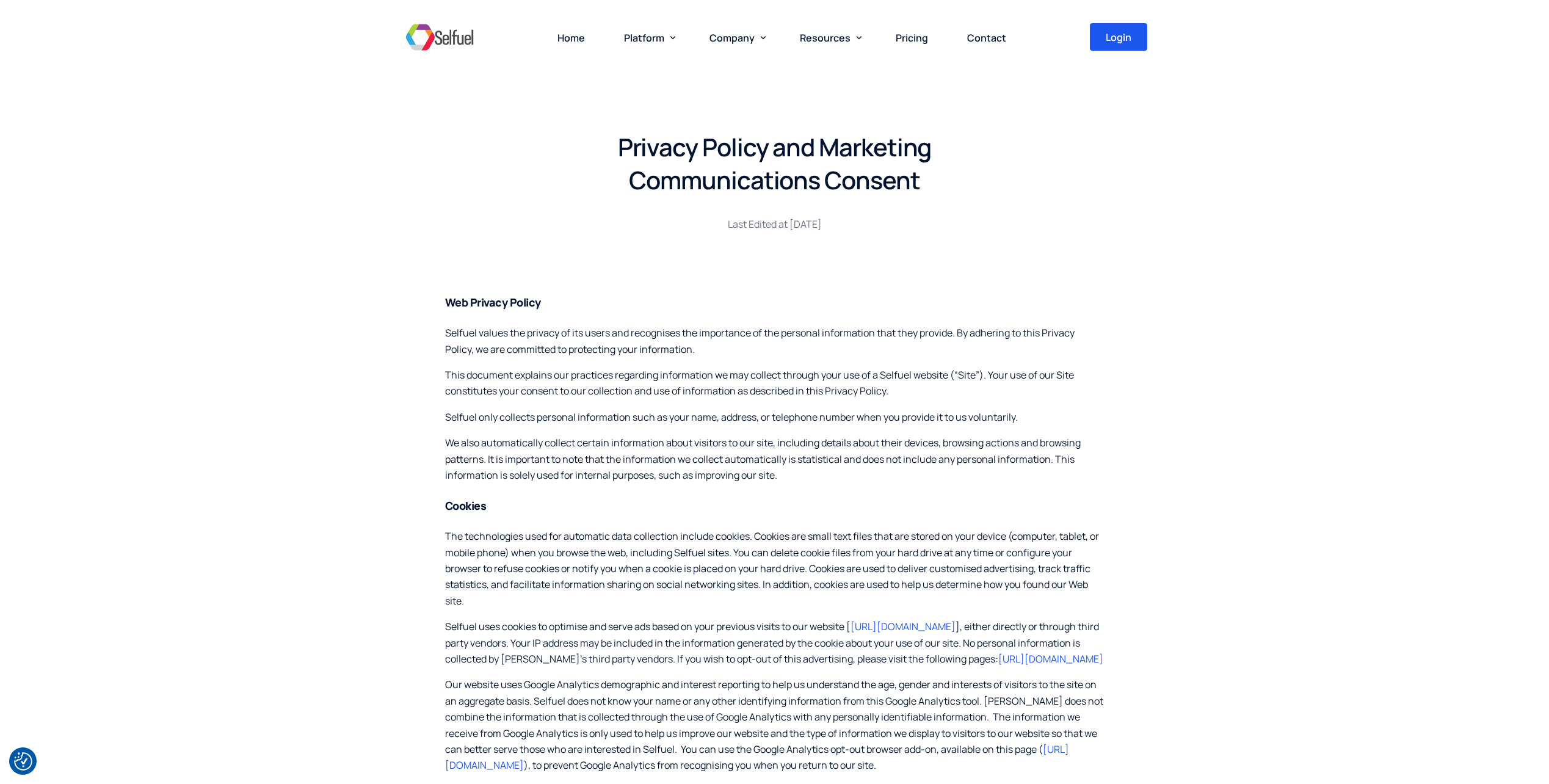
drag, startPoint x: 834, startPoint y: 221, endPoint x: 672, endPoint y: 226, distance: 162.1
click at [672, 226] on p "Last Edited at [DATE]" at bounding box center [774, 224] width 361 height 16
drag, startPoint x: 672, startPoint y: 226, endPoint x: 1068, endPoint y: 263, distance: 397.7
click at [1068, 263] on div "Privacy Policy and Marketing Communications Consent Last Edited at [DATE]" at bounding box center [774, 189] width 757 height 158
click at [988, 35] on span "Contact" at bounding box center [986, 38] width 39 height 13
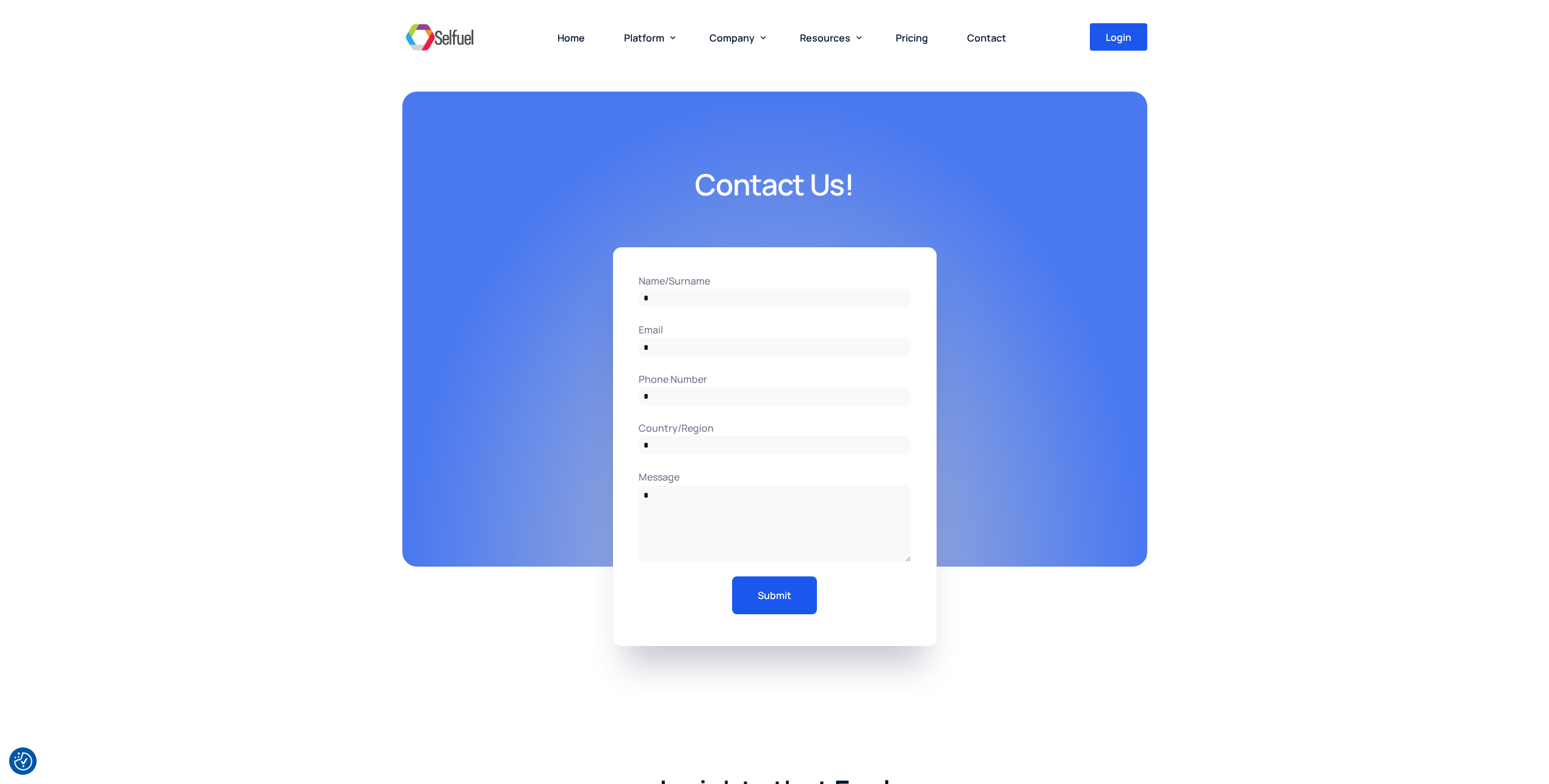
click at [455, 37] on img at bounding box center [439, 38] width 75 height 37
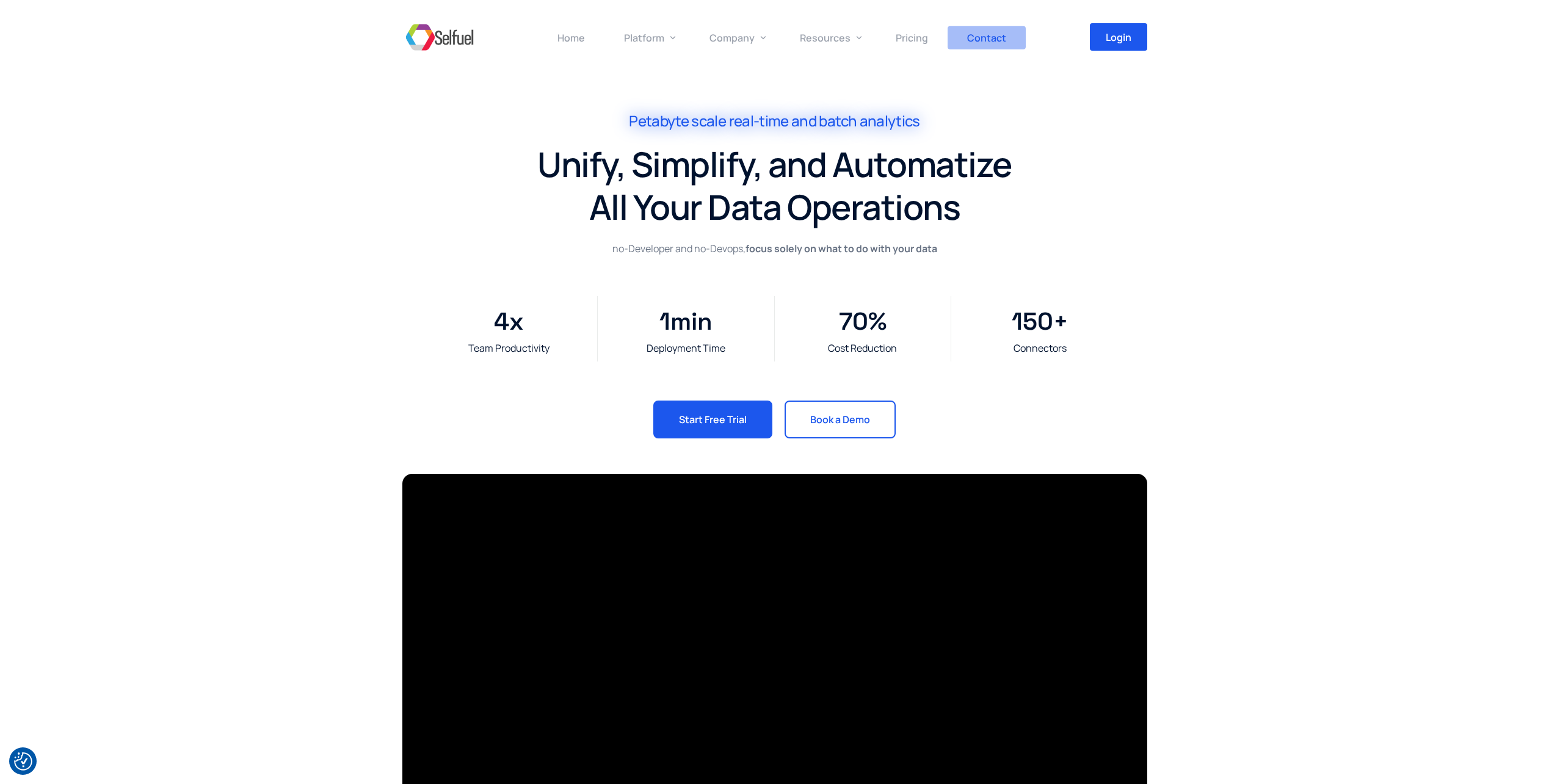
click at [977, 34] on span "Contact" at bounding box center [986, 38] width 39 height 13
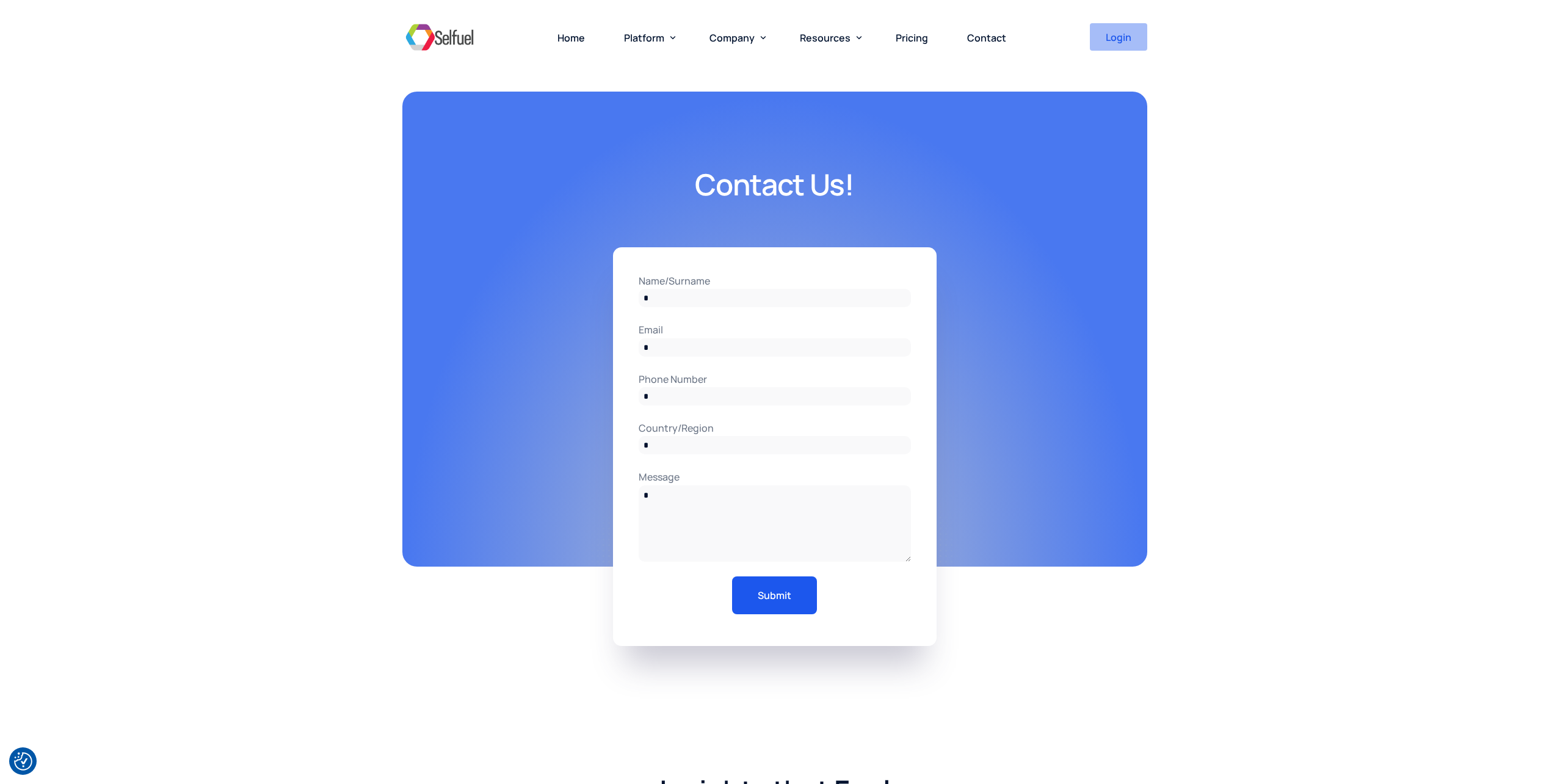
click at [1115, 37] on span "Login" at bounding box center [1118, 38] width 26 height 10
